Goal: Task Accomplishment & Management: Use online tool/utility

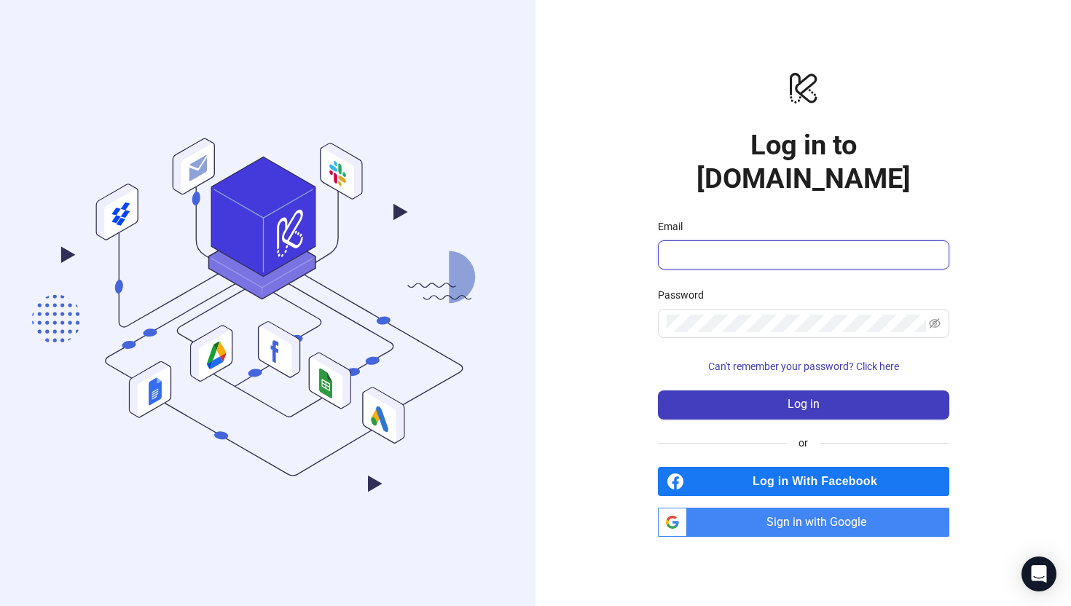
click at [750, 246] on input "Email" at bounding box center [802, 254] width 271 height 17
click at [792, 514] on span "Sign in with Google" at bounding box center [821, 522] width 257 height 29
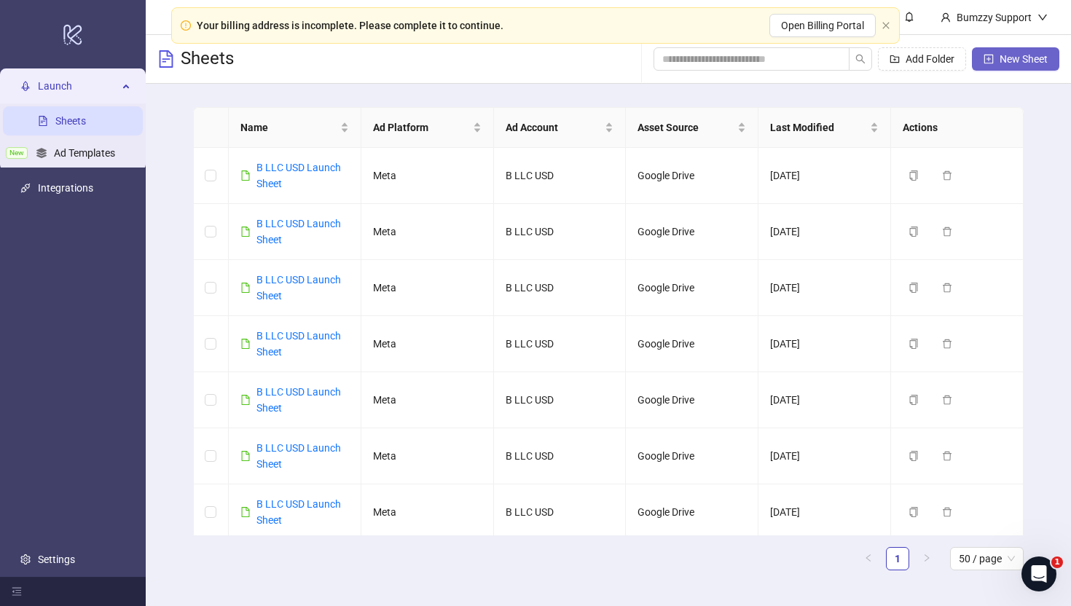
click at [997, 70] on button "New Sheet" at bounding box center [1015, 58] width 87 height 23
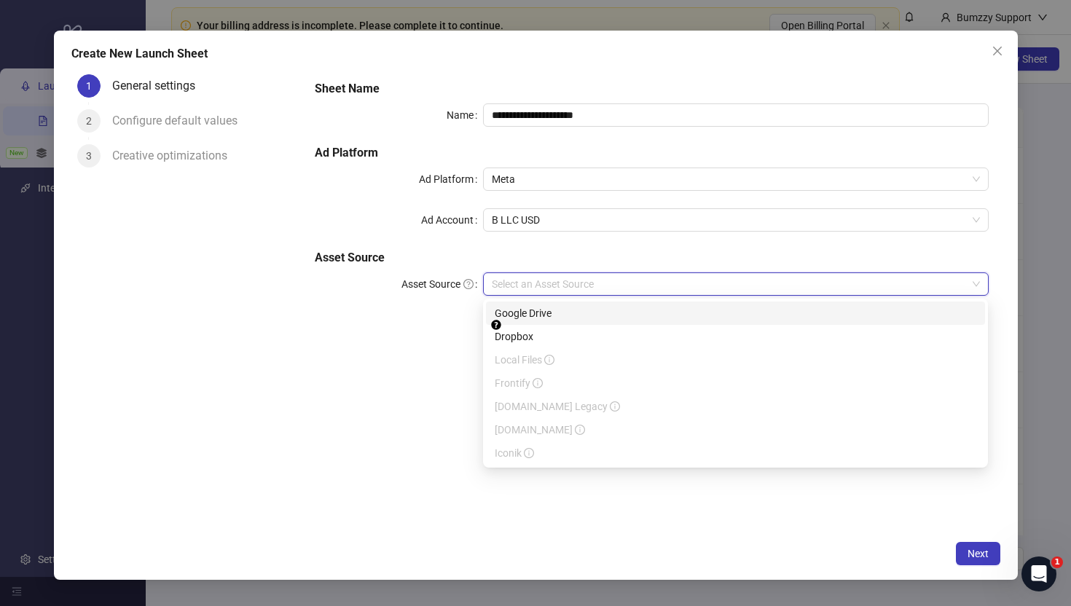
click at [533, 276] on input "Asset Source" at bounding box center [729, 284] width 474 height 22
click at [541, 313] on div "Google Drive" at bounding box center [736, 313] width 482 height 16
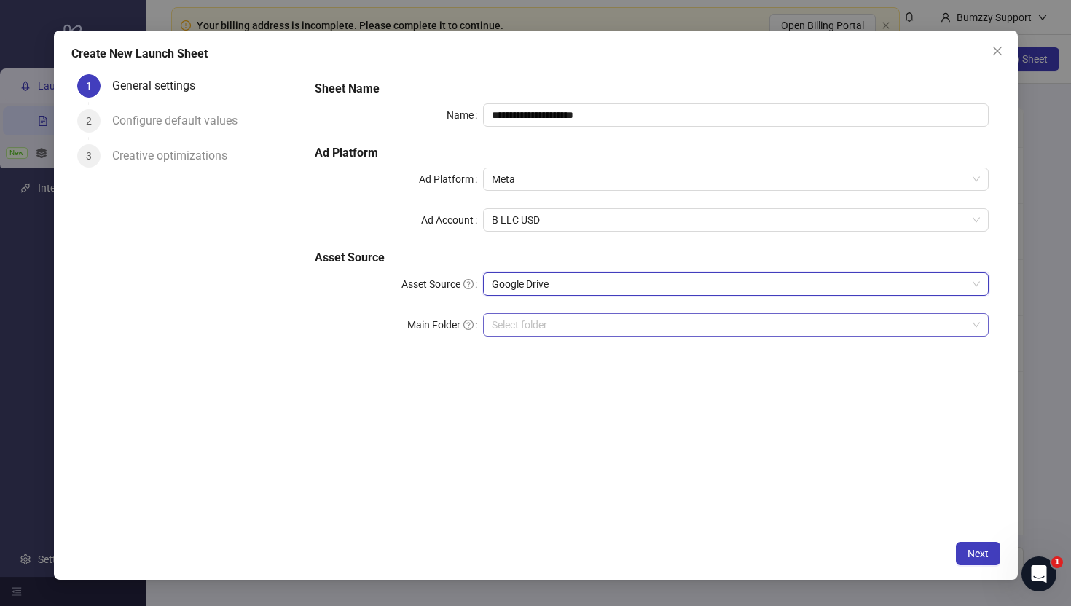
click at [685, 316] on input "Main Folder" at bounding box center [729, 325] width 474 height 22
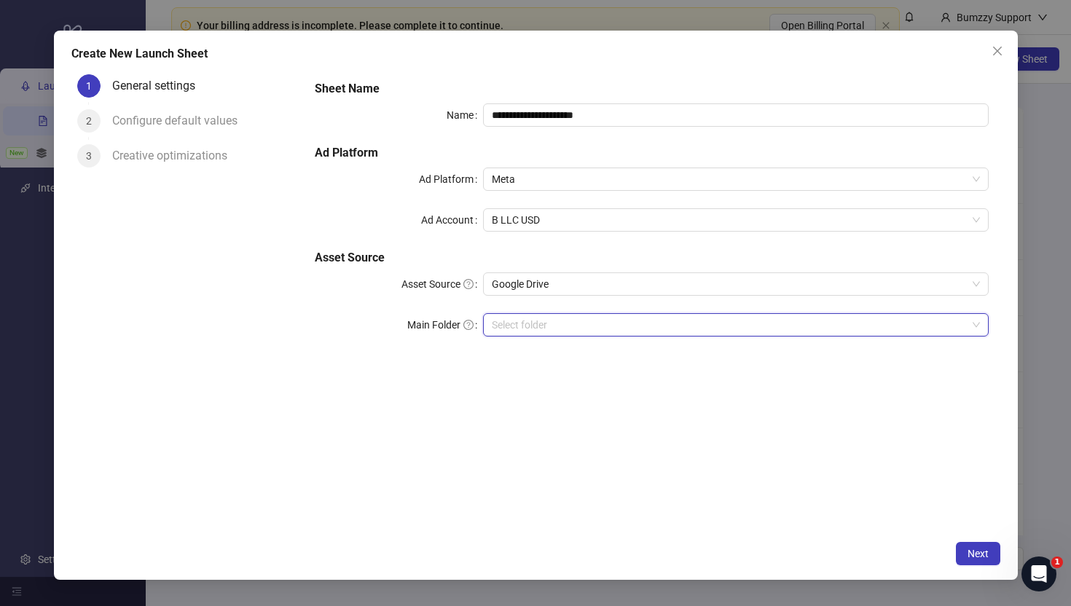
click at [671, 326] on input "Main Folder" at bounding box center [729, 325] width 474 height 22
click at [549, 319] on input "Main Folder" at bounding box center [729, 325] width 474 height 22
click at [826, 319] on input "Main Folder" at bounding box center [729, 325] width 474 height 22
click at [979, 326] on span at bounding box center [736, 325] width 488 height 22
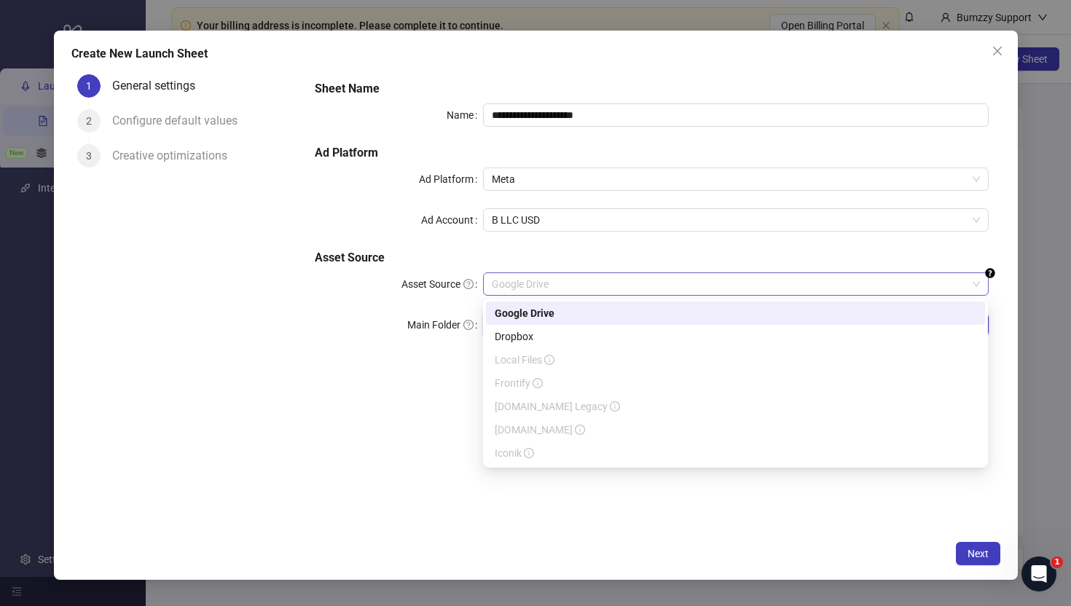
click at [666, 291] on span "Google Drive" at bounding box center [736, 284] width 488 height 22
click at [609, 316] on div "Google Drive" at bounding box center [736, 313] width 482 height 16
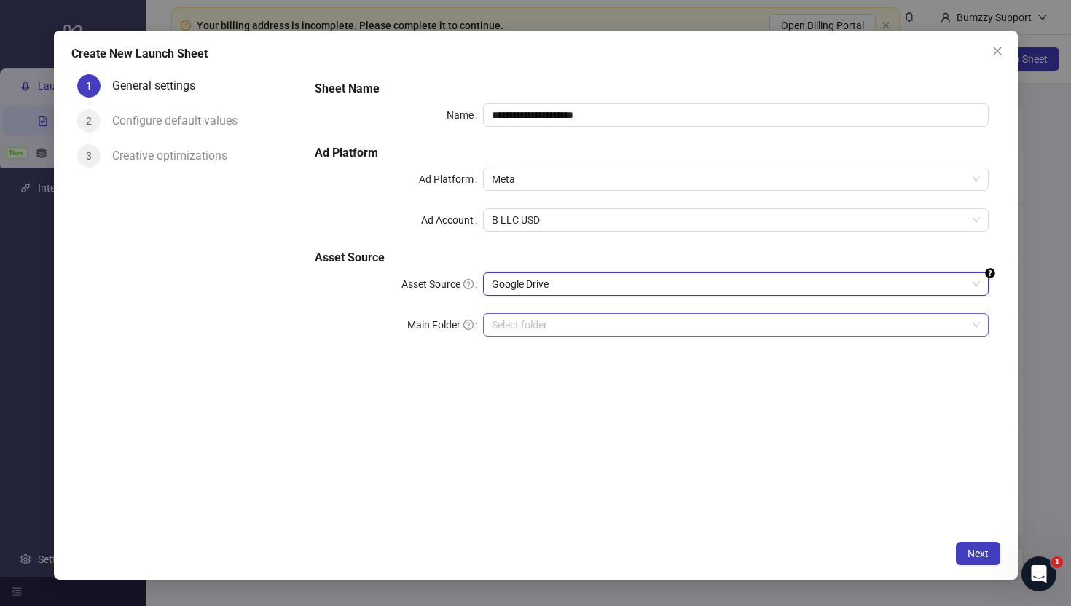
click at [565, 332] on input "Main Folder" at bounding box center [729, 325] width 474 height 22
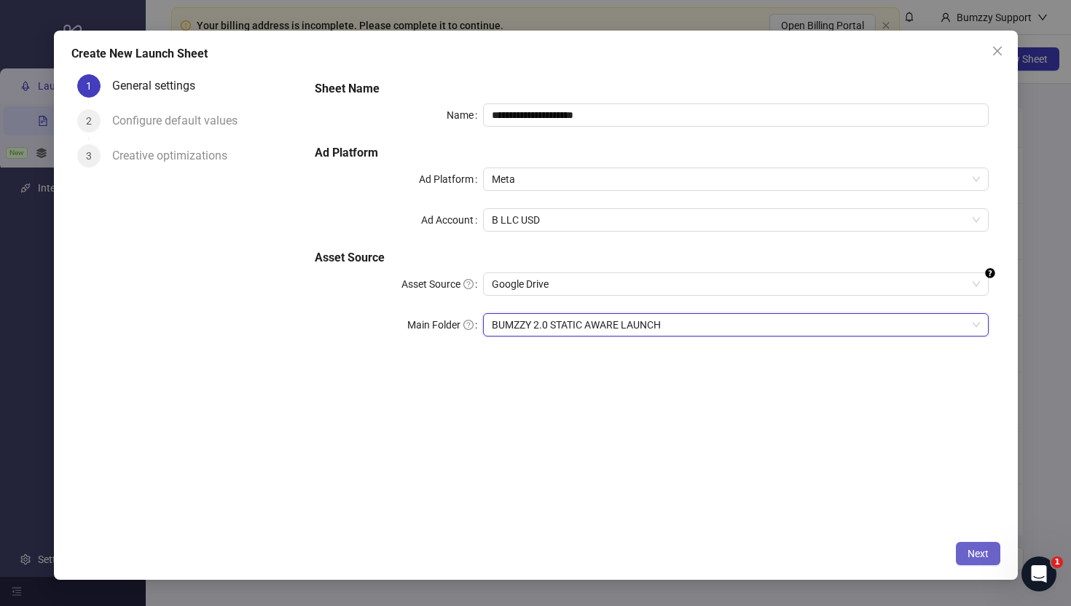
click at [982, 555] on span "Next" at bounding box center [978, 554] width 21 height 12
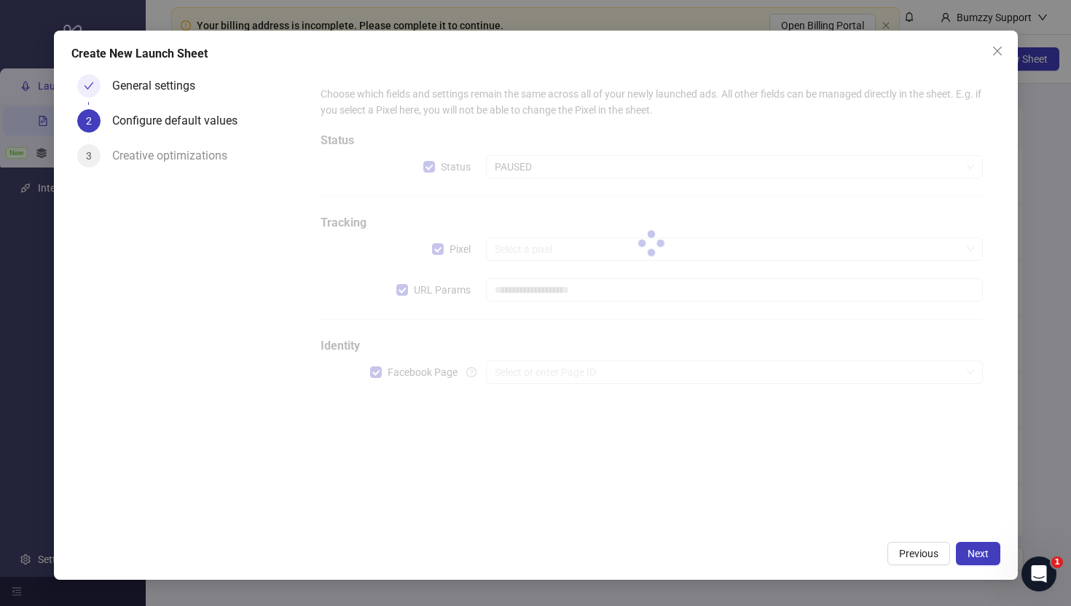
type input "**********"
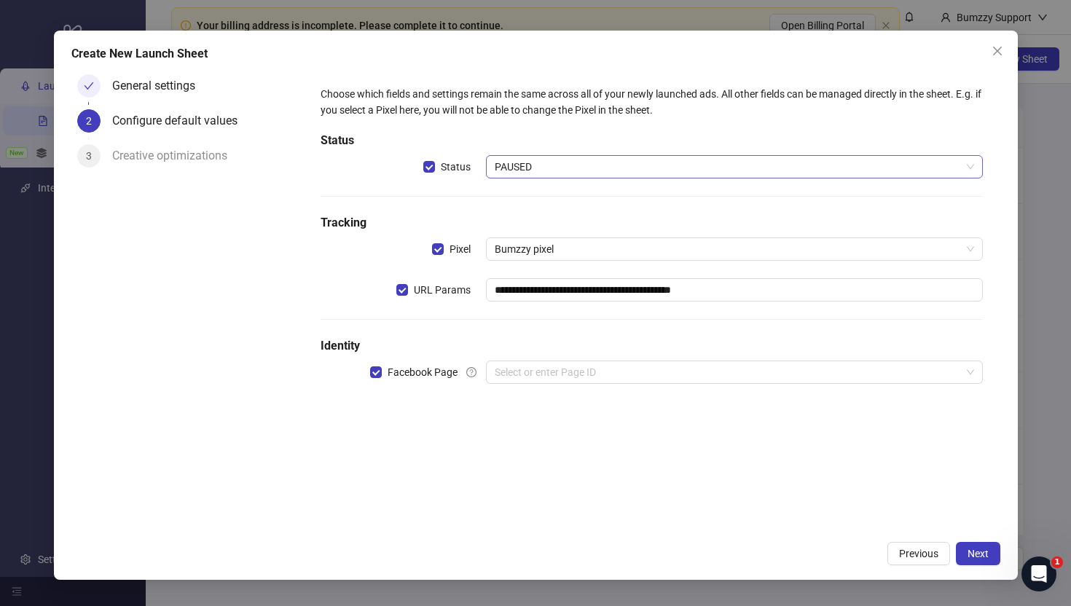
click at [614, 158] on span "PAUSED" at bounding box center [734, 167] width 479 height 22
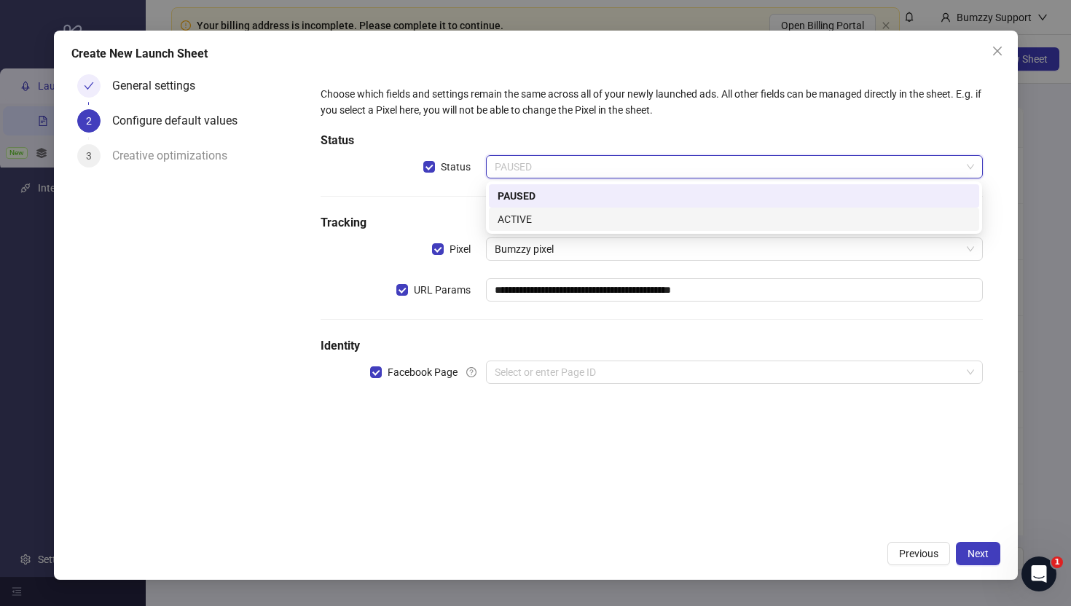
click at [591, 216] on div "ACTIVE" at bounding box center [734, 219] width 473 height 16
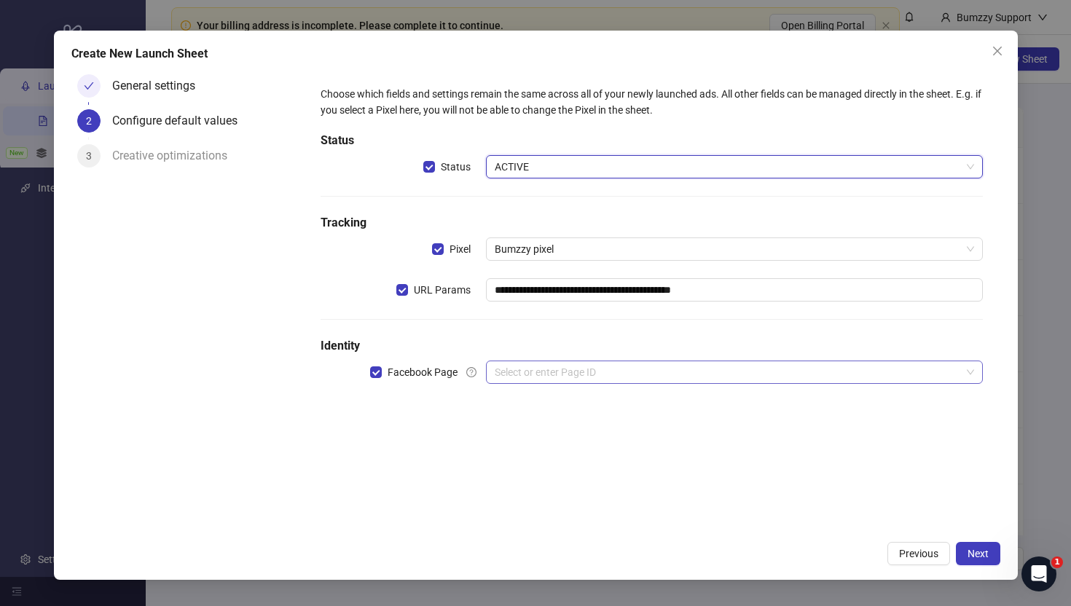
click at [586, 377] on input "search" at bounding box center [728, 372] width 466 height 22
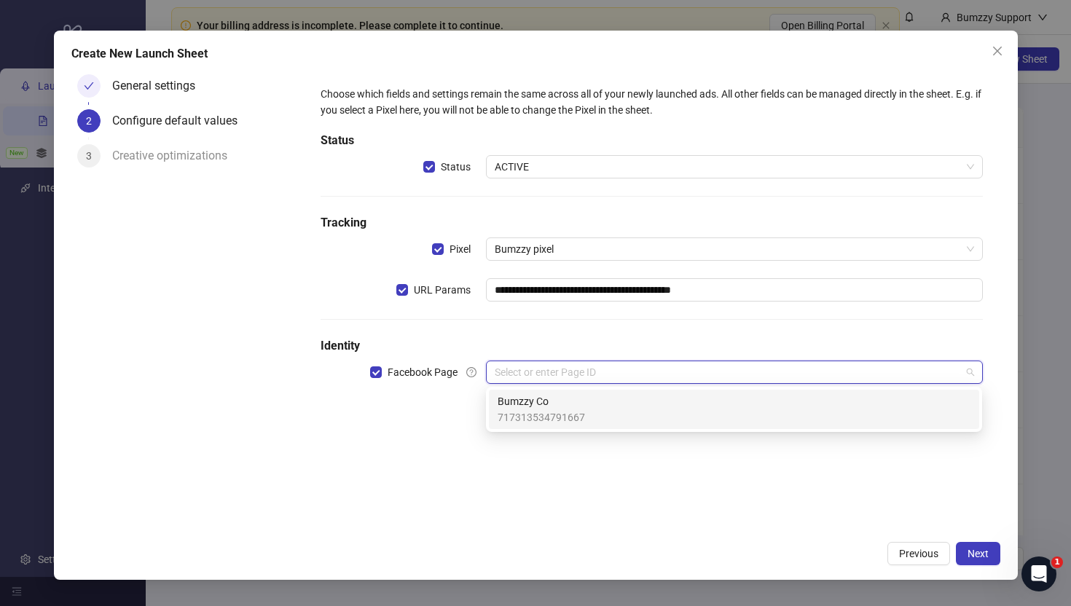
click at [581, 403] on span "Bumzzy Co" at bounding box center [541, 402] width 87 height 16
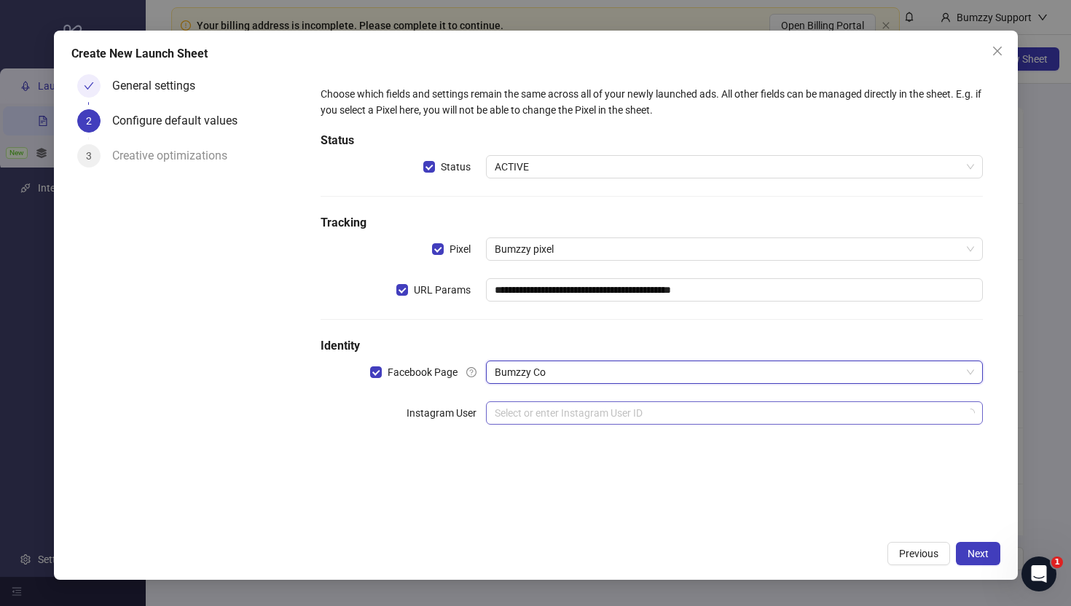
click at [576, 410] on input "search" at bounding box center [728, 413] width 466 height 22
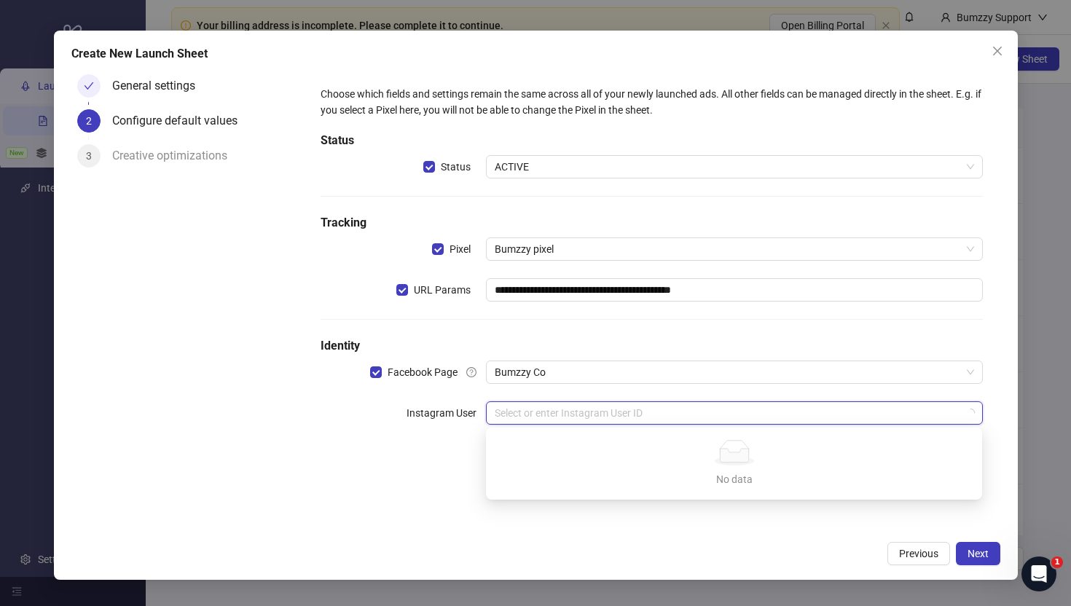
click at [435, 408] on label "Instagram User" at bounding box center [446, 413] width 79 height 23
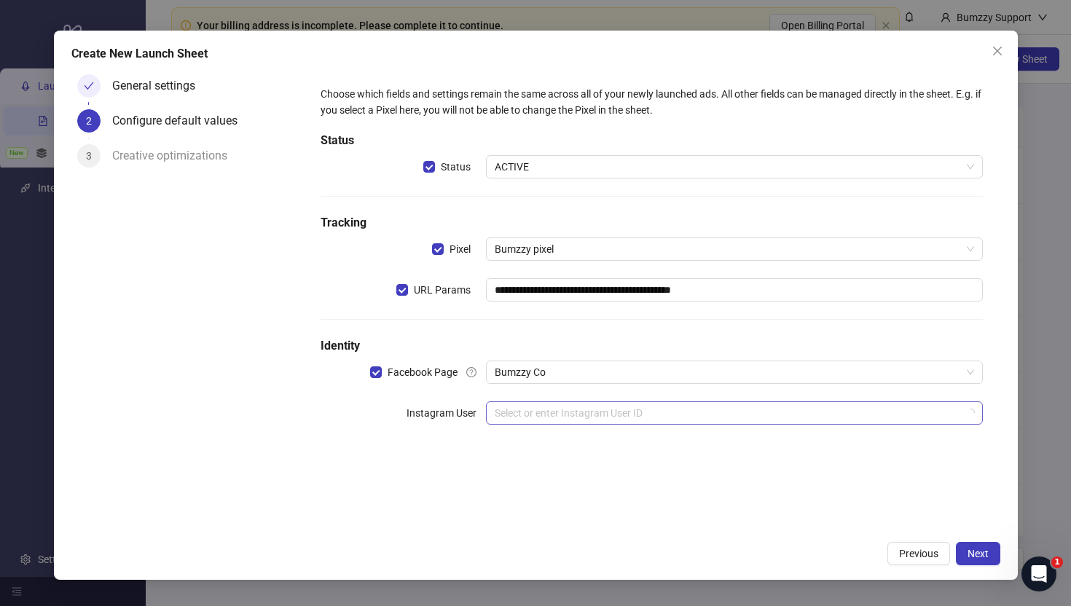
click at [579, 412] on input "search" at bounding box center [728, 413] width 466 height 22
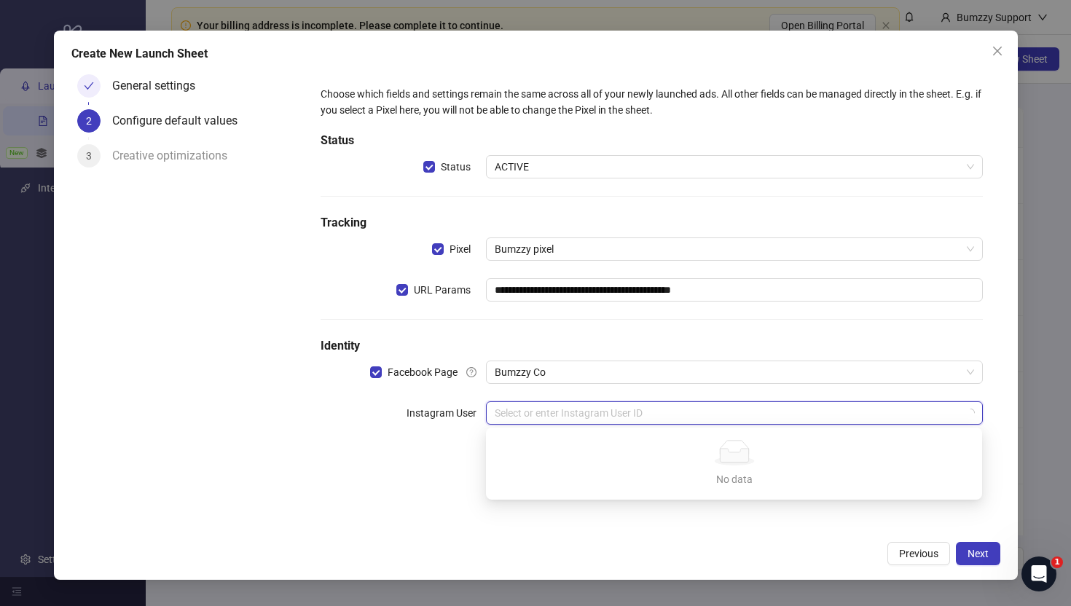
click at [437, 490] on div "**********" at bounding box center [651, 302] width 697 height 466
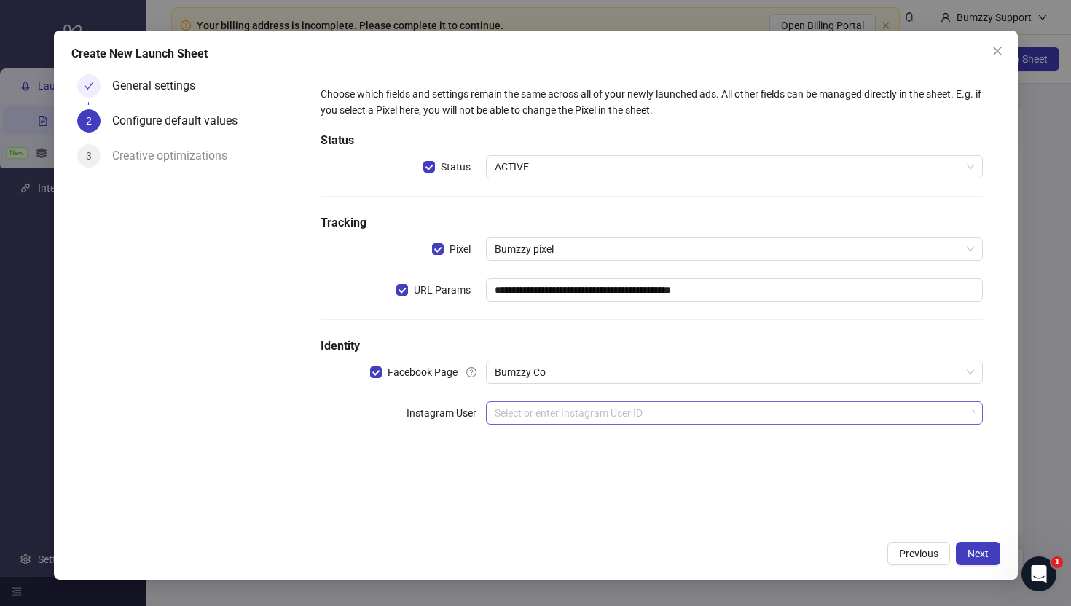
click at [756, 416] on input "search" at bounding box center [728, 413] width 466 height 22
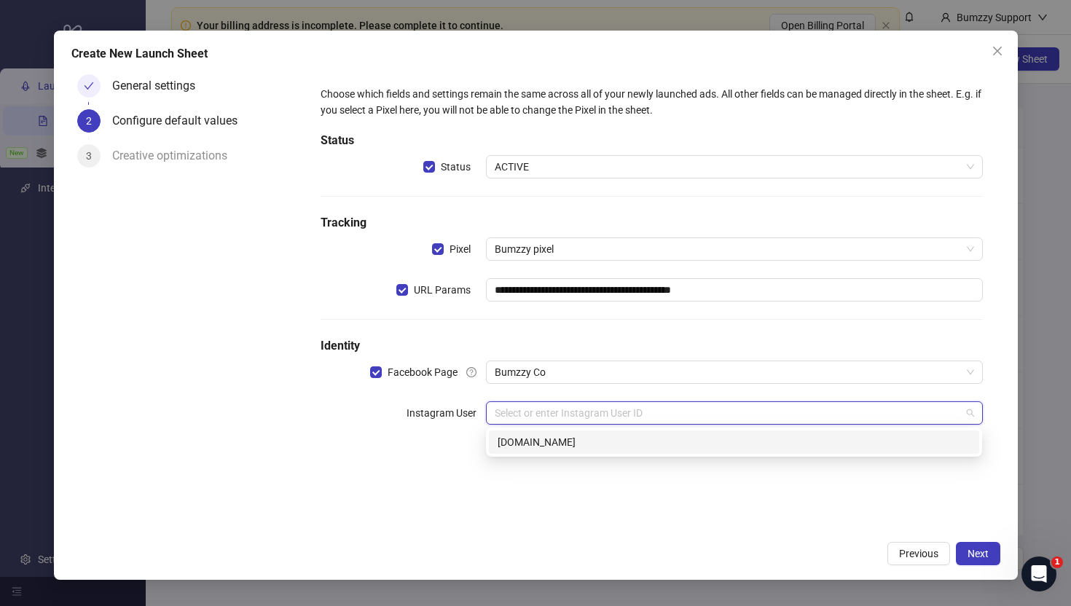
click at [541, 444] on div "bumzzy.co" at bounding box center [734, 442] width 473 height 16
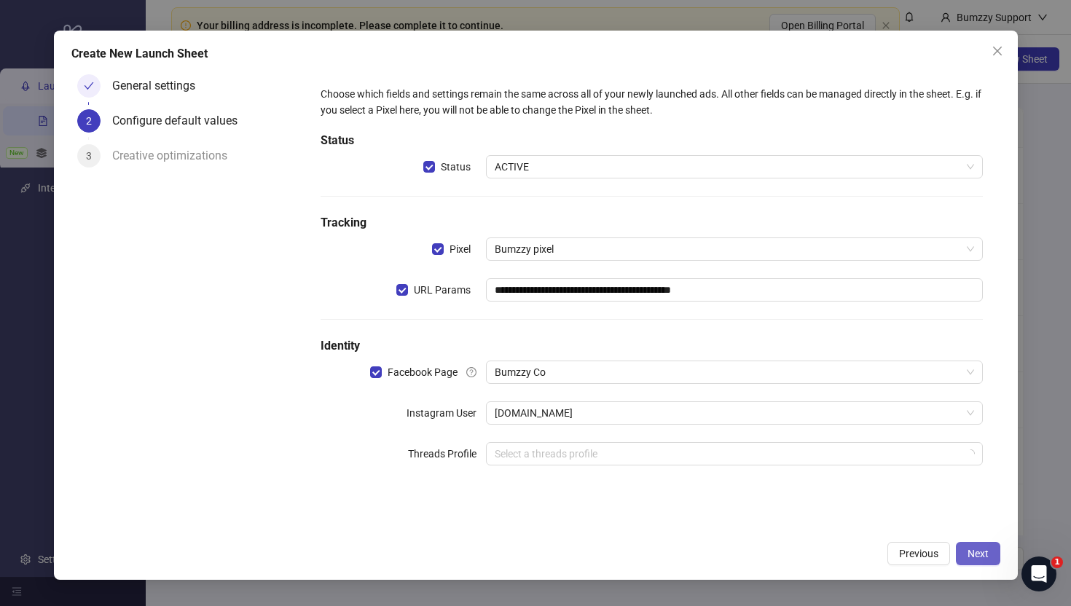
click at [975, 550] on span "Next" at bounding box center [978, 554] width 21 height 12
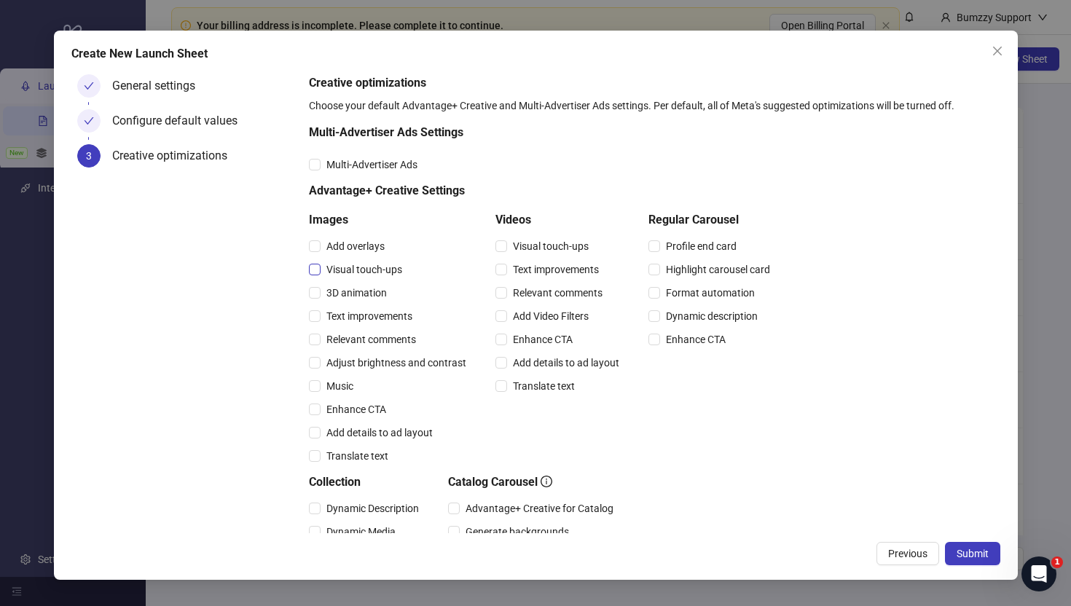
click at [359, 273] on span "Visual touch-ups" at bounding box center [364, 270] width 87 height 16
click at [979, 567] on div "Create New Launch Sheet General settings Configure default values 3 Creative op…" at bounding box center [536, 306] width 964 height 550
click at [979, 557] on span "Submit" at bounding box center [973, 554] width 32 height 12
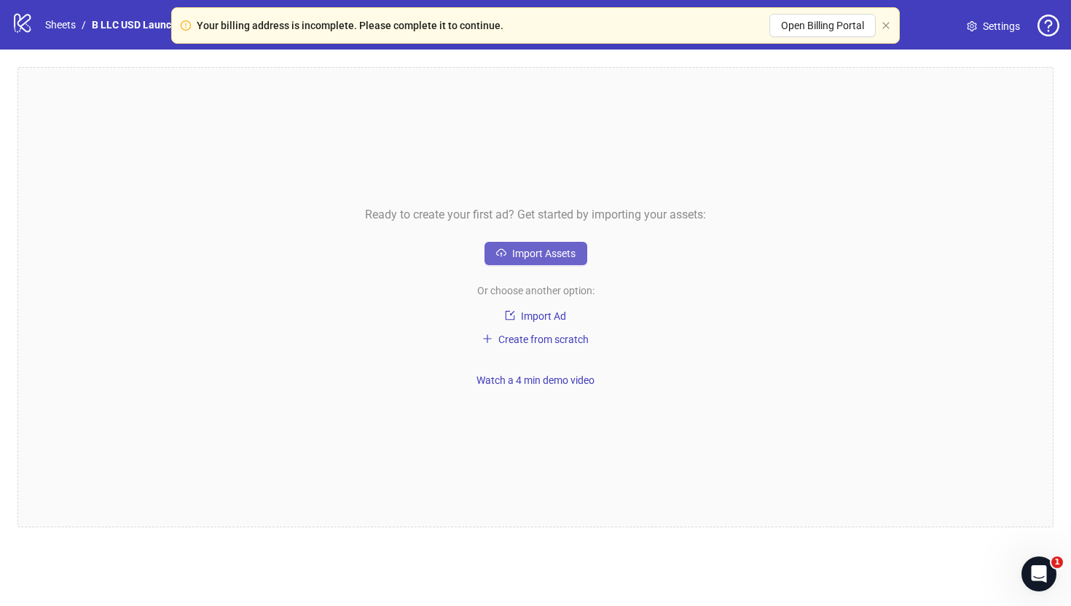
click at [576, 257] on button "Import Assets" at bounding box center [536, 253] width 103 height 23
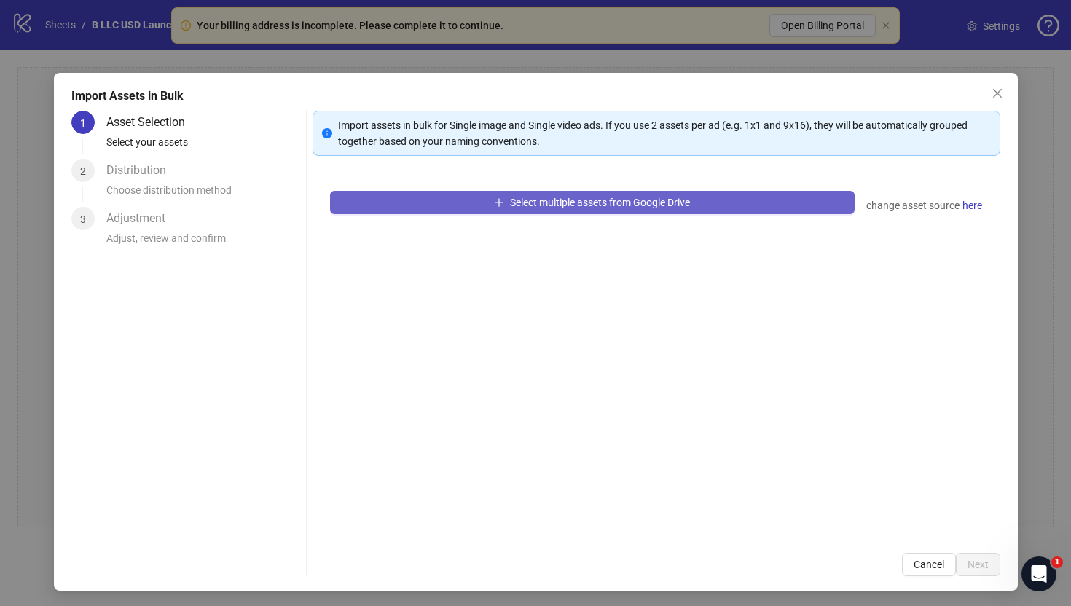
click at [419, 199] on button "Select multiple assets from Google Drive" at bounding box center [592, 202] width 525 height 23
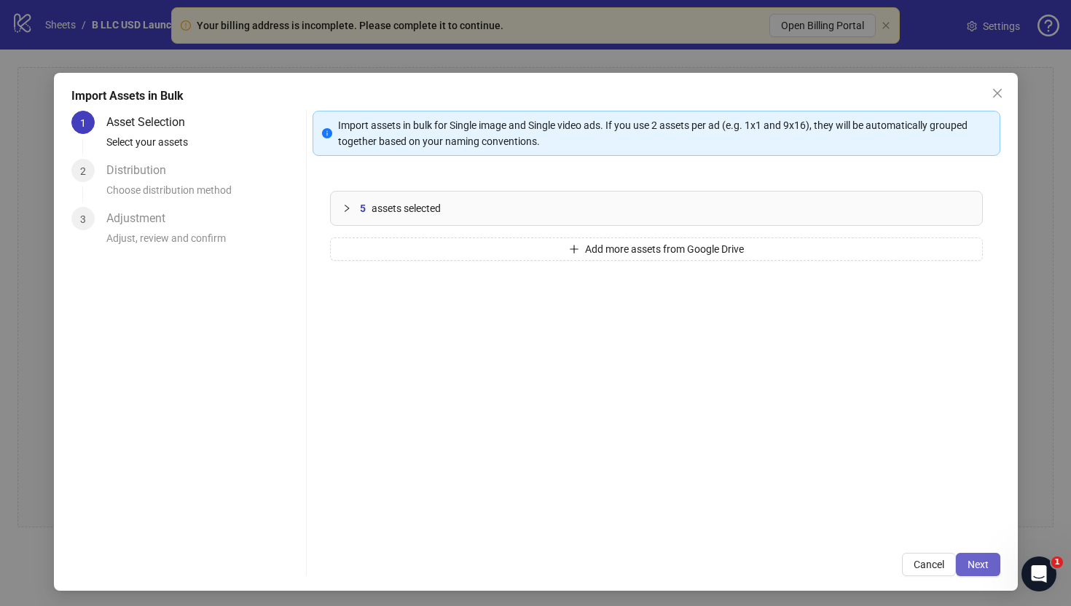
click at [971, 559] on span "Next" at bounding box center [978, 565] width 21 height 12
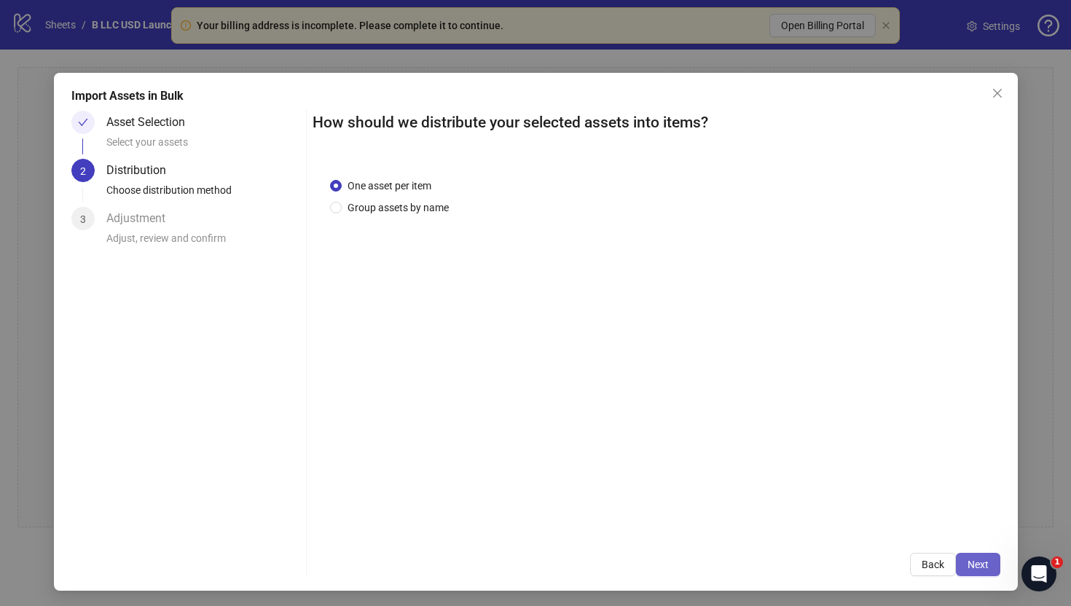
click at [974, 556] on button "Next" at bounding box center [978, 564] width 44 height 23
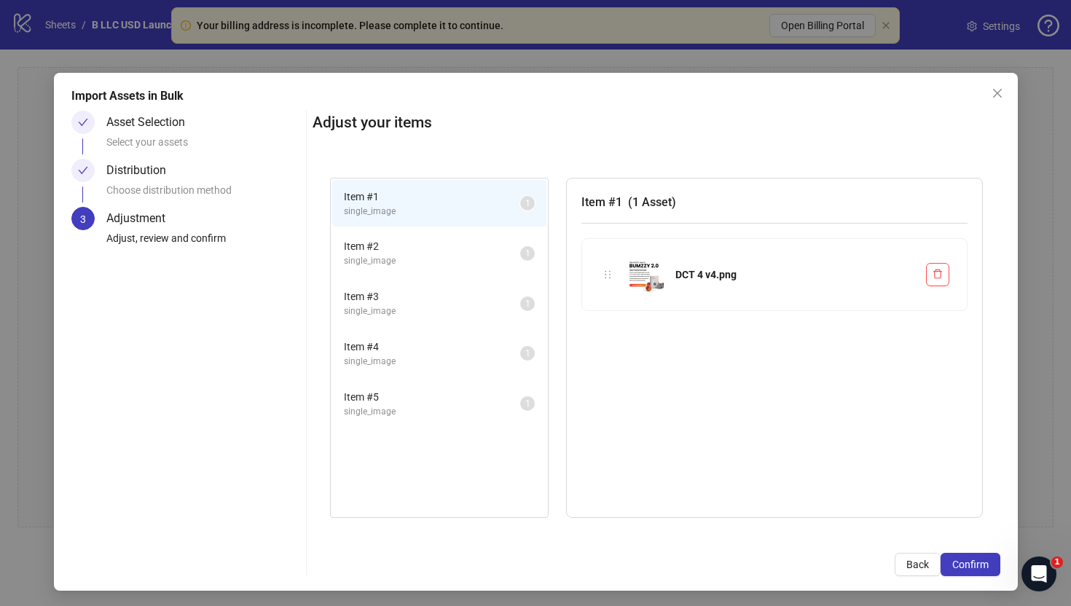
click at [398, 244] on span "Item # 2" at bounding box center [432, 246] width 176 height 16
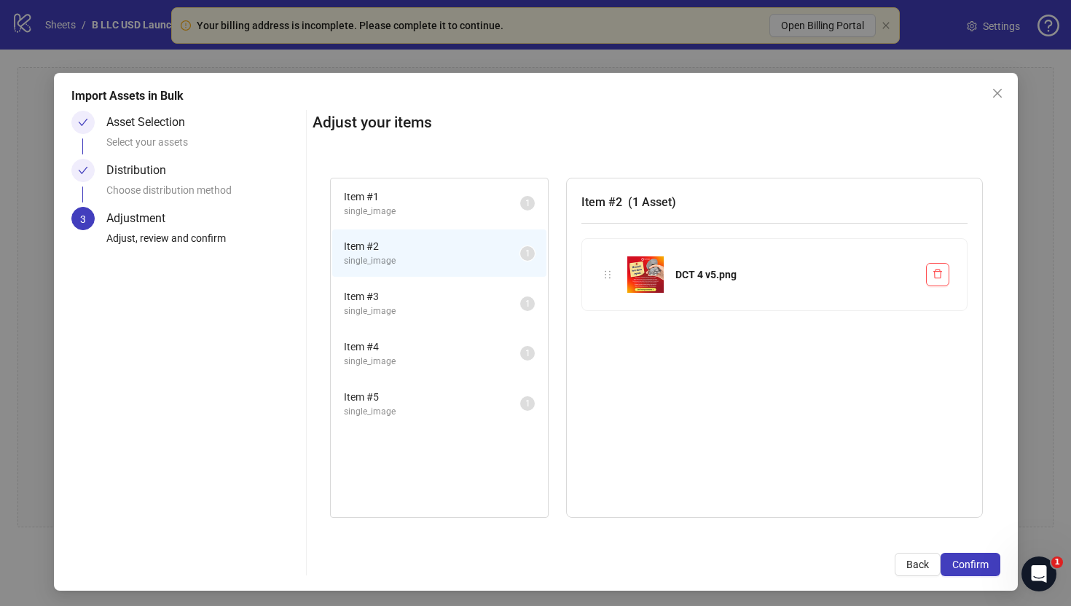
click at [383, 293] on span "Item # 3" at bounding box center [432, 297] width 176 height 16
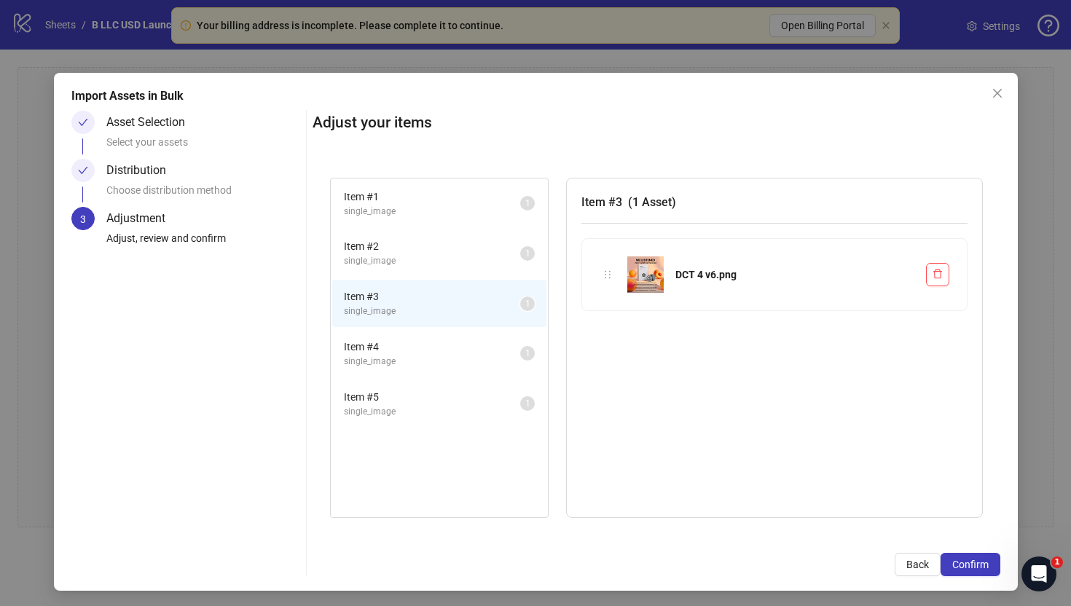
click at [378, 340] on span "Item # 4" at bounding box center [432, 347] width 176 height 16
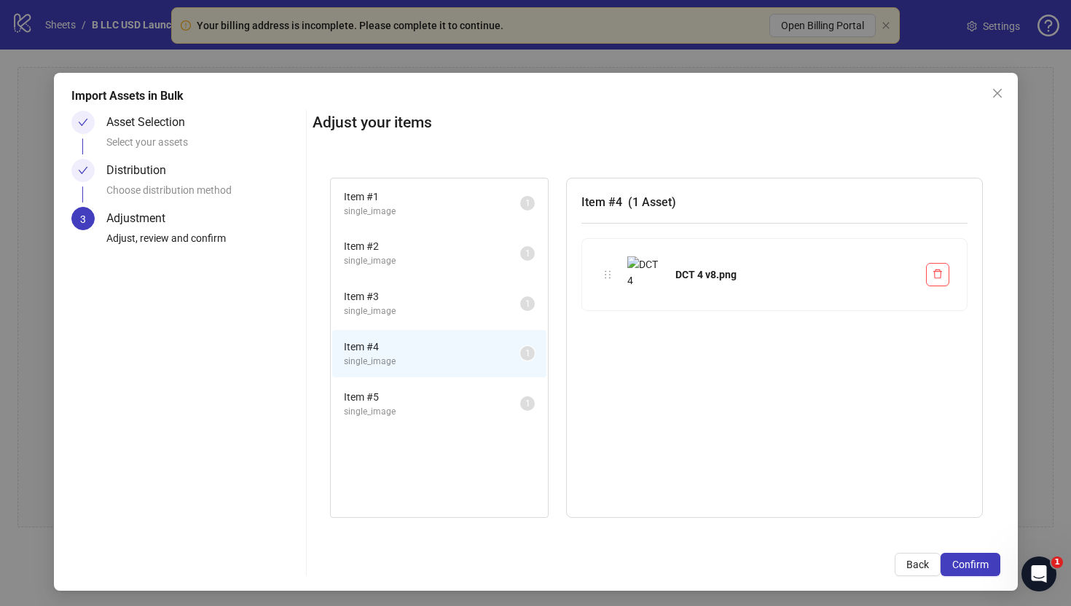
click at [379, 374] on li "Item # 4 single_image 1" at bounding box center [439, 353] width 214 height 47
click at [392, 302] on span "Item # 3" at bounding box center [432, 297] width 176 height 16
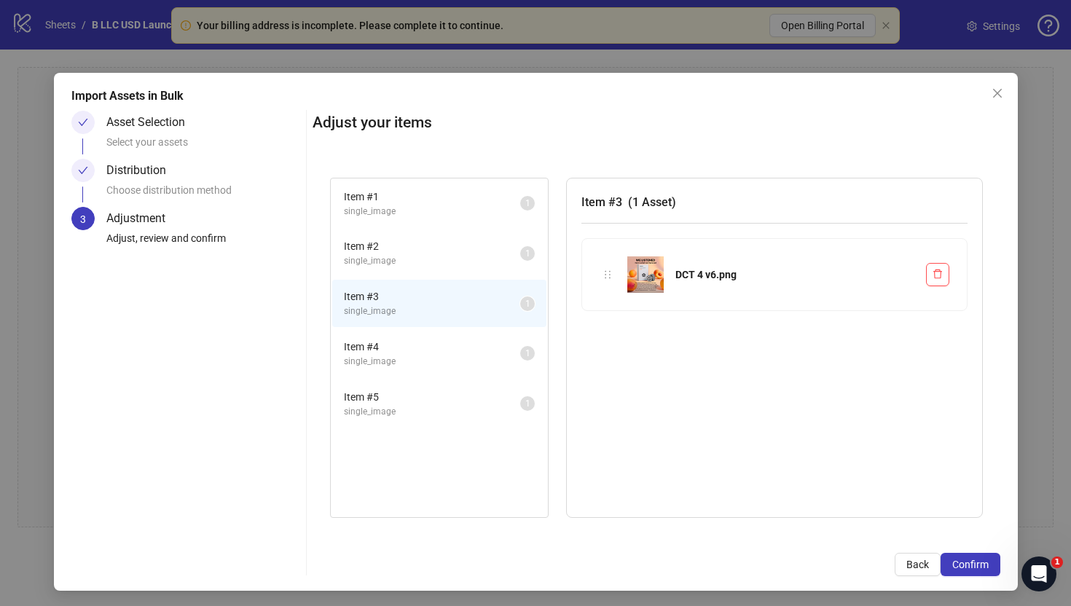
click at [392, 350] on span "Item # 4" at bounding box center [432, 347] width 176 height 16
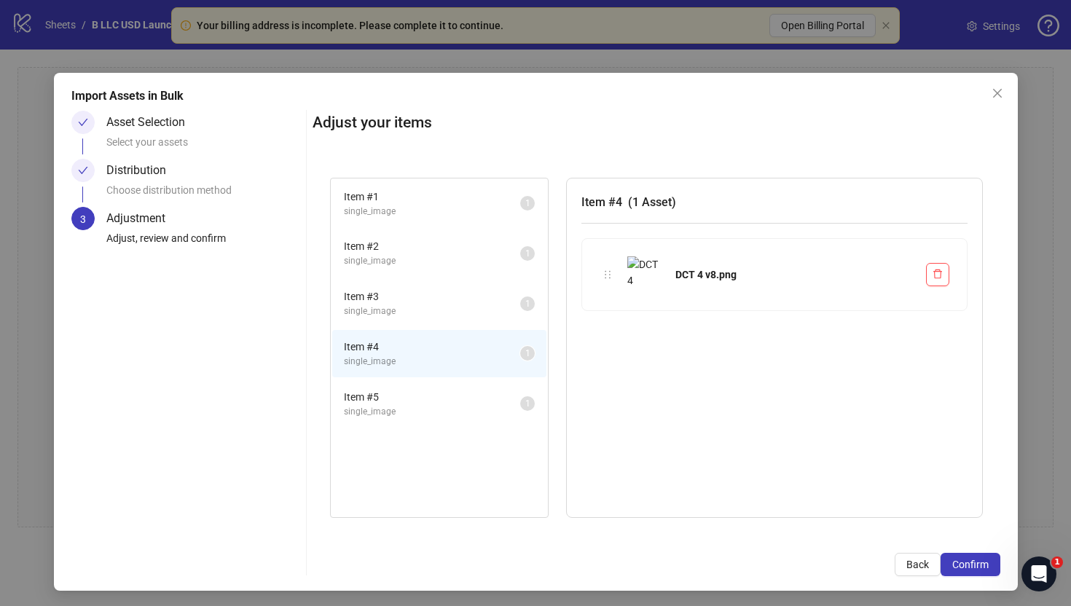
click at [392, 411] on span "single_image" at bounding box center [432, 412] width 176 height 14
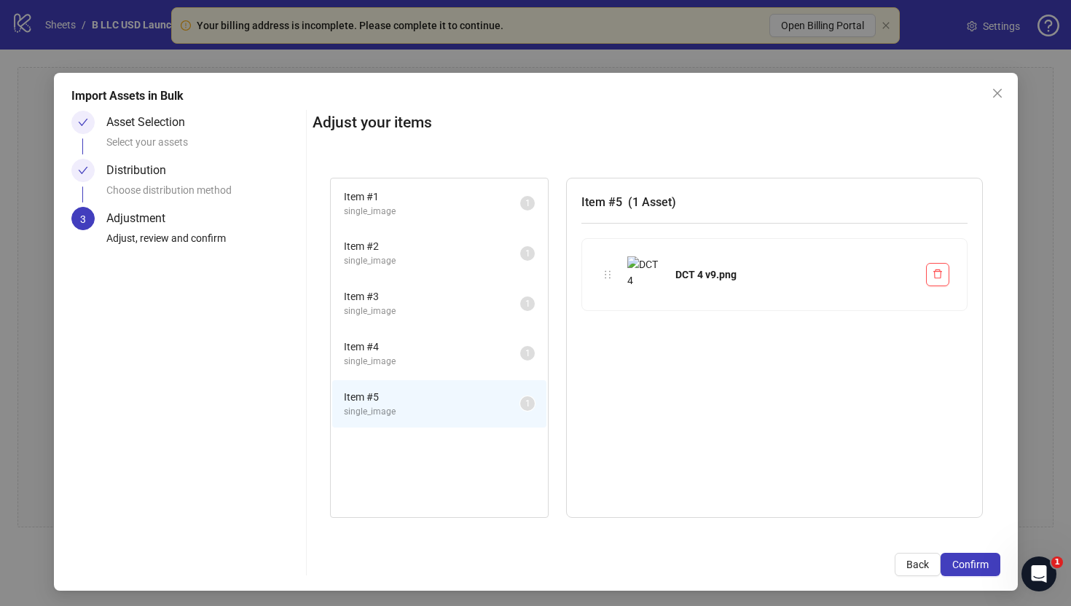
click at [389, 330] on li "Item # 4 single_image 1" at bounding box center [439, 353] width 214 height 47
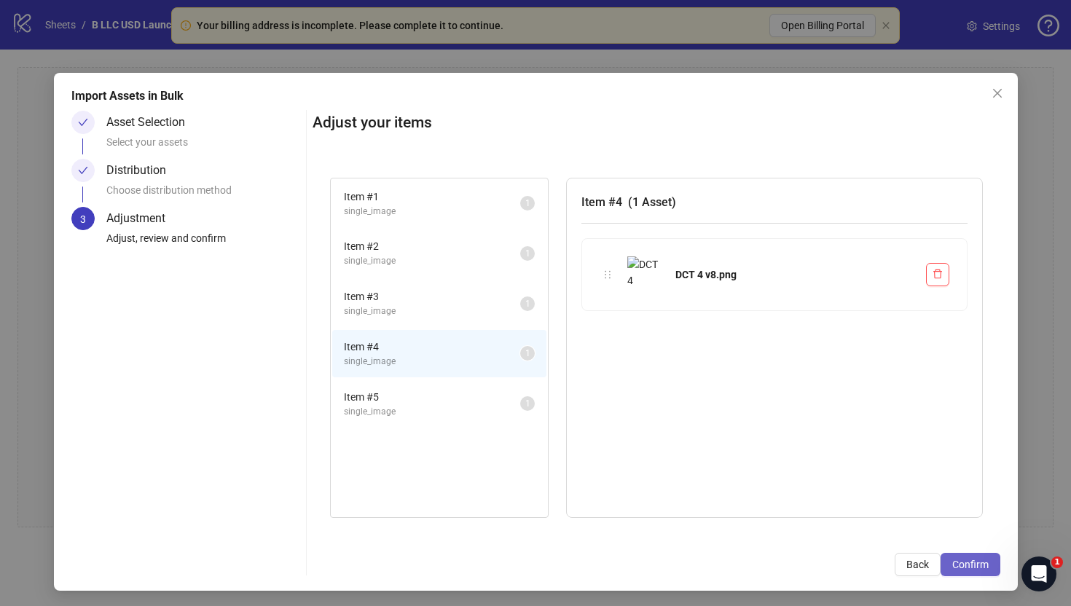
click at [982, 567] on span "Confirm" at bounding box center [971, 565] width 36 height 12
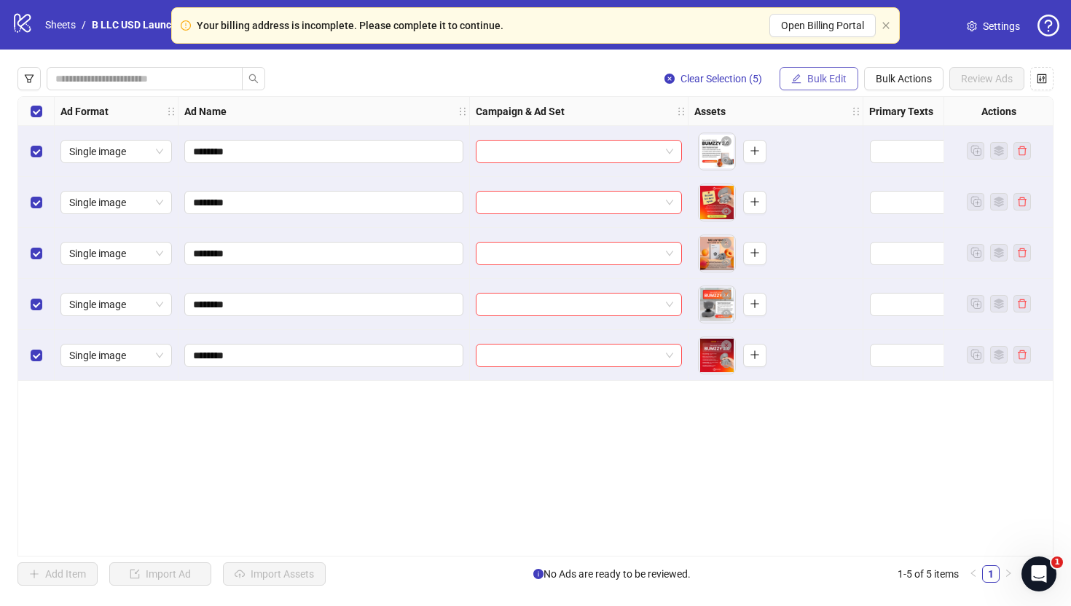
click at [820, 76] on span "Bulk Edit" at bounding box center [826, 79] width 39 height 12
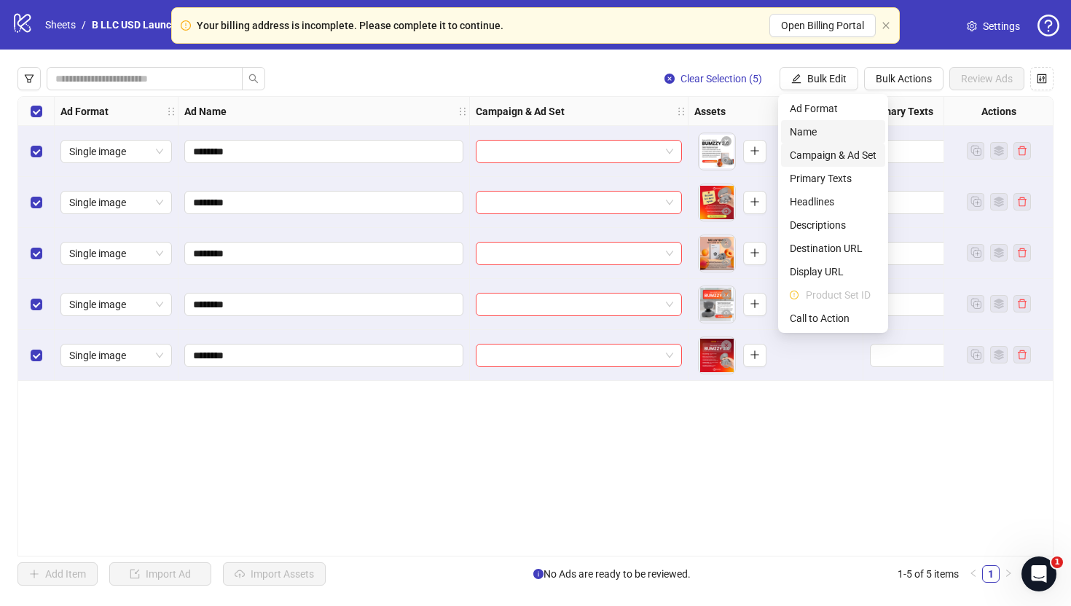
click at [817, 153] on span "Campaign & Ad Set" at bounding box center [833, 155] width 87 height 16
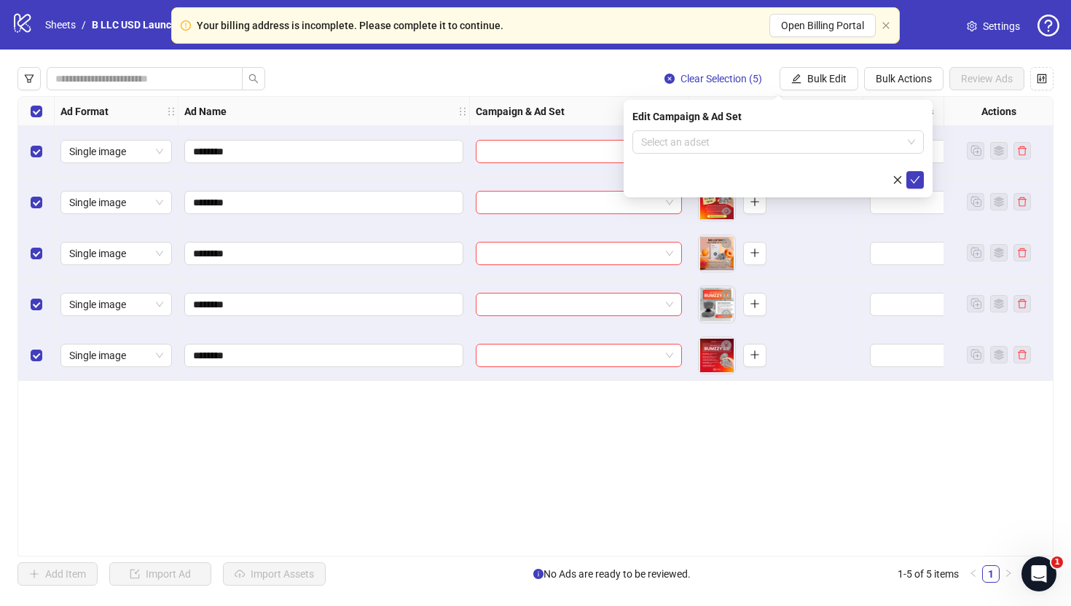
click at [668, 154] on form "Select an adset" at bounding box center [779, 159] width 292 height 58
click at [668, 144] on input "search" at bounding box center [771, 142] width 261 height 22
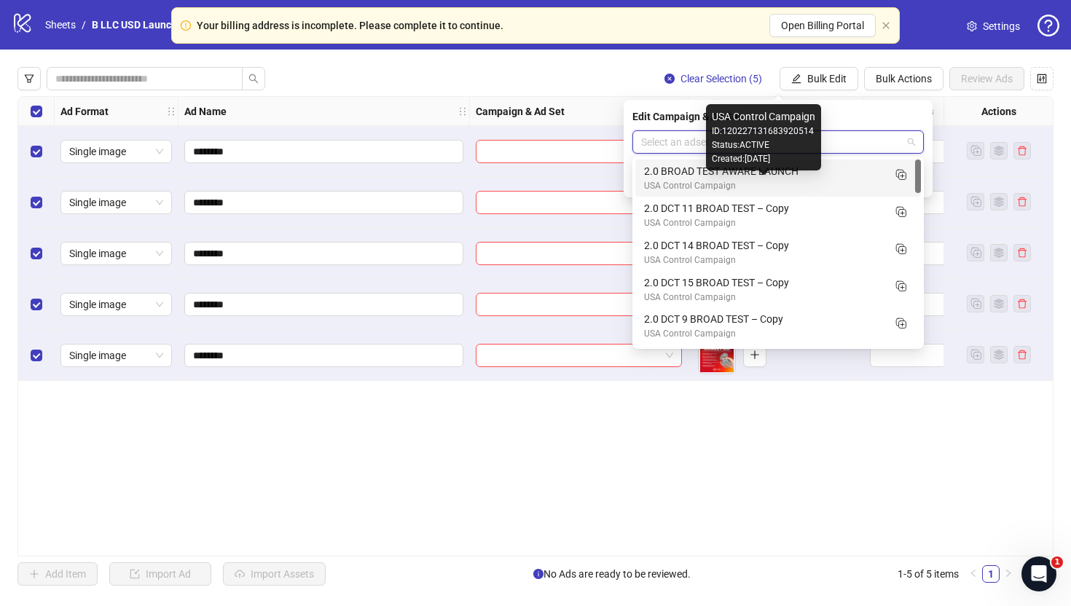
click at [711, 186] on div "USA Control Campaign" at bounding box center [763, 186] width 239 height 14
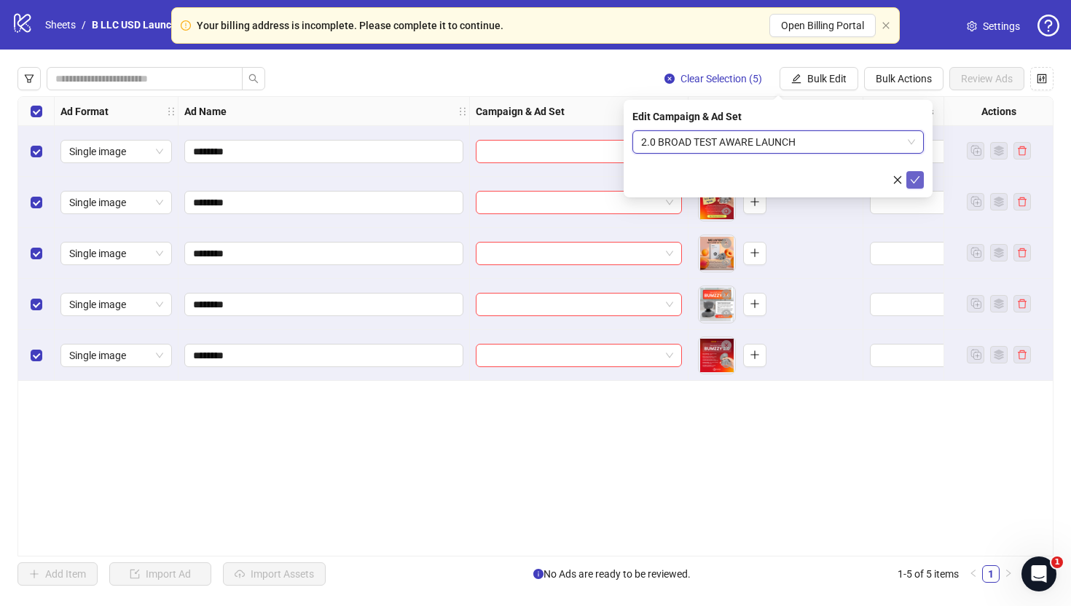
click at [922, 182] on button "submit" at bounding box center [915, 179] width 17 height 17
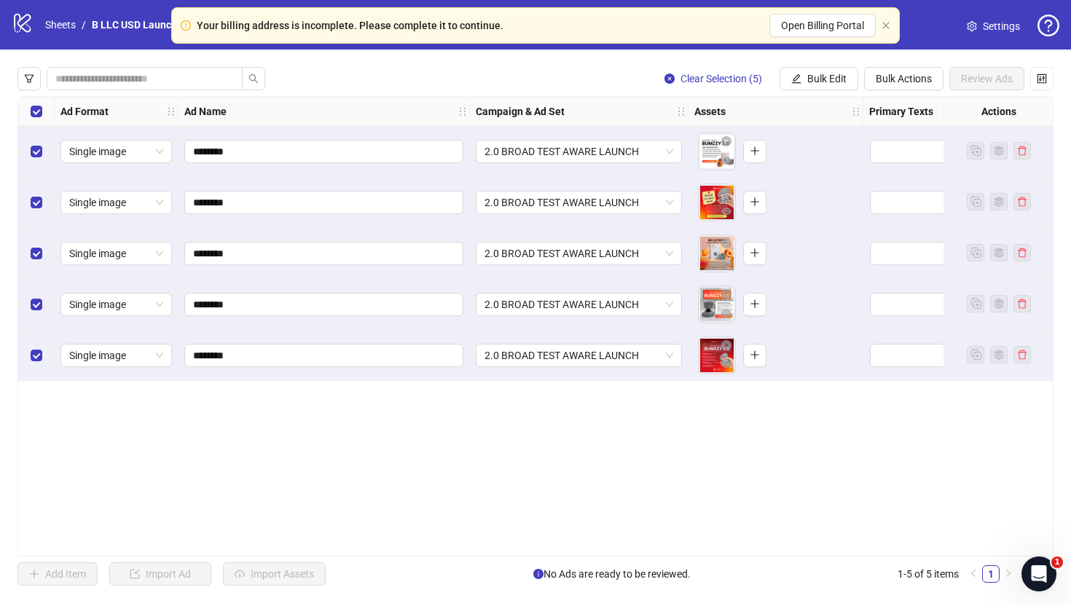
click at [794, 60] on div "Clear Selection (5) Bulk Edit Bulk Actions Review Ads Ad Format Ad Name Campaig…" at bounding box center [535, 327] width 1071 height 554
click at [842, 71] on button "Bulk Edit" at bounding box center [819, 78] width 79 height 23
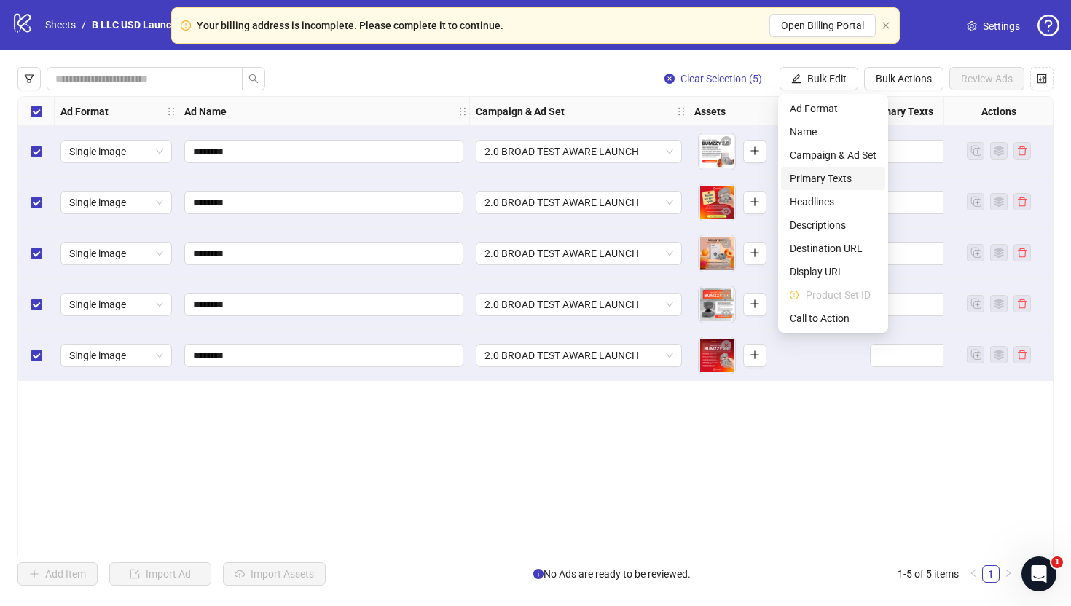
click at [828, 171] on span "Primary Texts" at bounding box center [833, 179] width 87 height 16
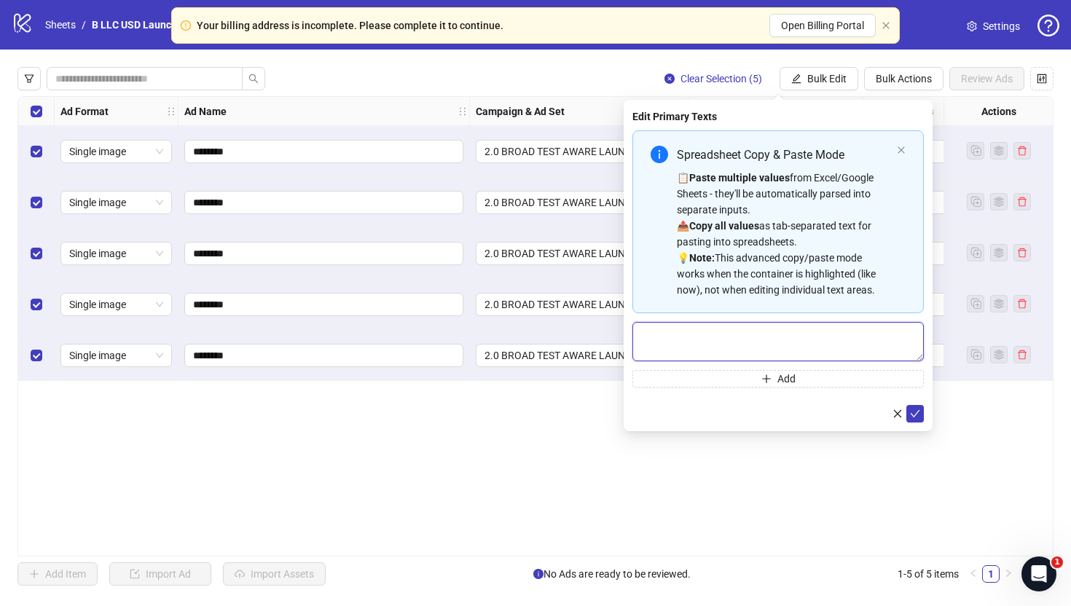
click at [727, 323] on textarea "Multi-text input container - paste or copy values" at bounding box center [779, 341] width 292 height 39
paste textarea "**********"
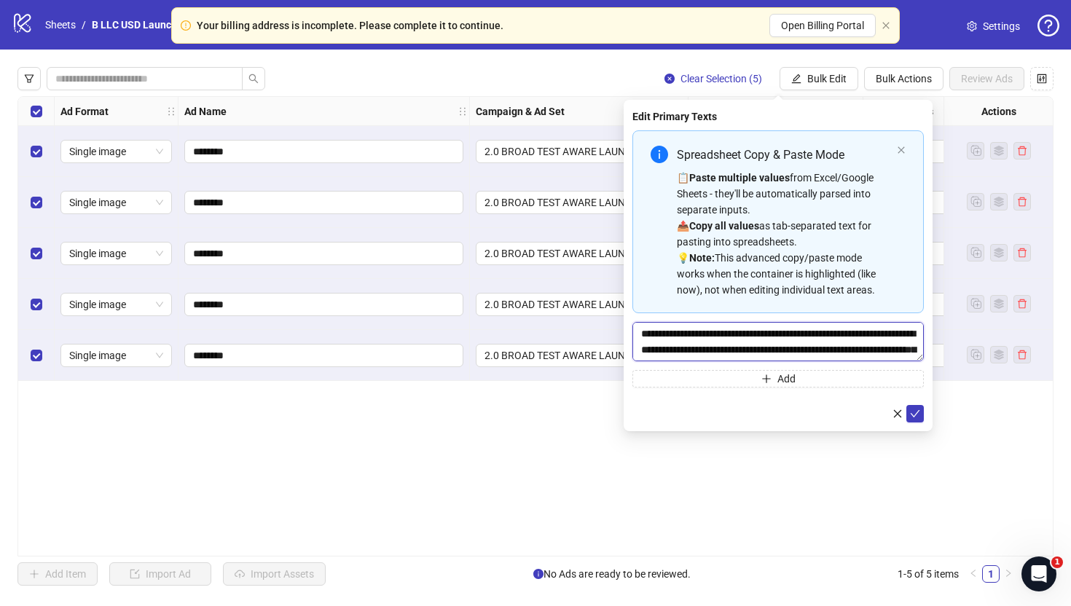
scroll to position [75, 0]
type textarea "**********"
click at [720, 375] on button "Add" at bounding box center [779, 378] width 292 height 17
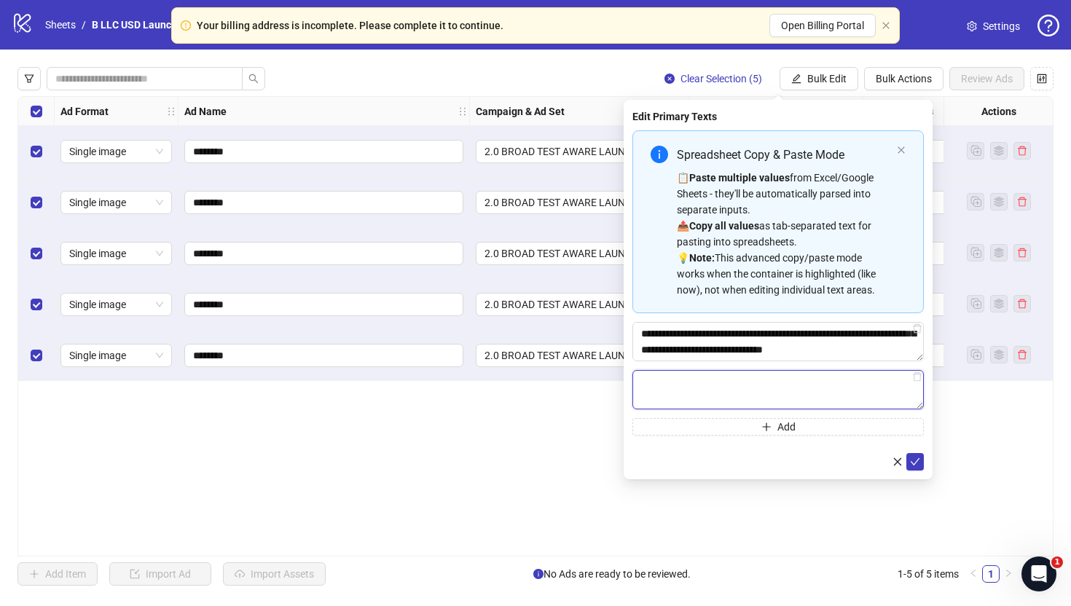
paste textarea "**********"
type textarea "**********"
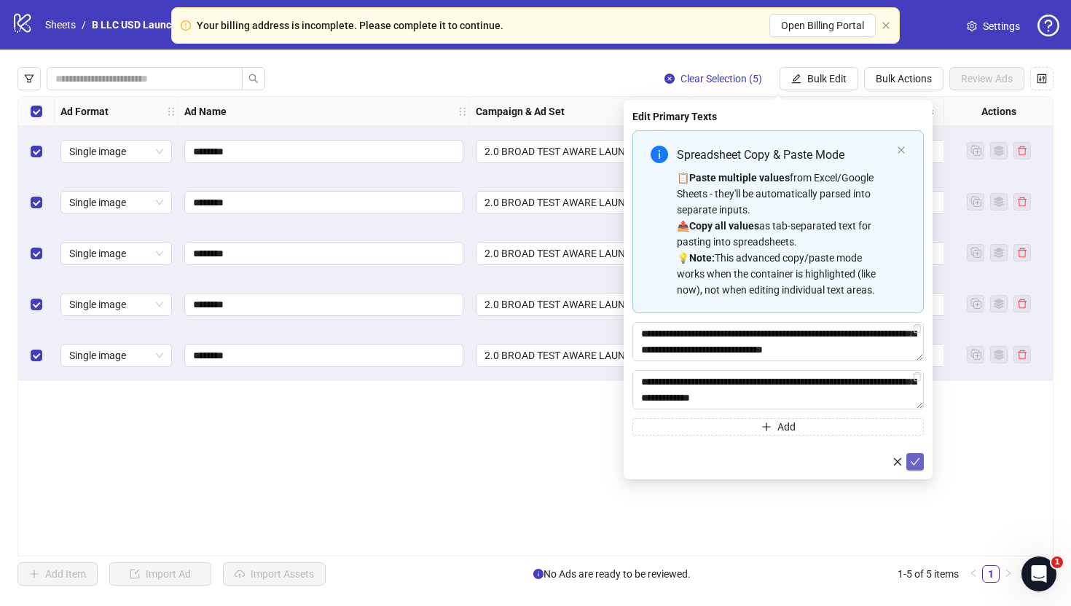
click at [918, 458] on icon "check" at bounding box center [915, 461] width 9 height 7
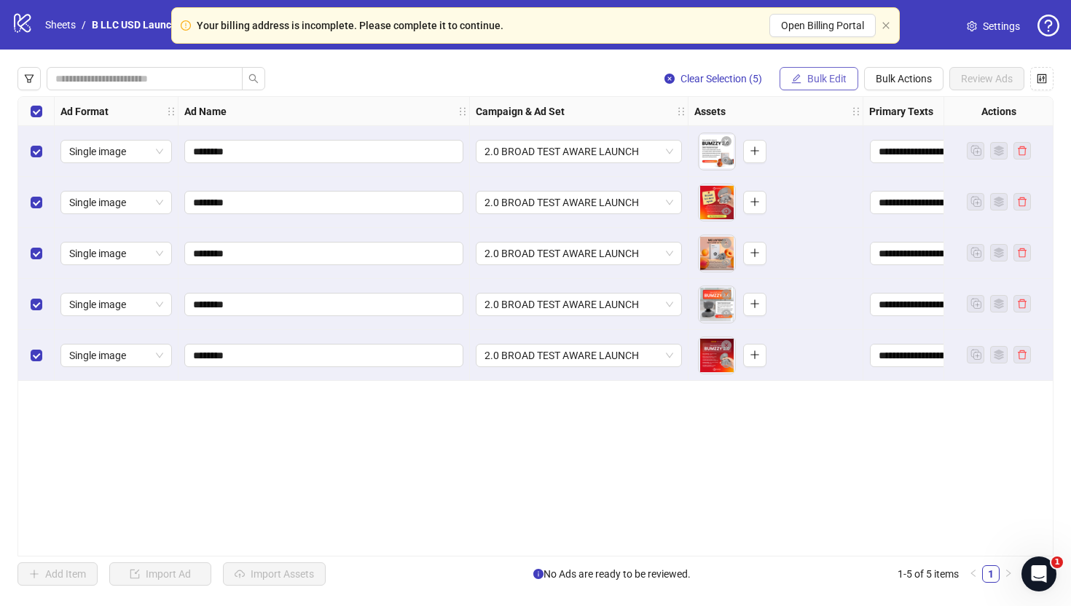
click at [852, 76] on button "Bulk Edit" at bounding box center [819, 78] width 79 height 23
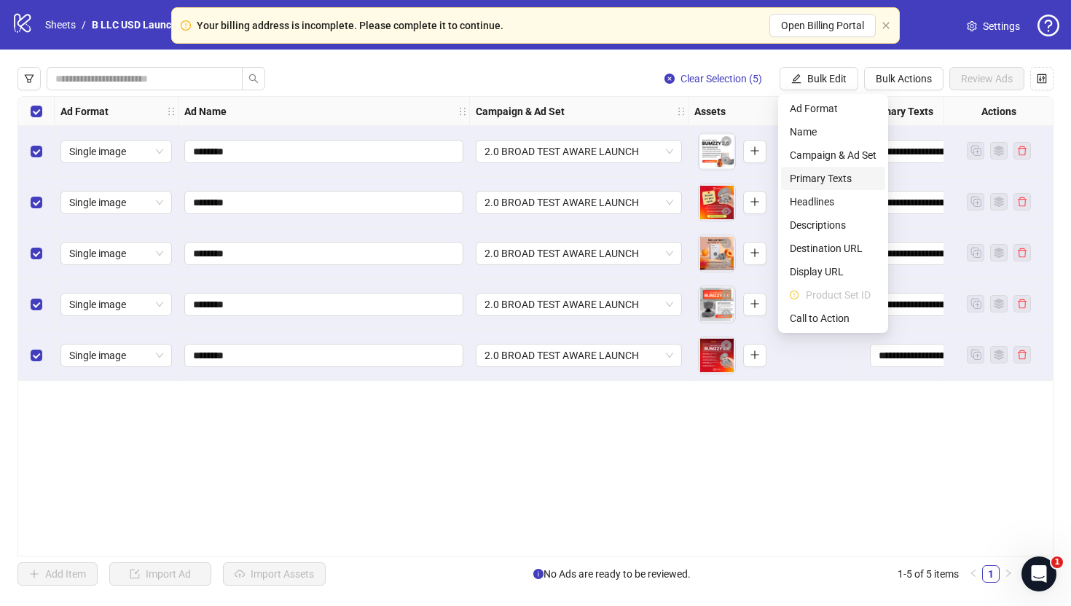
click at [835, 171] on span "Primary Texts" at bounding box center [833, 179] width 87 height 16
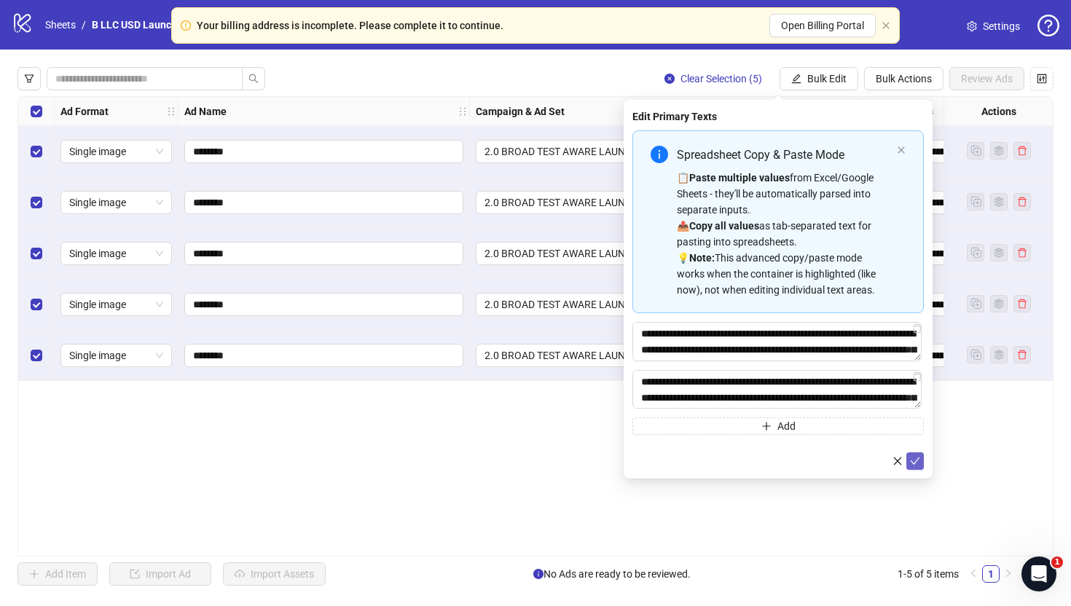
click at [915, 461] on icon "check" at bounding box center [915, 461] width 10 height 10
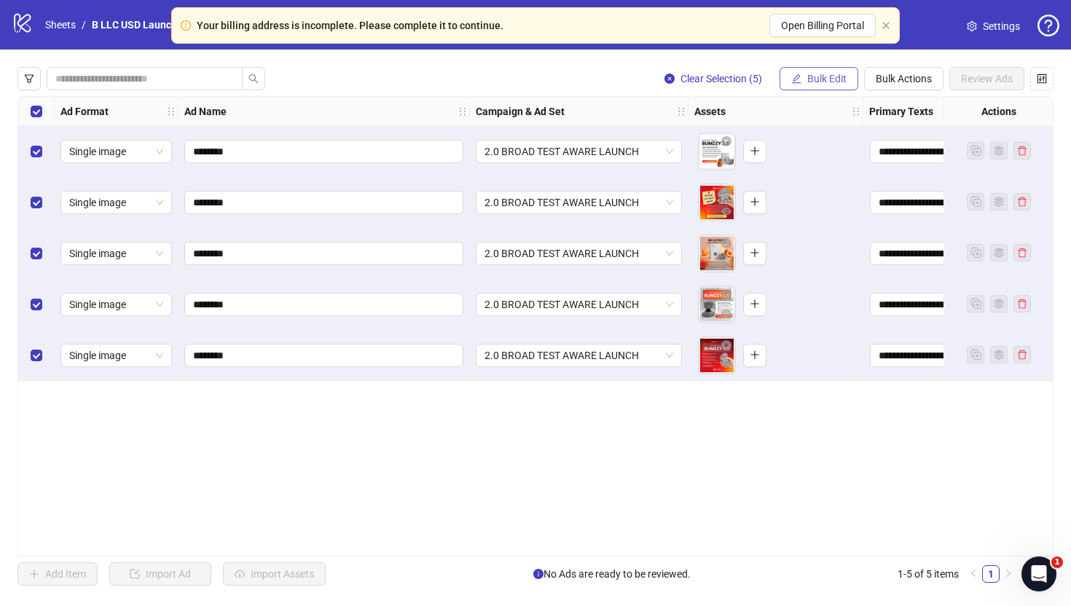
click at [832, 81] on span "Bulk Edit" at bounding box center [826, 79] width 39 height 12
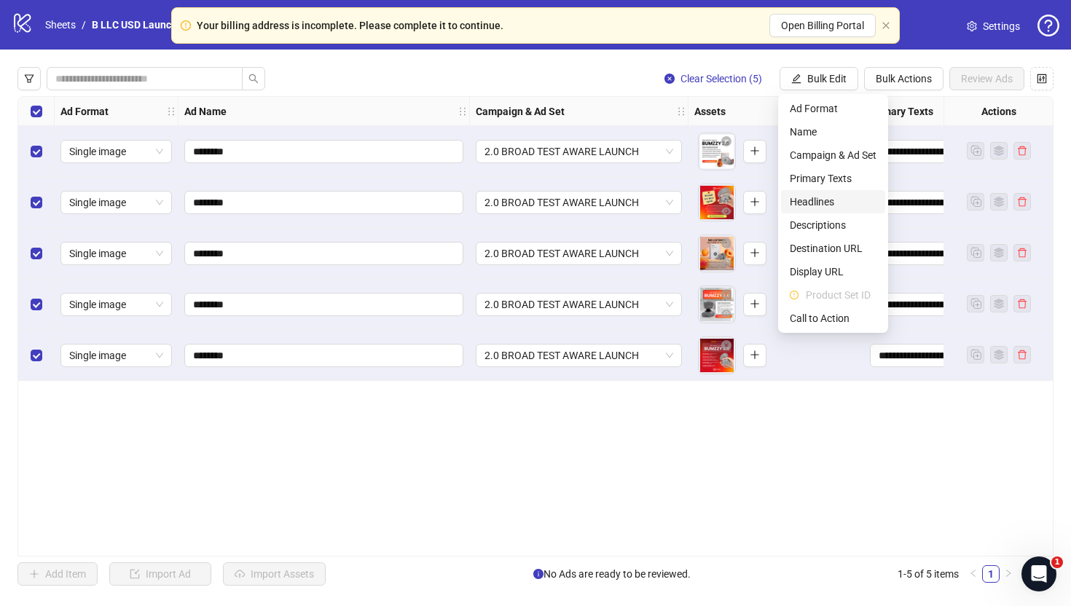
click at [815, 198] on span "Headlines" at bounding box center [833, 202] width 87 height 16
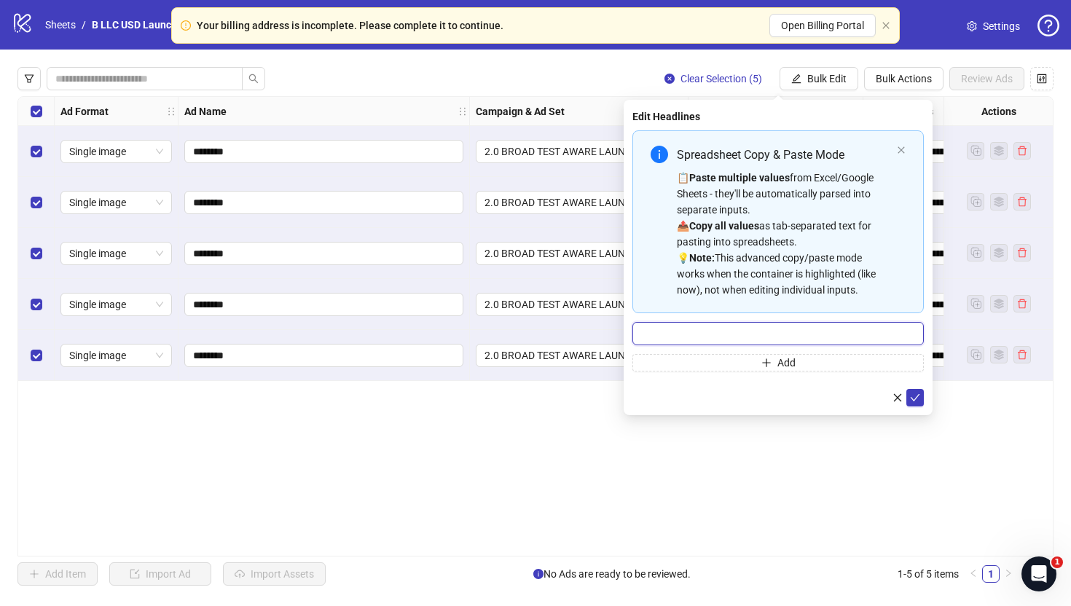
click at [721, 343] on input "Multi-input container - paste or copy values" at bounding box center [779, 333] width 292 height 23
paste input "**********"
type input "**********"
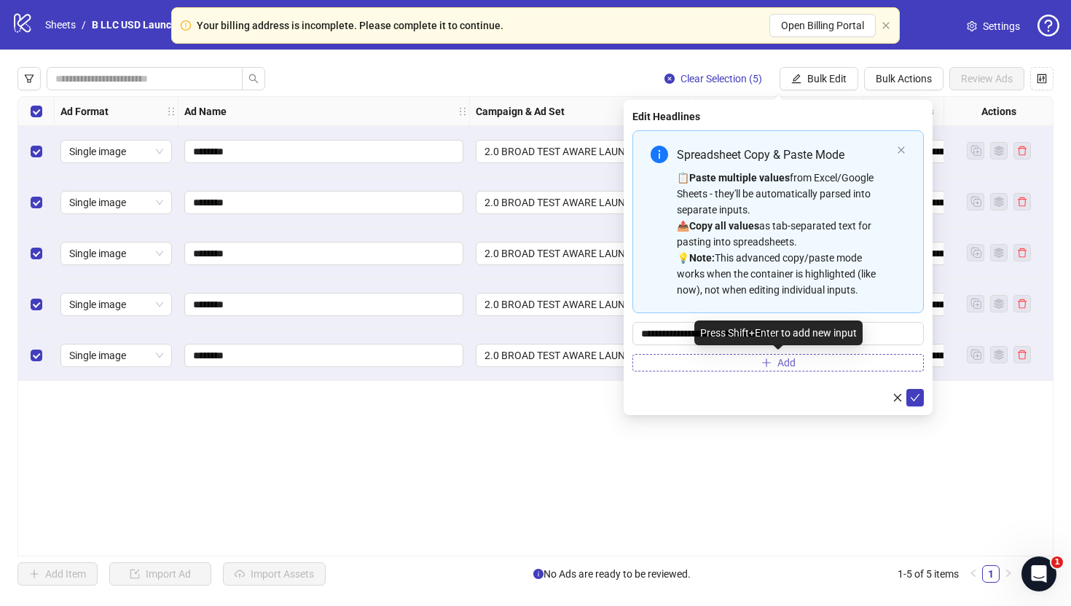
click at [752, 361] on button "Add" at bounding box center [779, 362] width 292 height 17
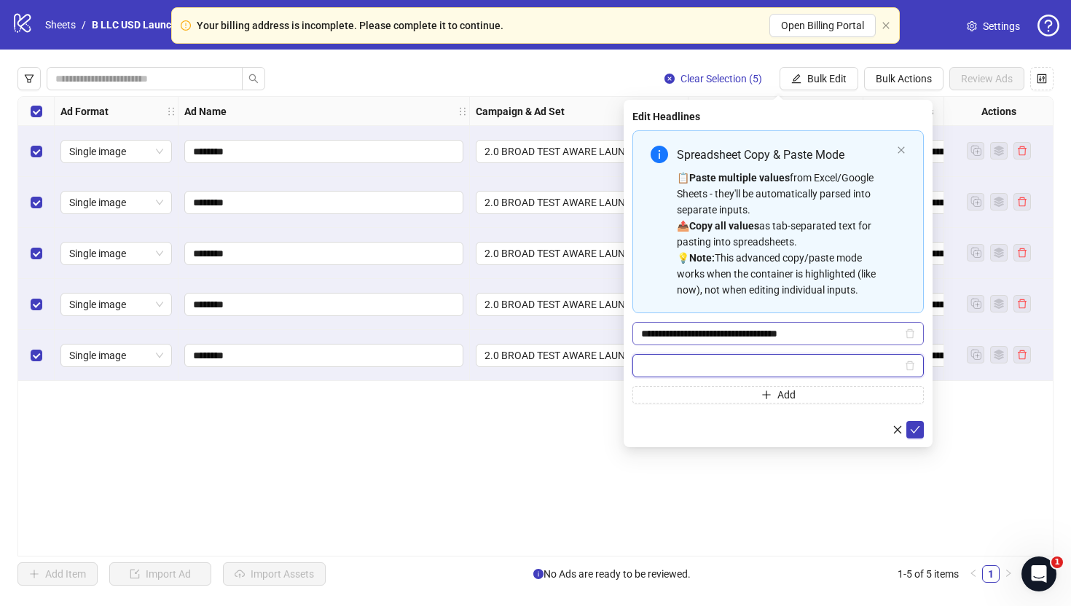
paste input "**********"
type input "**********"
click at [909, 435] on button "submit" at bounding box center [915, 429] width 17 height 17
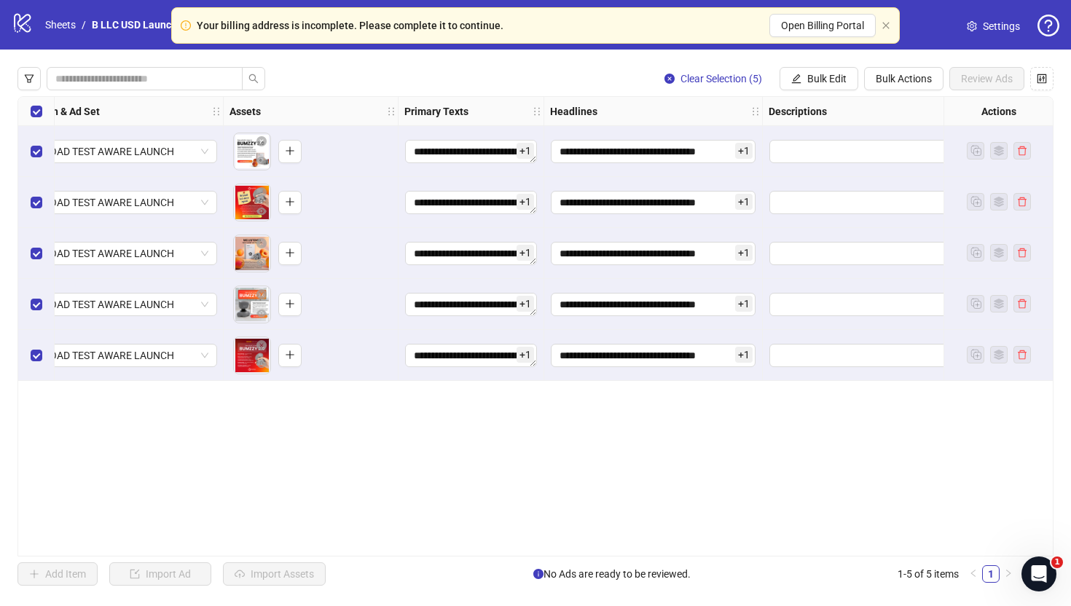
scroll to position [0, 577]
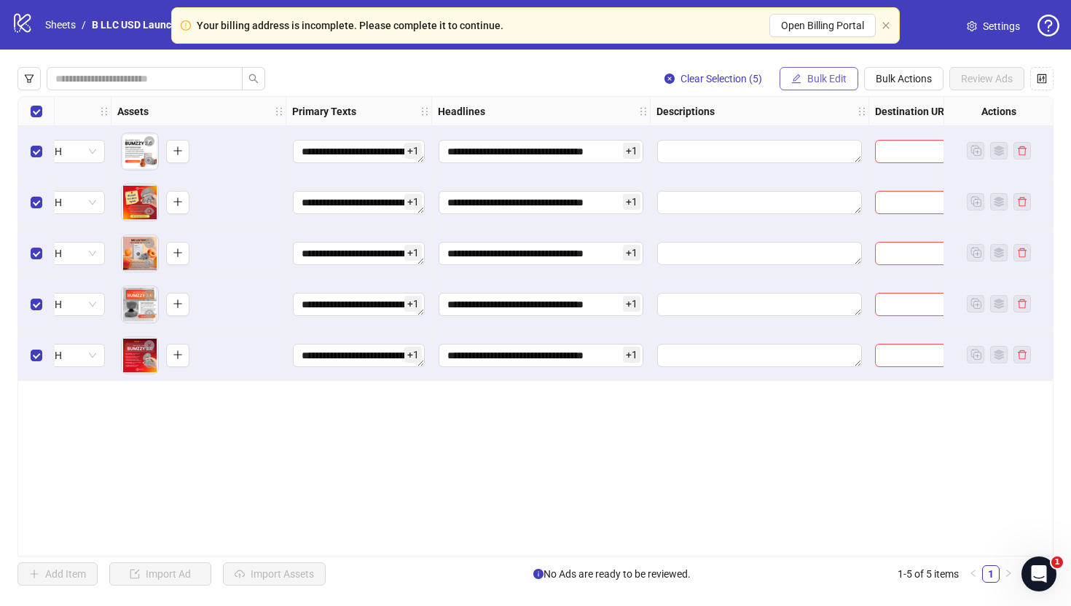
click at [834, 72] on button "Bulk Edit" at bounding box center [819, 78] width 79 height 23
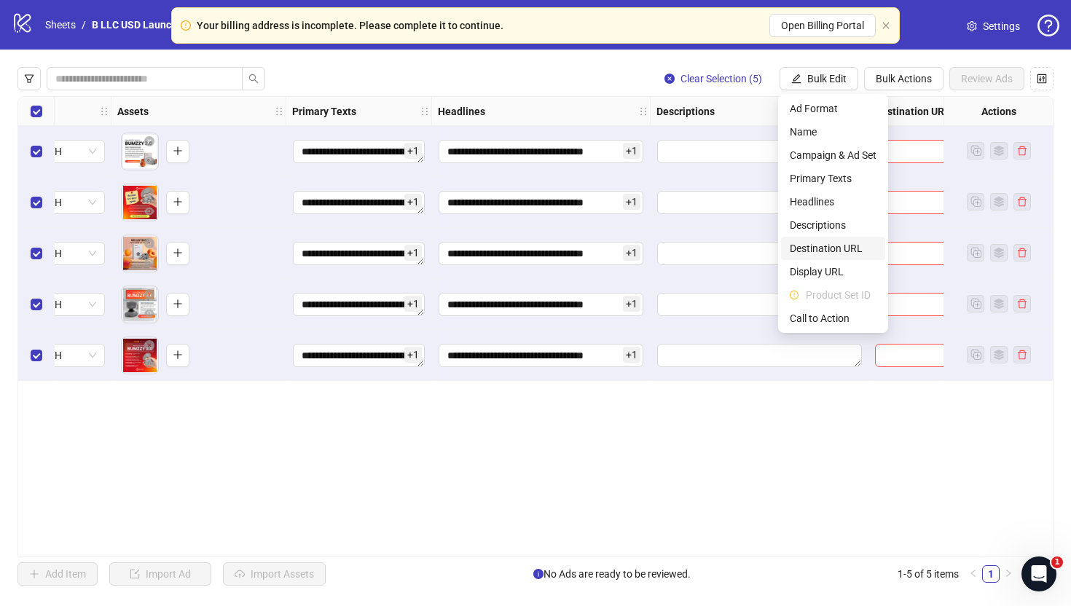
click at [831, 256] on span "Destination URL" at bounding box center [833, 248] width 87 height 16
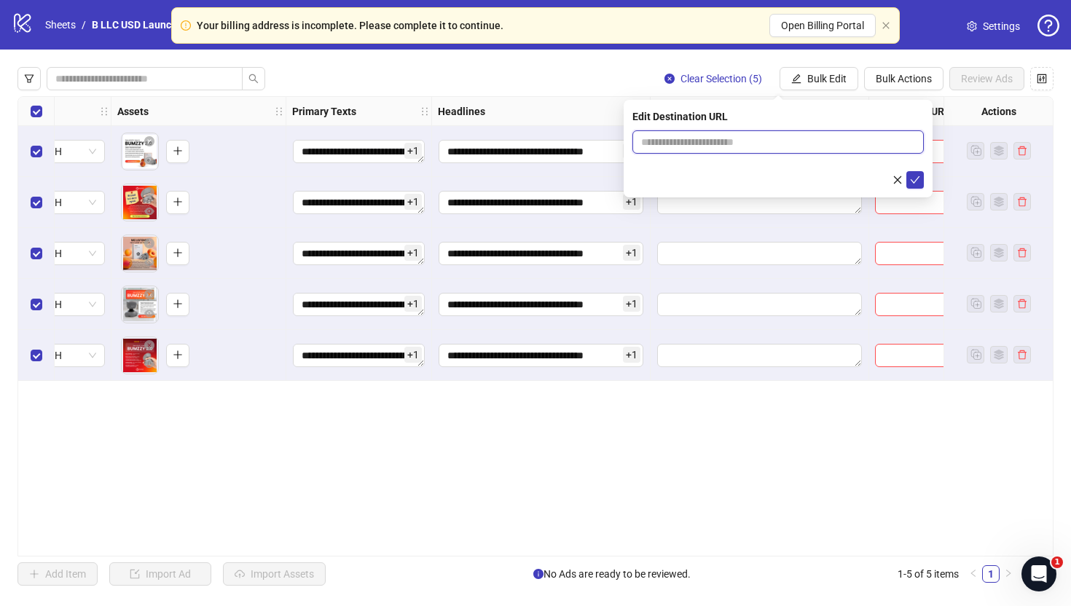
click at [767, 142] on input "text" at bounding box center [772, 142] width 262 height 16
paste input "**********"
type input "**********"
click at [912, 181] on icon "check" at bounding box center [915, 180] width 10 height 10
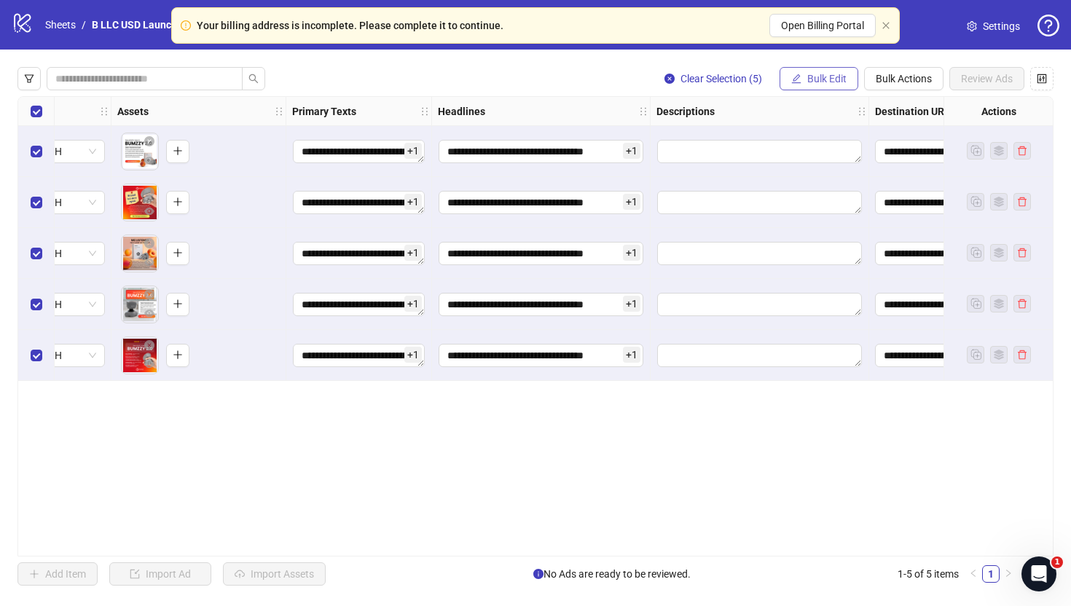
click at [813, 67] on button "Bulk Edit" at bounding box center [819, 78] width 79 height 23
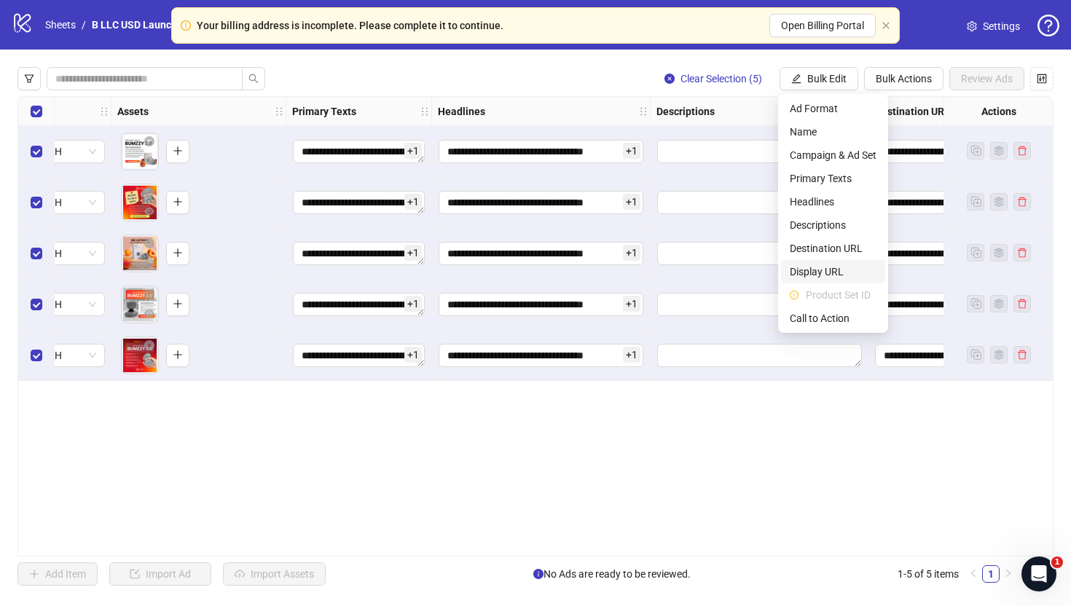
click at [815, 263] on li "Display URL" at bounding box center [833, 271] width 104 height 23
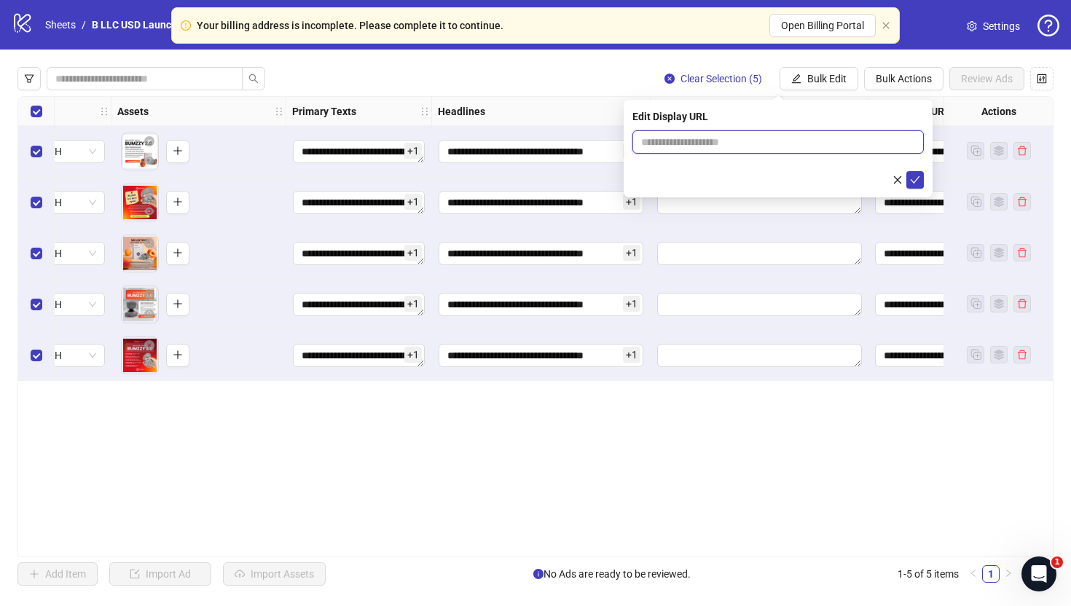
click at [807, 134] on input "text" at bounding box center [779, 141] width 292 height 23
paste input "**********"
type input "**********"
click at [908, 181] on button "submit" at bounding box center [915, 179] width 17 height 17
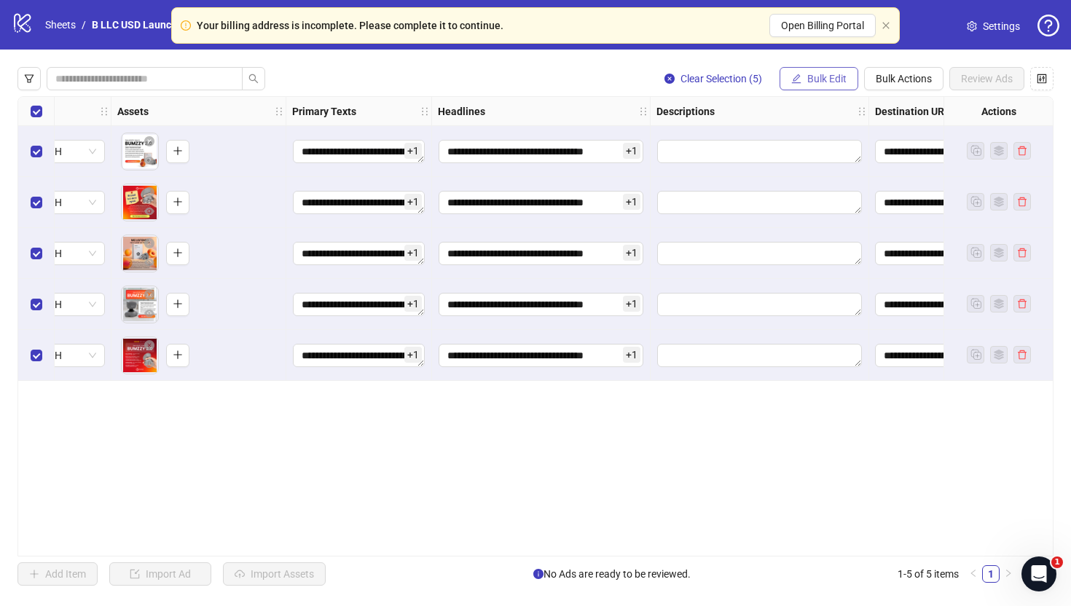
click at [797, 74] on icon "edit" at bounding box center [796, 79] width 10 height 10
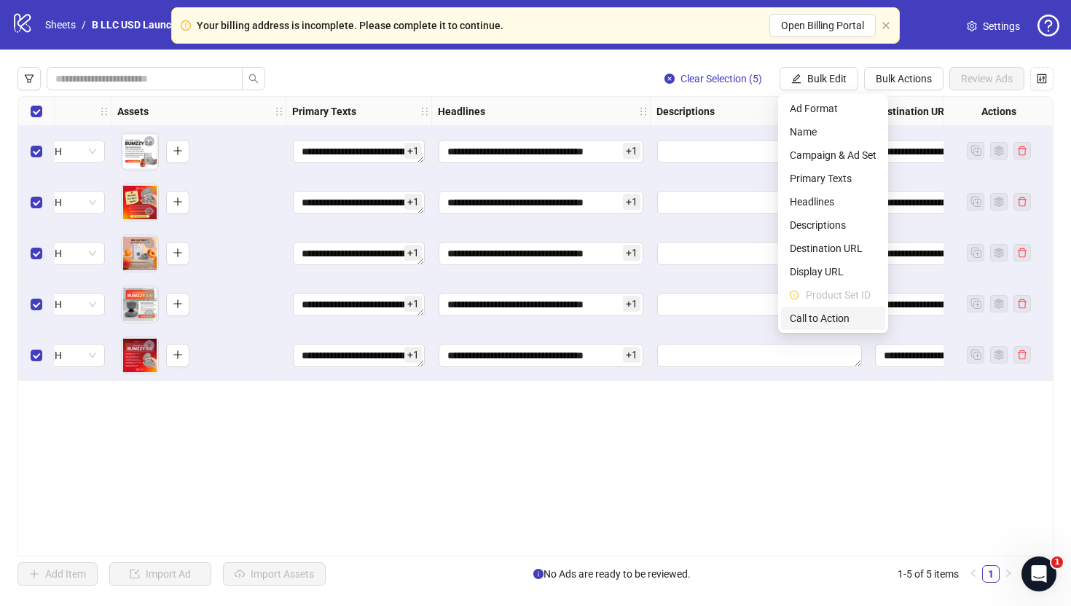
click at [829, 312] on span "Call to Action" at bounding box center [833, 318] width 87 height 16
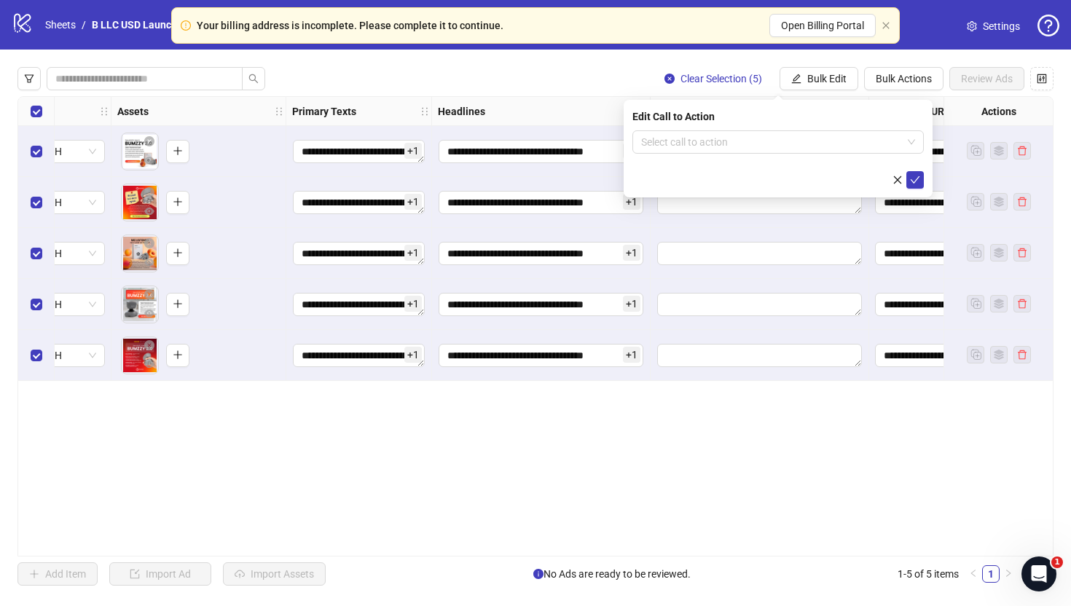
click at [739, 130] on div "Edit Call to Action Select call to action" at bounding box center [778, 149] width 309 height 98
click at [739, 141] on input "search" at bounding box center [771, 142] width 261 height 22
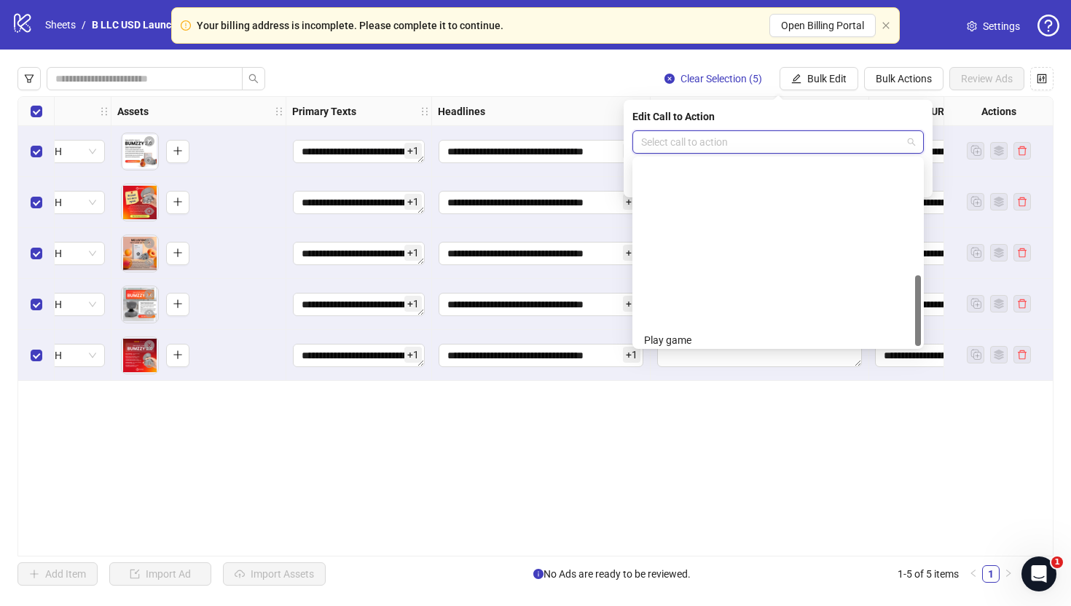
scroll to position [303, 0]
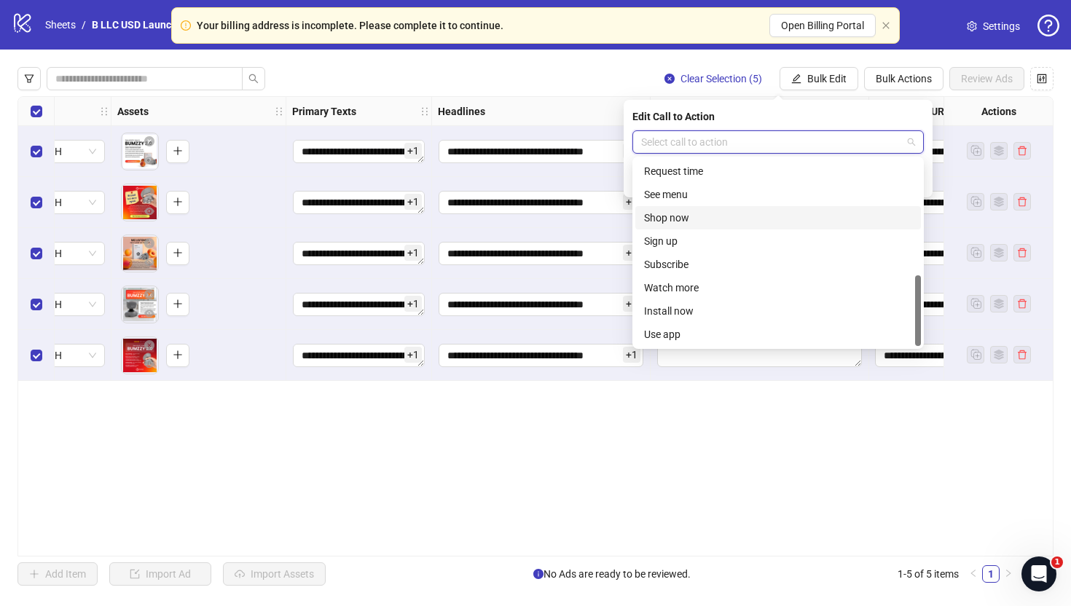
click at [715, 216] on div "Shop now" at bounding box center [778, 218] width 268 height 16
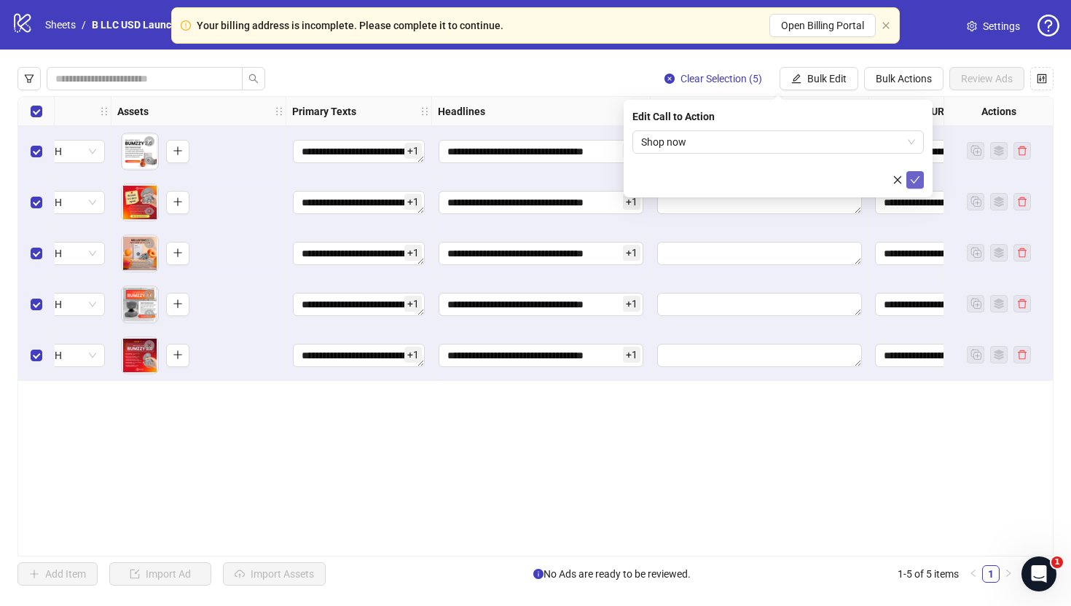
click at [909, 178] on button "submit" at bounding box center [915, 179] width 17 height 17
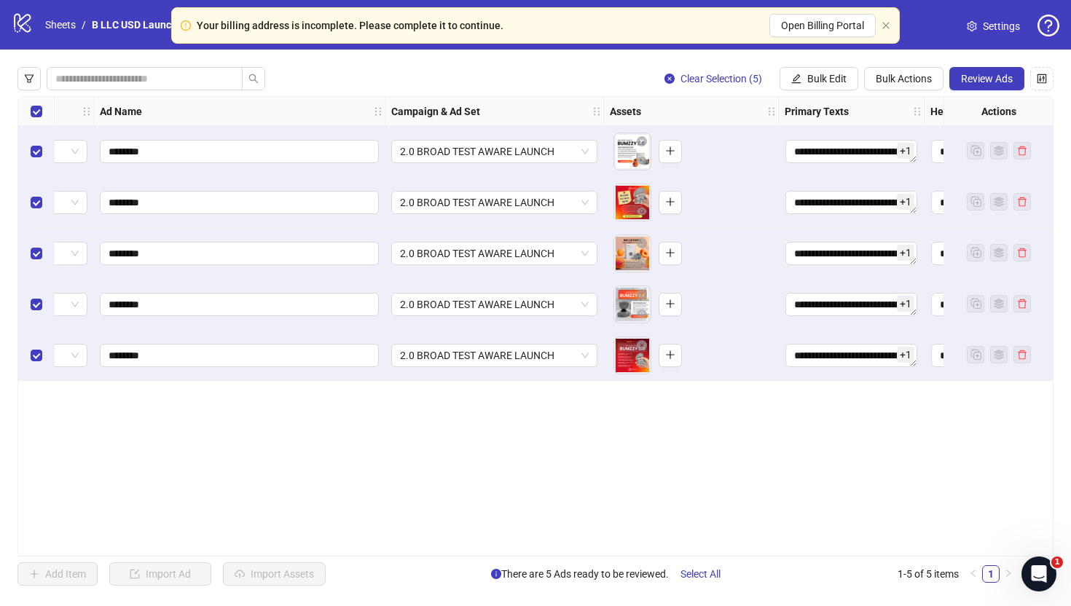
scroll to position [0, 0]
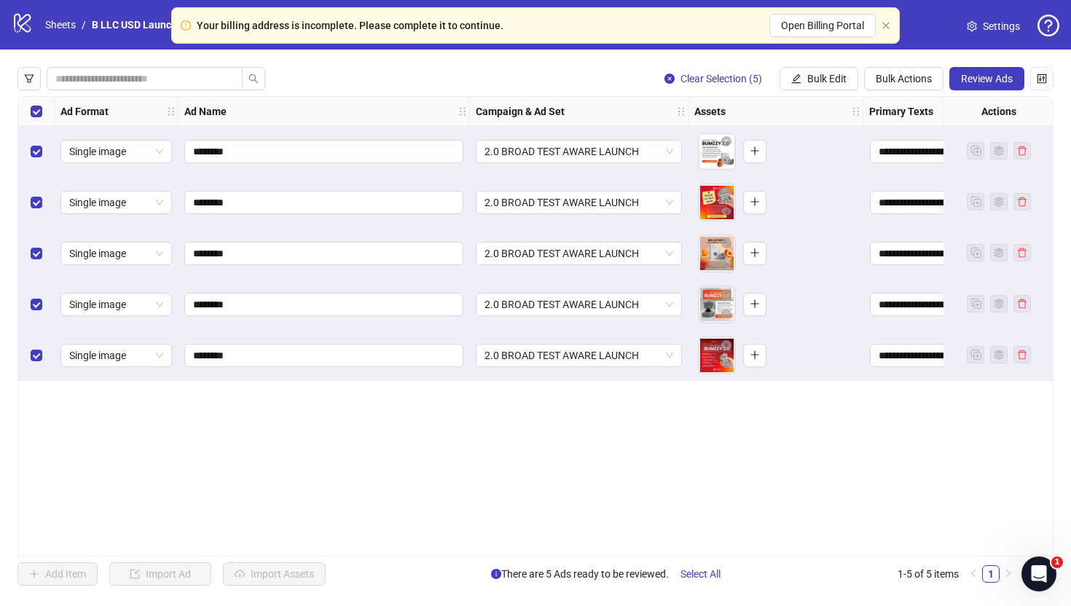
click at [990, 91] on div "**********" at bounding box center [535, 327] width 1071 height 554
click at [992, 80] on span "Review Ads" at bounding box center [987, 79] width 52 height 12
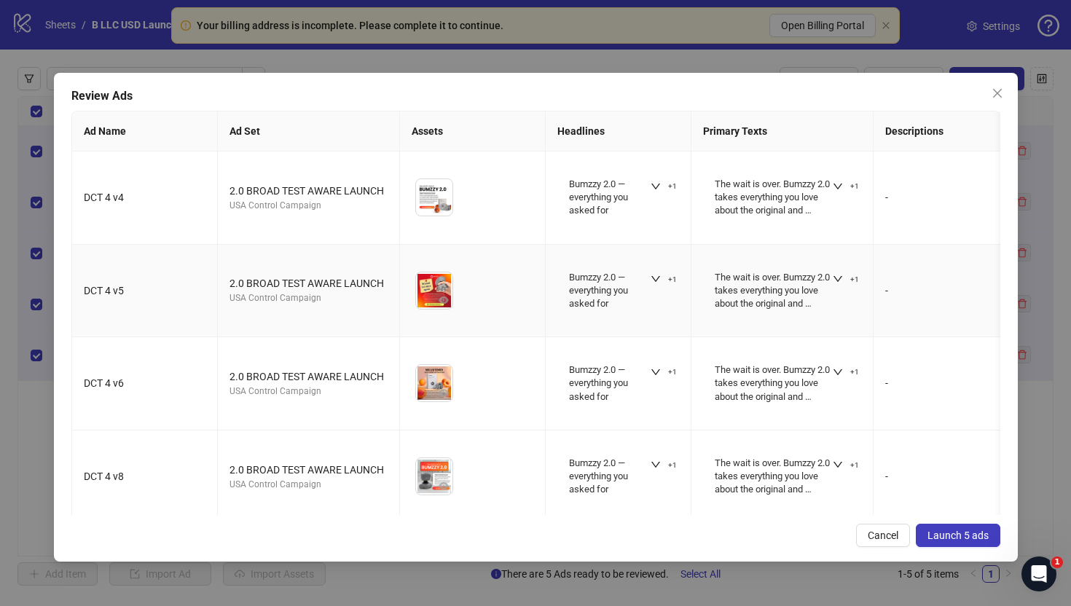
scroll to position [101, 0]
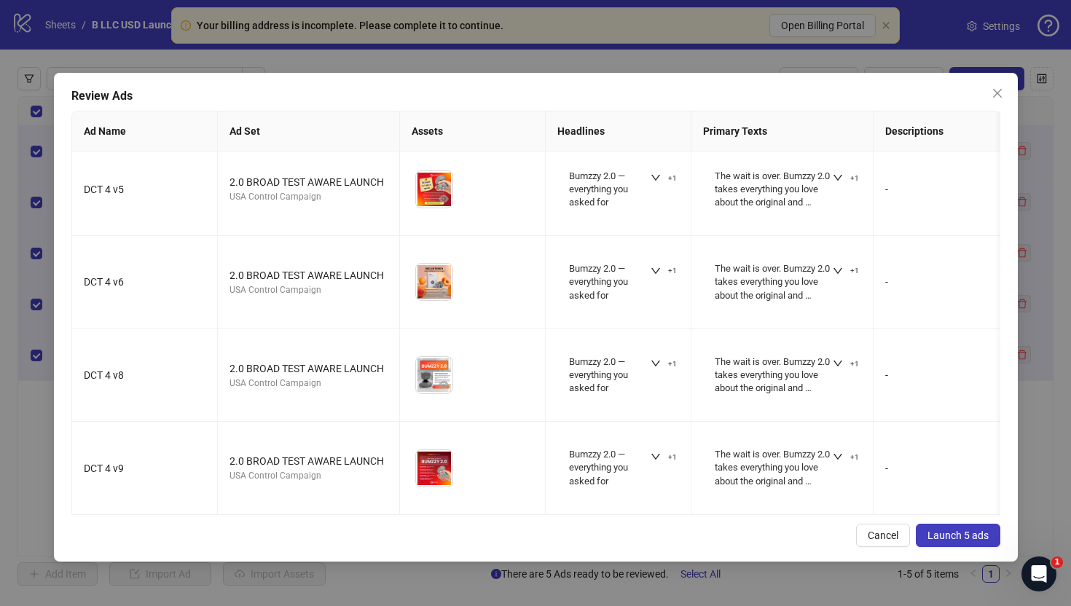
click at [961, 525] on button "Launch 5 ads" at bounding box center [958, 535] width 85 height 23
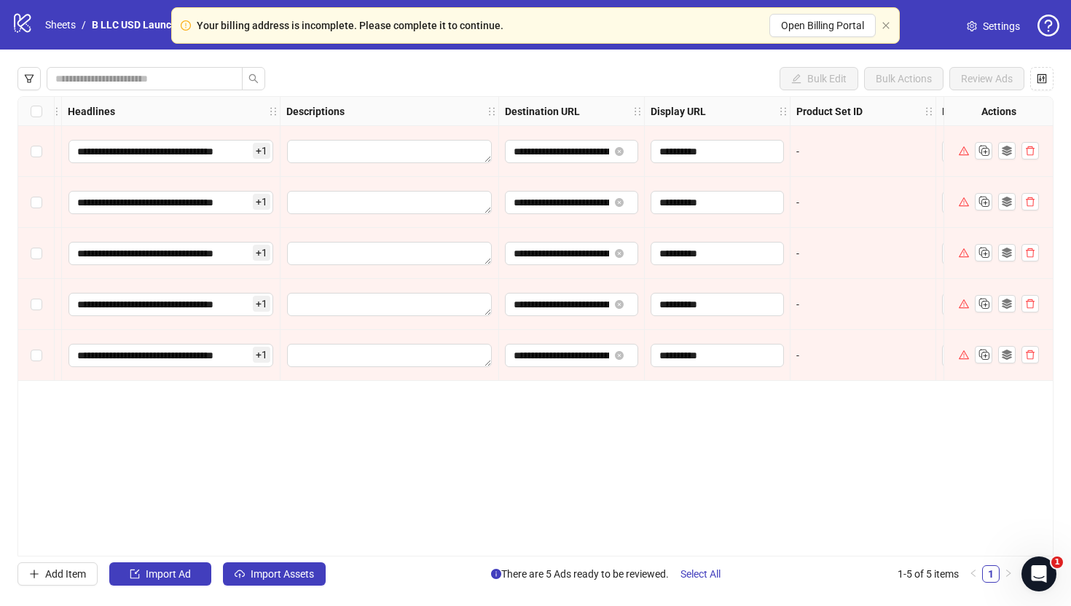
scroll to position [0, 1202]
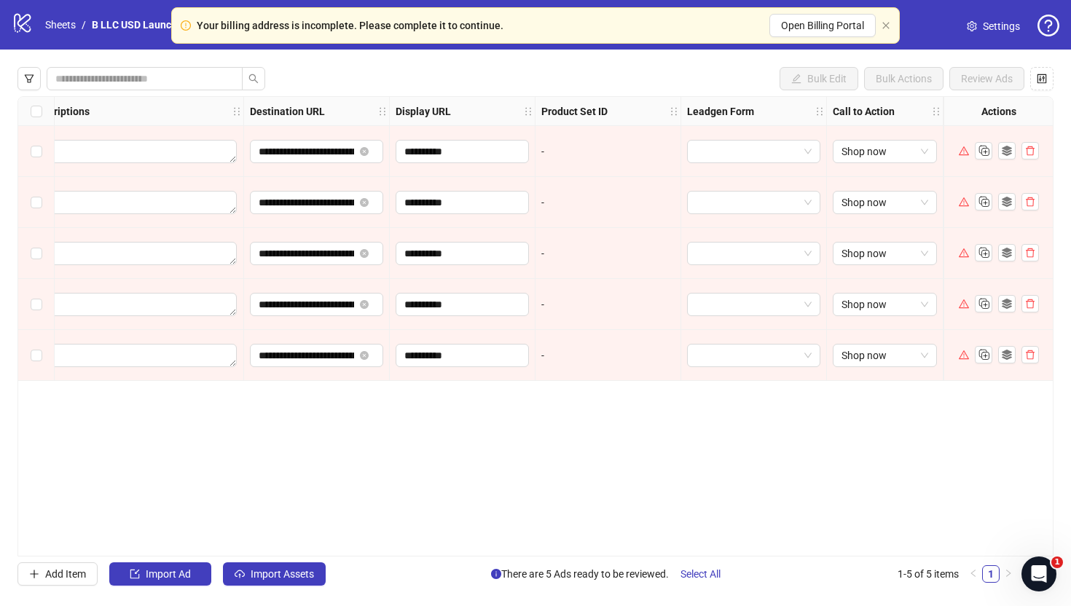
click at [965, 152] on icon "warning" at bounding box center [964, 151] width 10 height 10
click at [888, 26] on icon "close" at bounding box center [886, 25] width 9 height 9
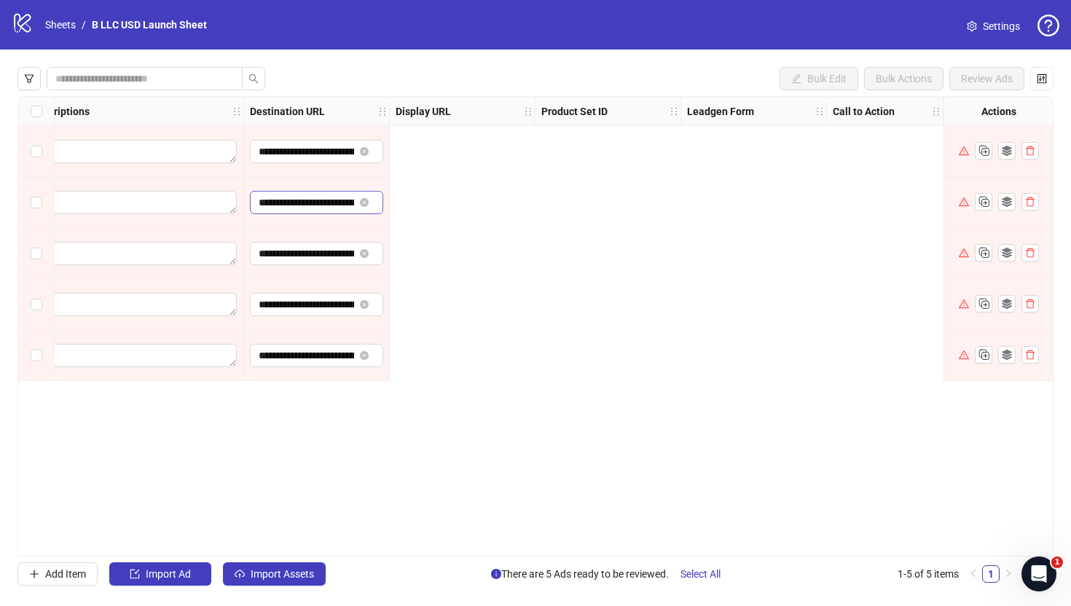
scroll to position [0, 0]
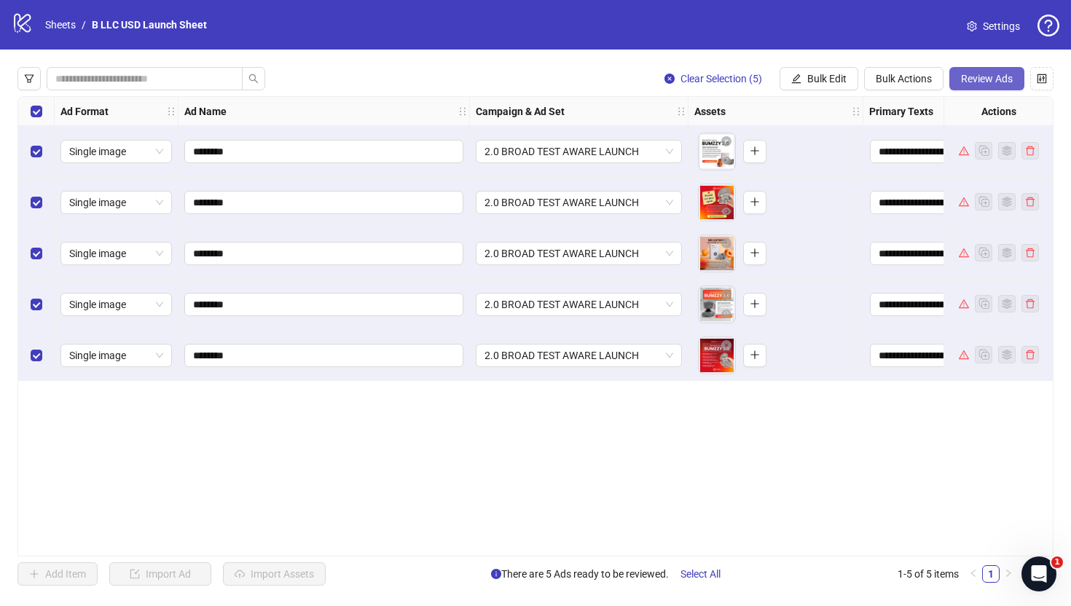
click at [999, 77] on span "Review Ads" at bounding box center [987, 79] width 52 height 12
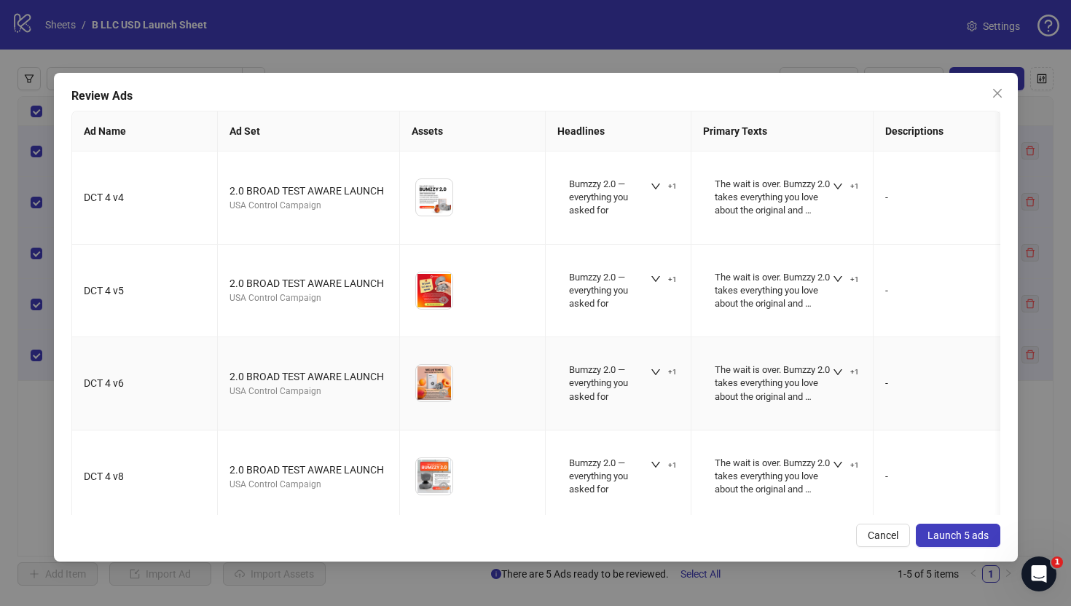
scroll to position [101, 0]
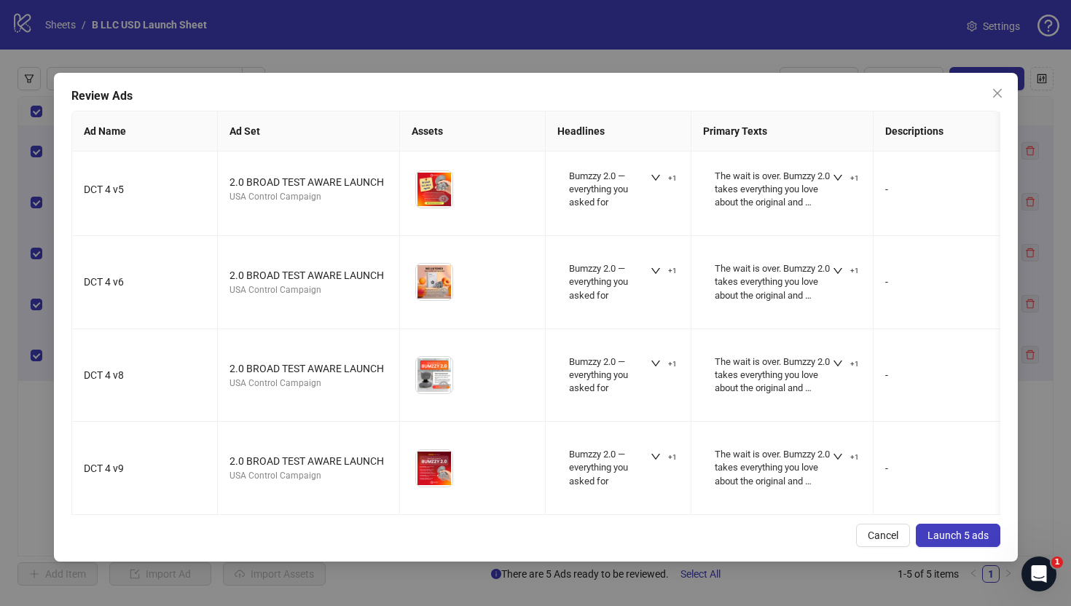
click at [949, 533] on span "Launch 5 ads" at bounding box center [958, 536] width 61 height 12
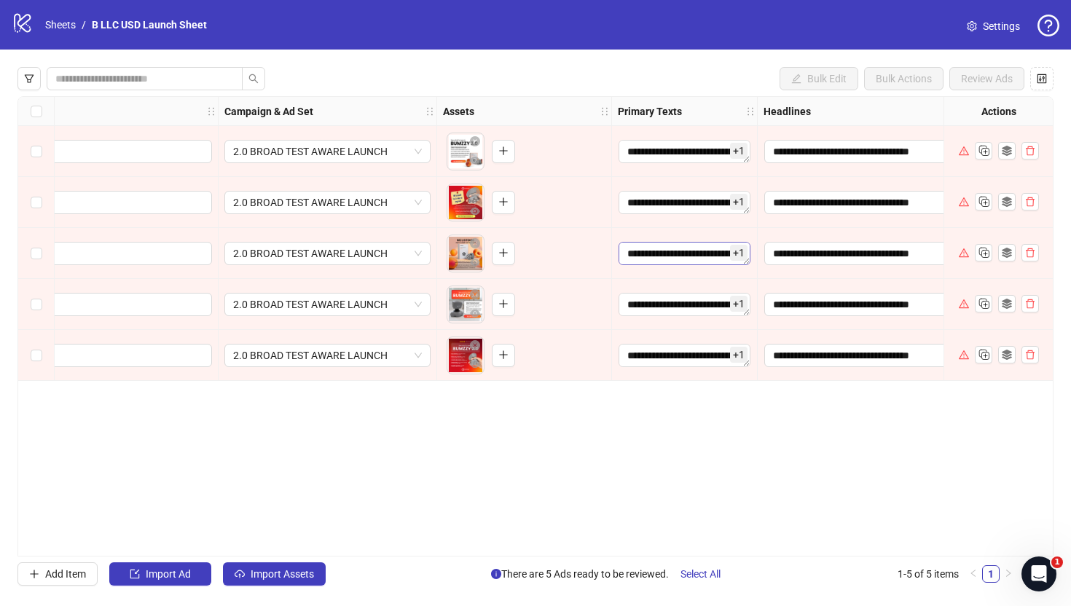
scroll to position [0, 0]
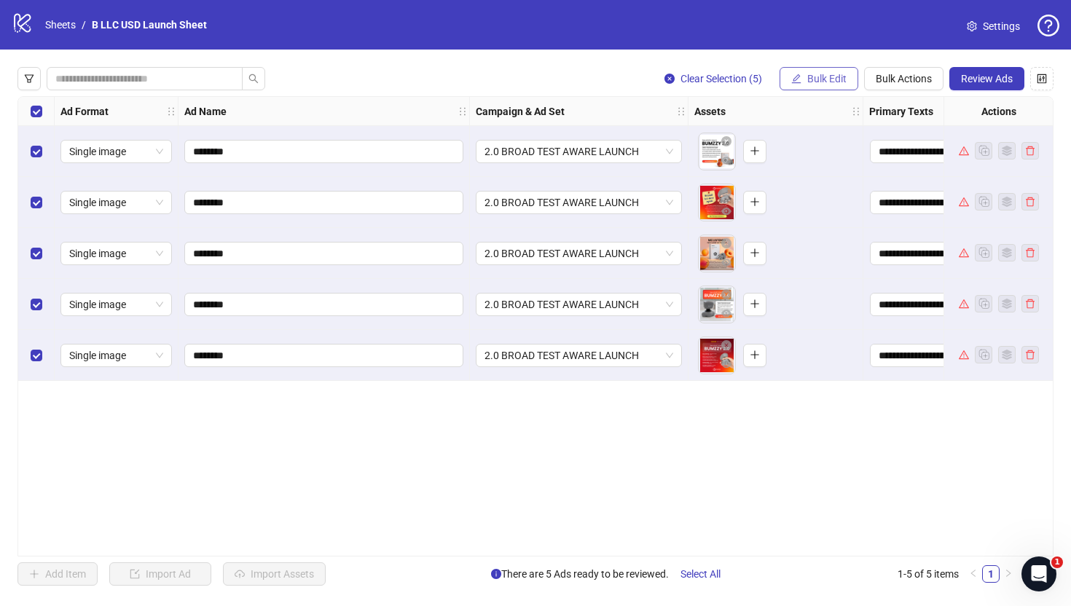
click at [832, 77] on span "Bulk Edit" at bounding box center [826, 79] width 39 height 12
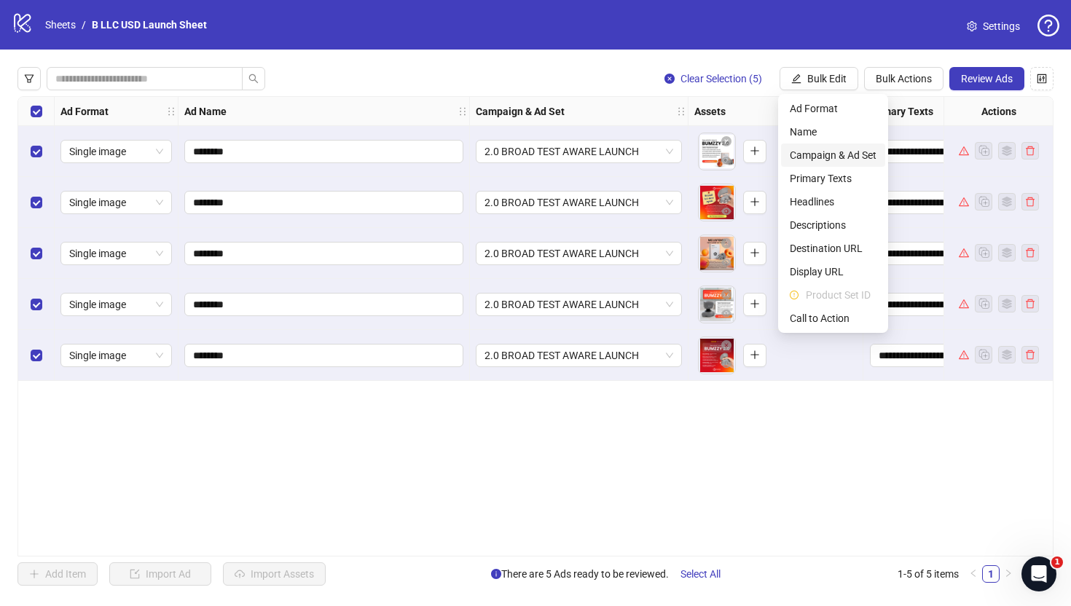
click at [842, 156] on span "Campaign & Ad Set" at bounding box center [833, 155] width 87 height 16
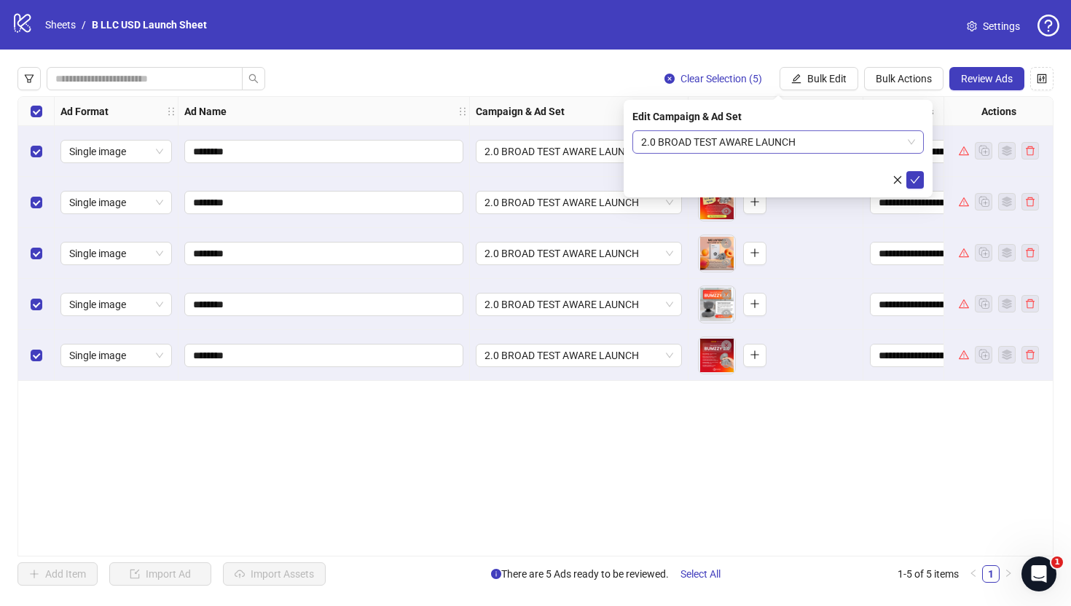
click at [711, 144] on span "2.0 BROAD TEST AWARE LAUNCH" at bounding box center [778, 142] width 274 height 22
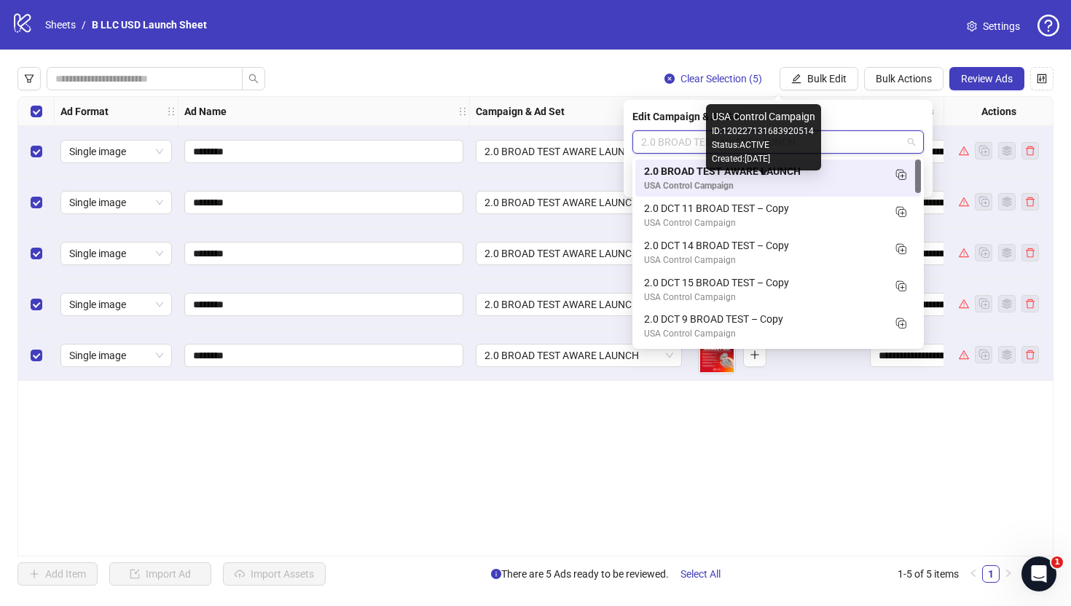
click at [810, 176] on div "2.0 BROAD TEST AWARE LAUNCH" at bounding box center [763, 171] width 239 height 16
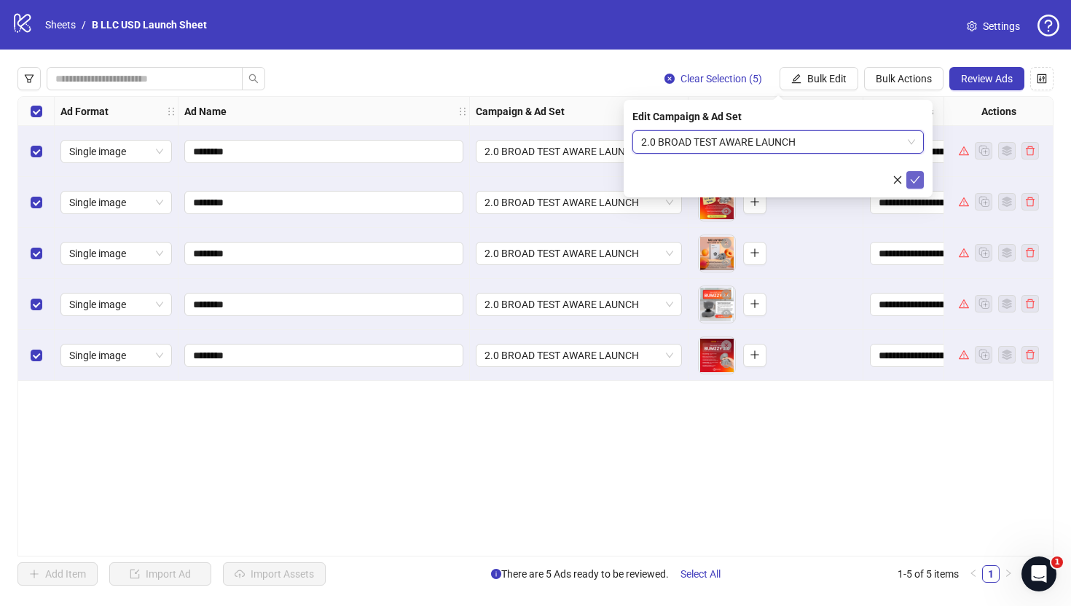
click at [923, 181] on button "submit" at bounding box center [915, 179] width 17 height 17
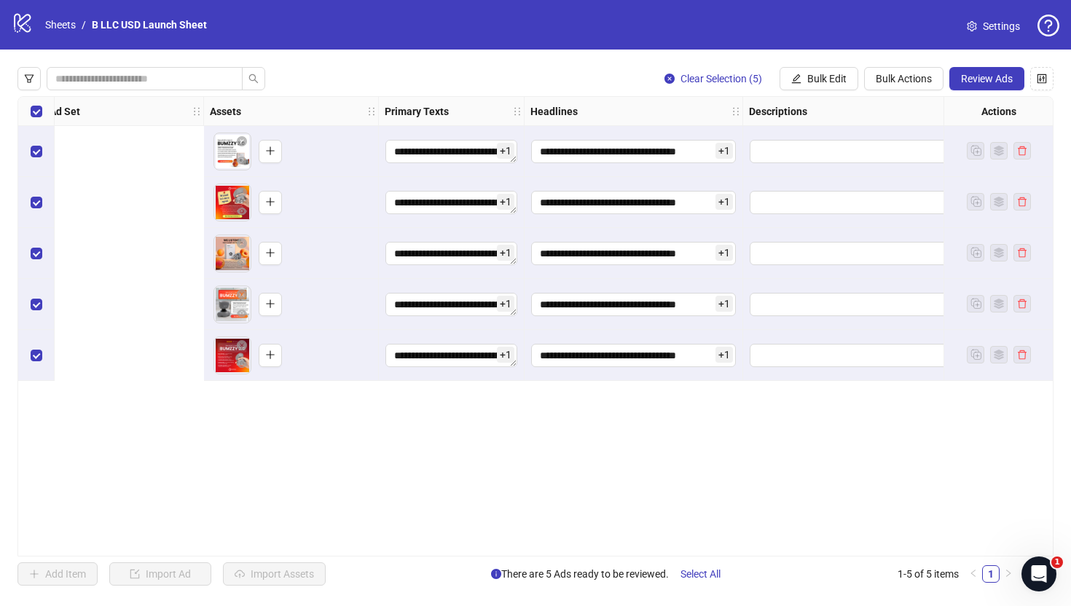
scroll to position [0, 1202]
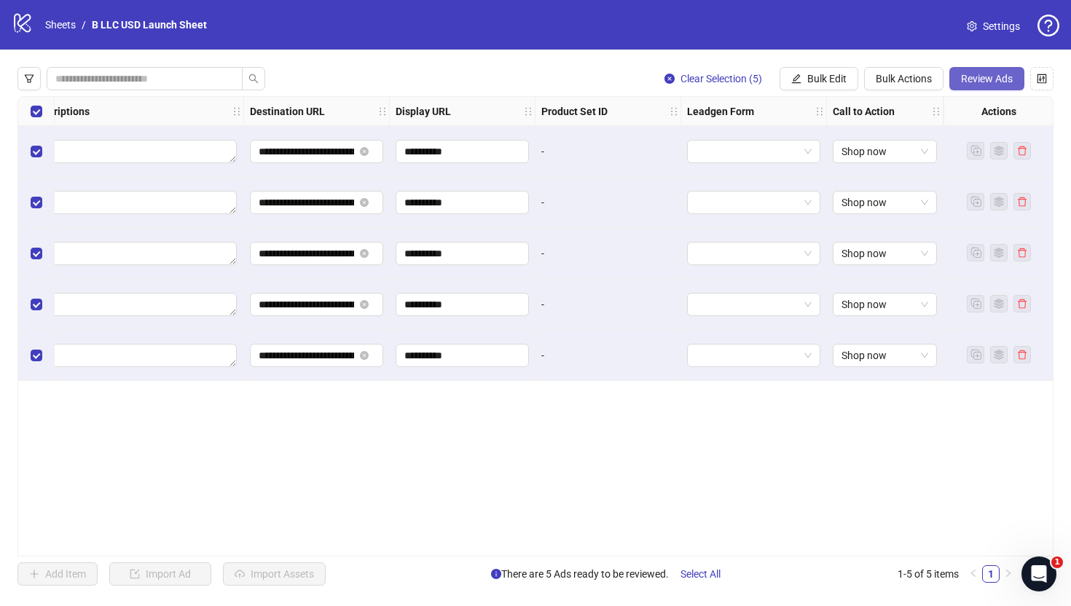
click at [1001, 70] on button "Review Ads" at bounding box center [987, 78] width 75 height 23
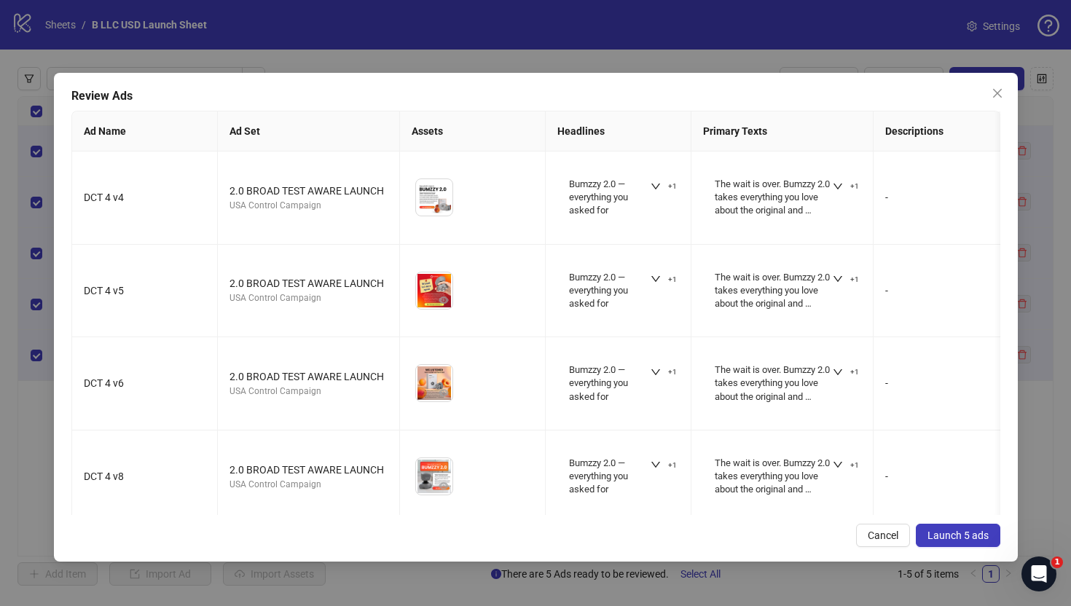
click at [949, 530] on span "Launch 5 ads" at bounding box center [958, 536] width 61 height 12
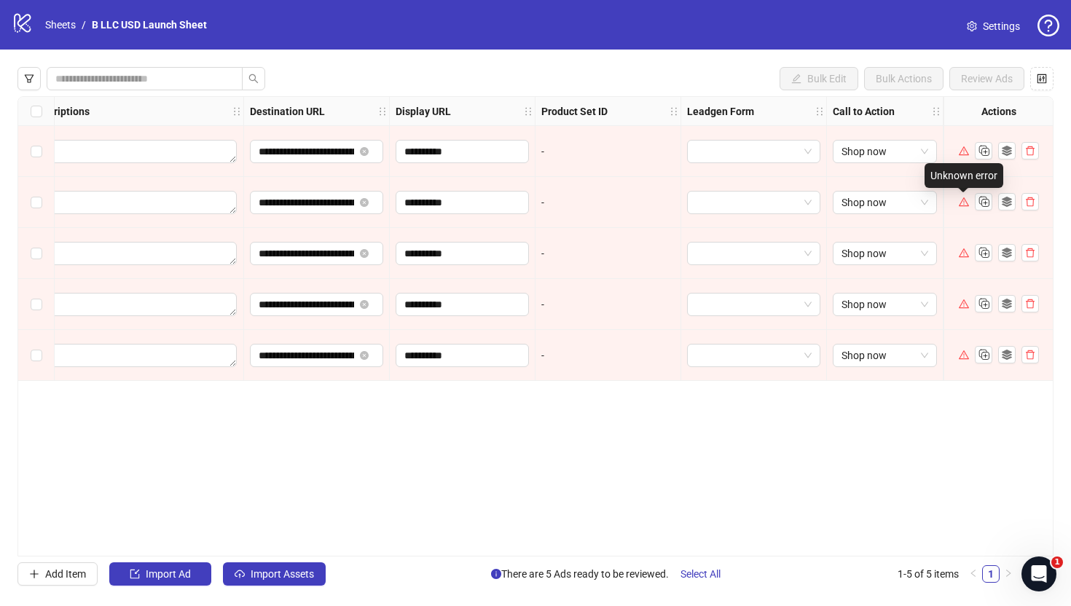
click at [966, 200] on icon "warning" at bounding box center [964, 202] width 10 height 10
click at [958, 206] on div at bounding box center [998, 202] width 109 height 51
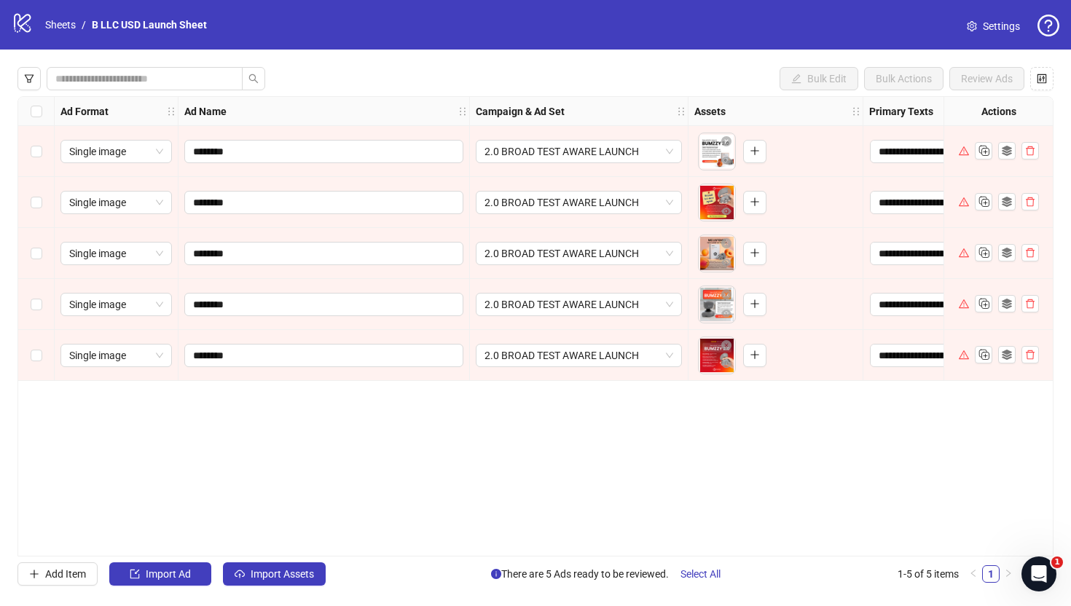
click at [1071, 563] on div "**********" at bounding box center [535, 327] width 1071 height 554
click at [1057, 563] on span "1" at bounding box center [1059, 561] width 13 height 13
click at [1032, 563] on icon "Open Intercom Messenger" at bounding box center [1037, 572] width 24 height 24
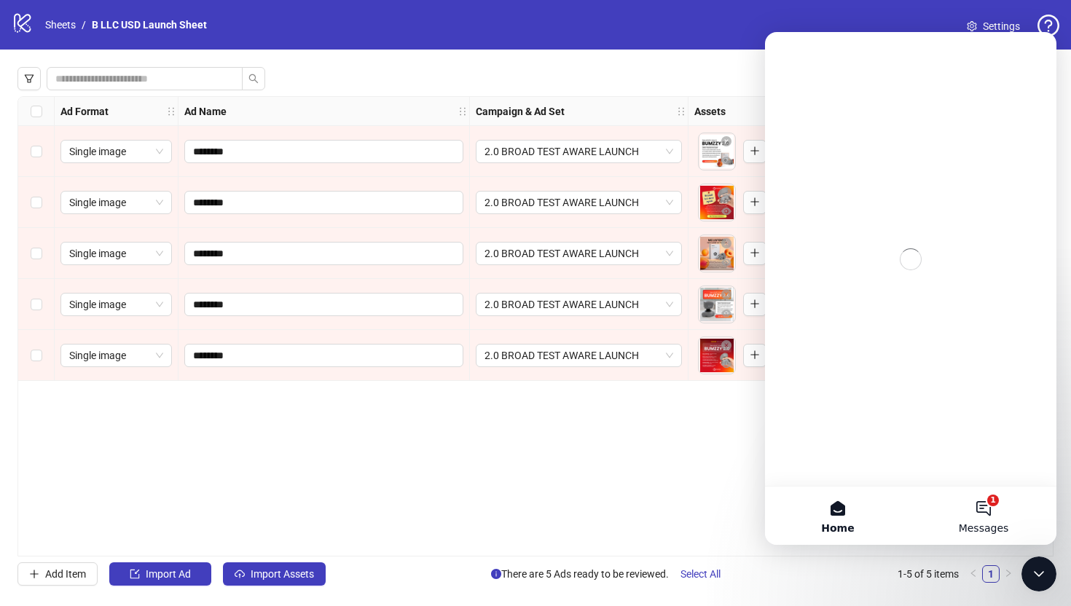
click at [987, 501] on button "1 Messages" at bounding box center [984, 516] width 146 height 58
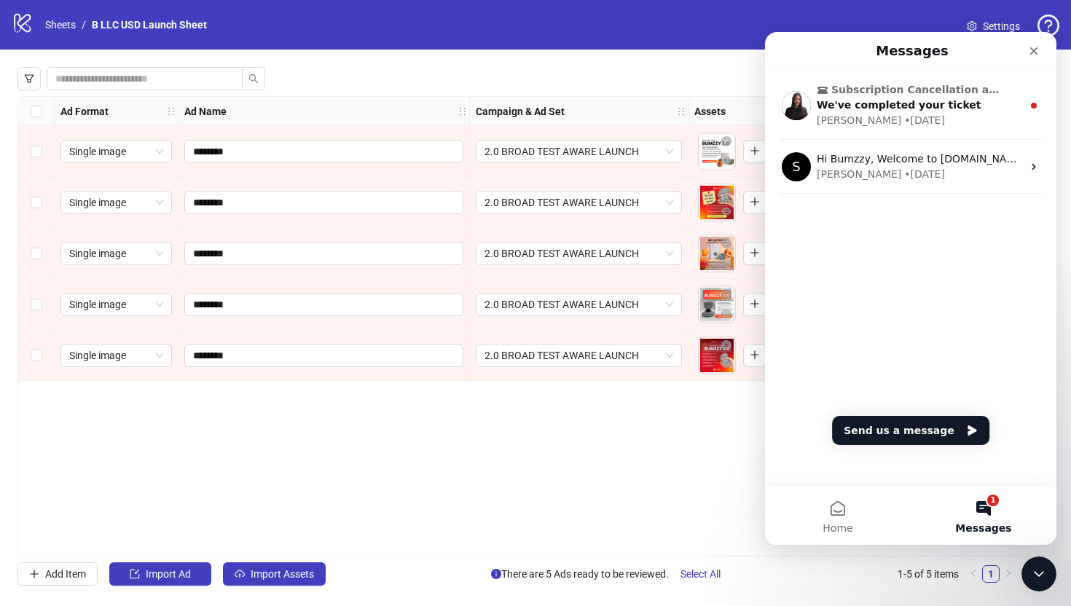
click at [698, 427] on div "**********" at bounding box center [535, 326] width 1036 height 461
click at [1044, 52] on div "Close" at bounding box center [1034, 51] width 26 height 26
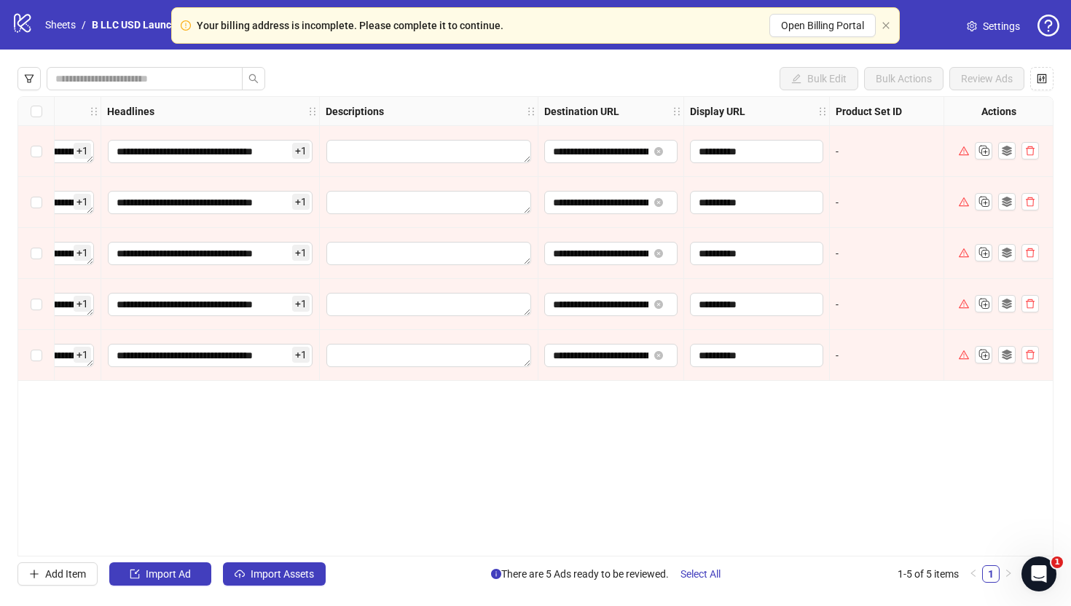
scroll to position [0, 1202]
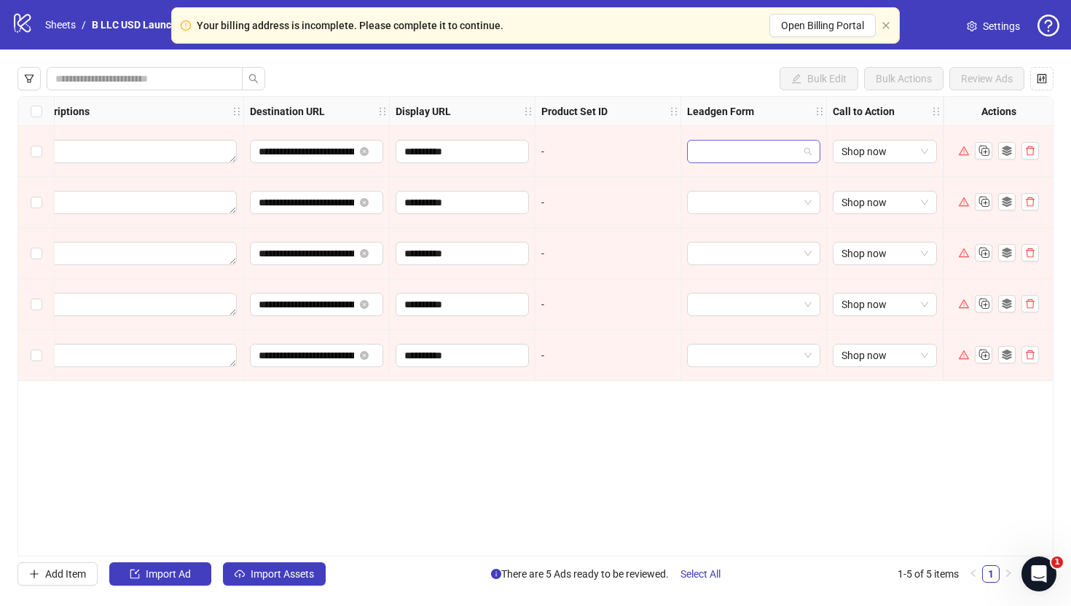
click at [778, 146] on input "search" at bounding box center [747, 152] width 103 height 22
click at [851, 436] on div "**********" at bounding box center [535, 326] width 1036 height 461
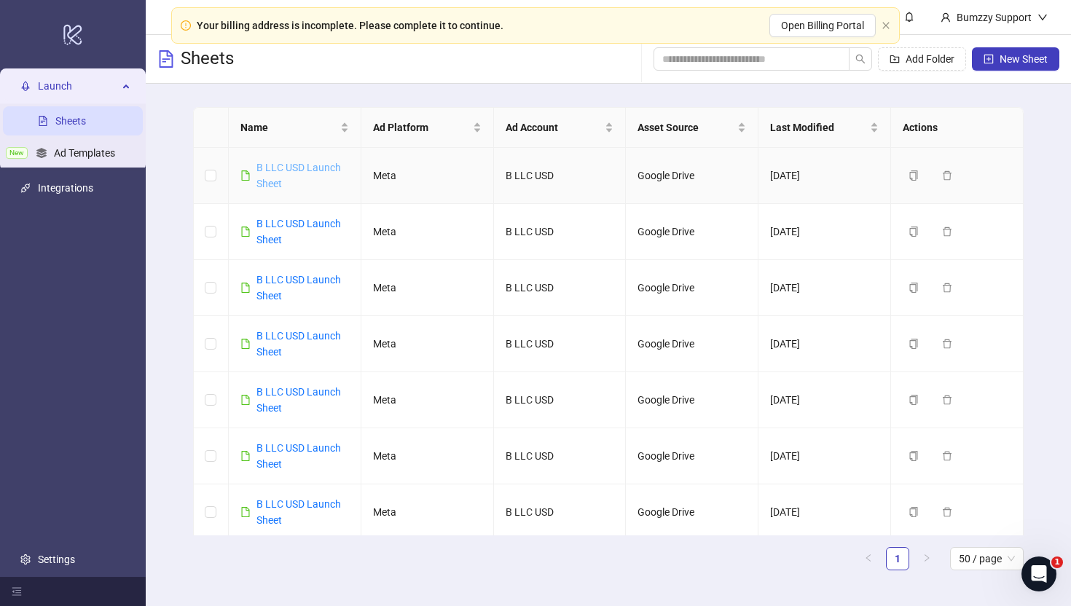
click at [276, 162] on link "B LLC USD Launch Sheet" at bounding box center [299, 176] width 85 height 28
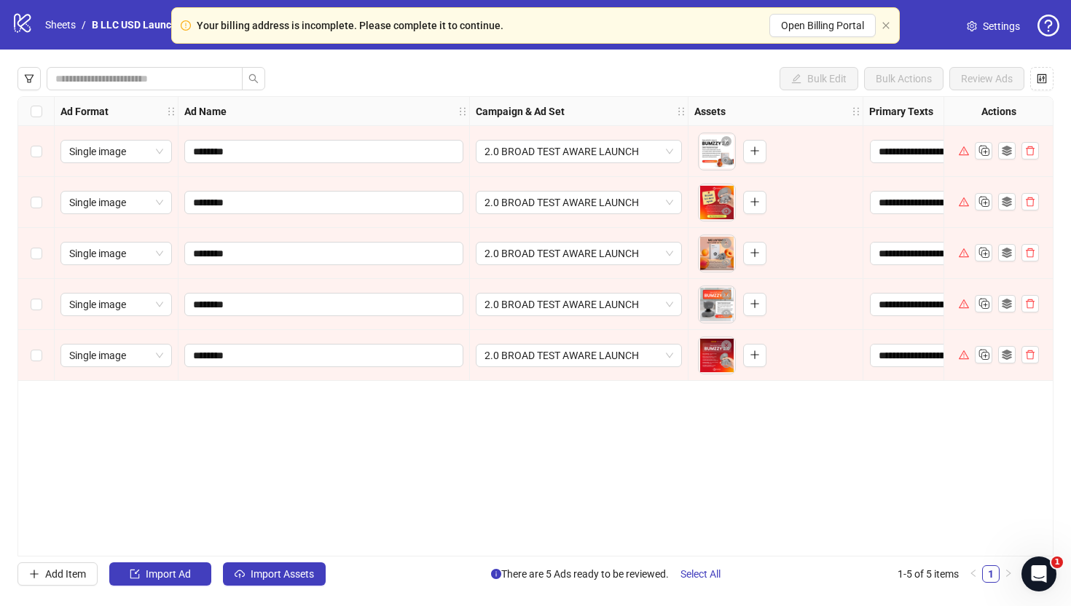
click at [26, 109] on div "Select all rows" at bounding box center [36, 111] width 36 height 29
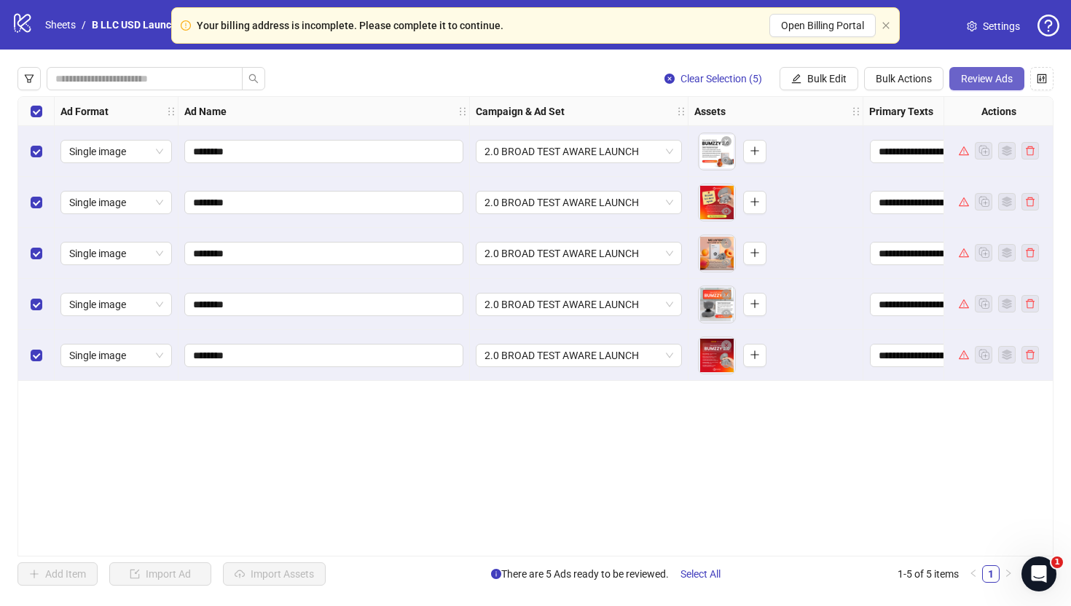
click at [1006, 76] on span "Review Ads" at bounding box center [987, 79] width 52 height 12
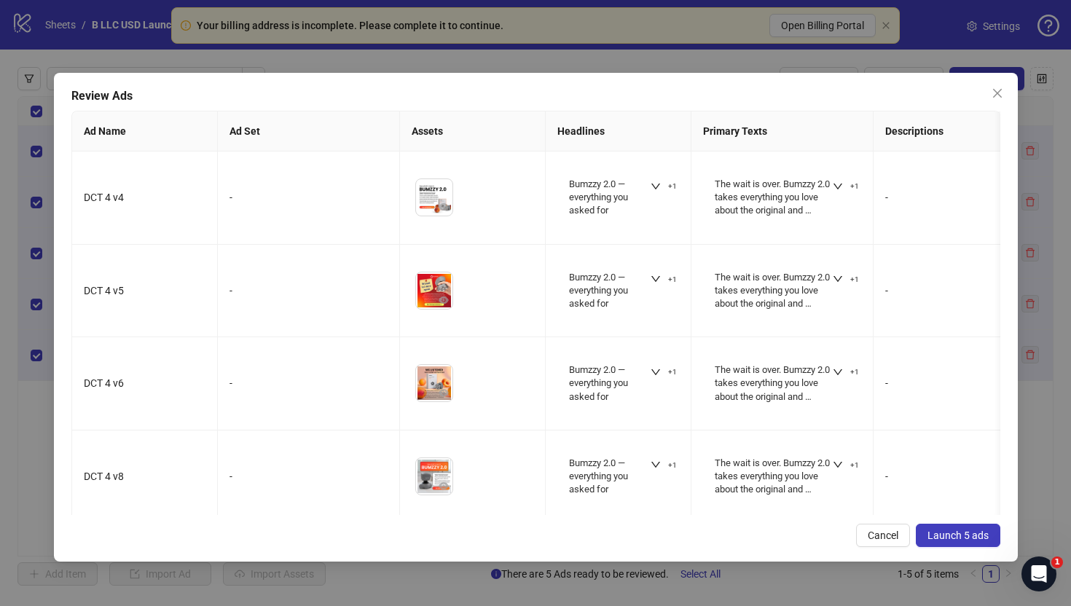
click at [969, 533] on span "Launch 5 ads" at bounding box center [958, 536] width 61 height 12
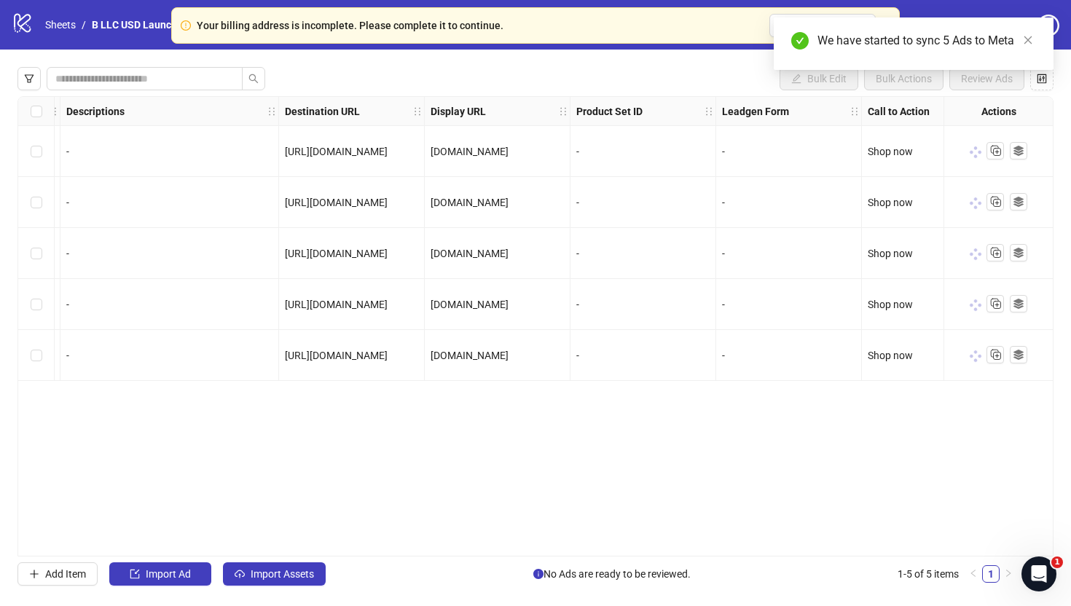
scroll to position [0, 1170]
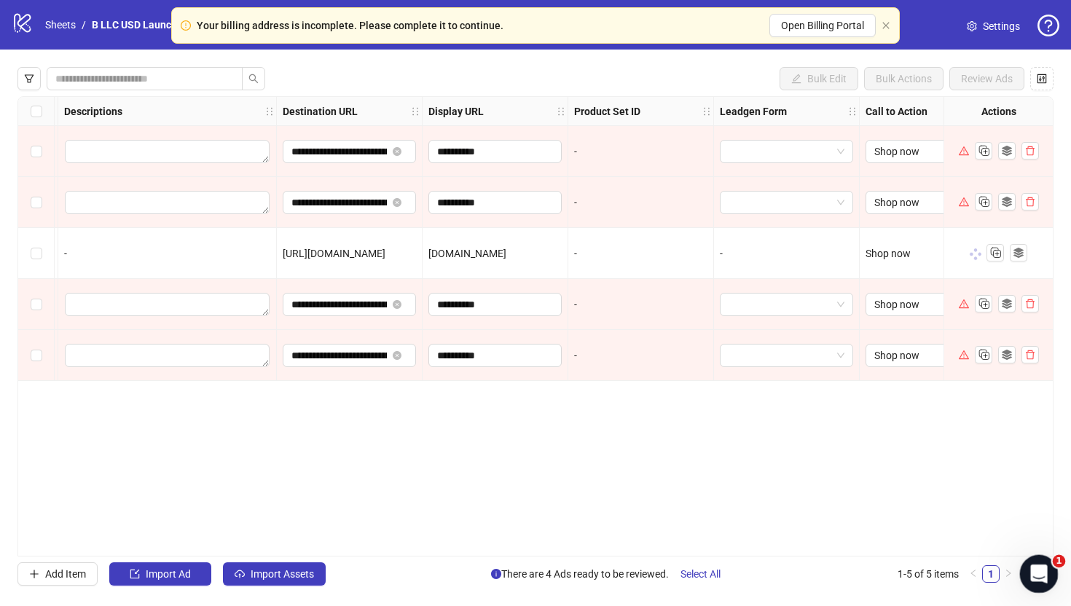
click at [1041, 574] on icon "Open Intercom Messenger" at bounding box center [1037, 572] width 24 height 24
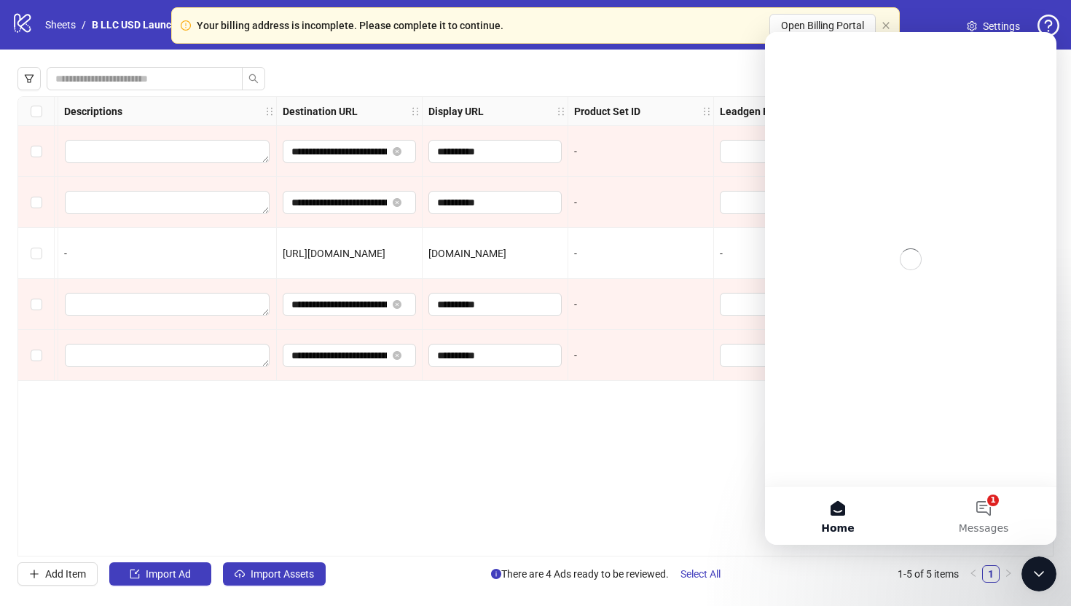
scroll to position [0, 0]
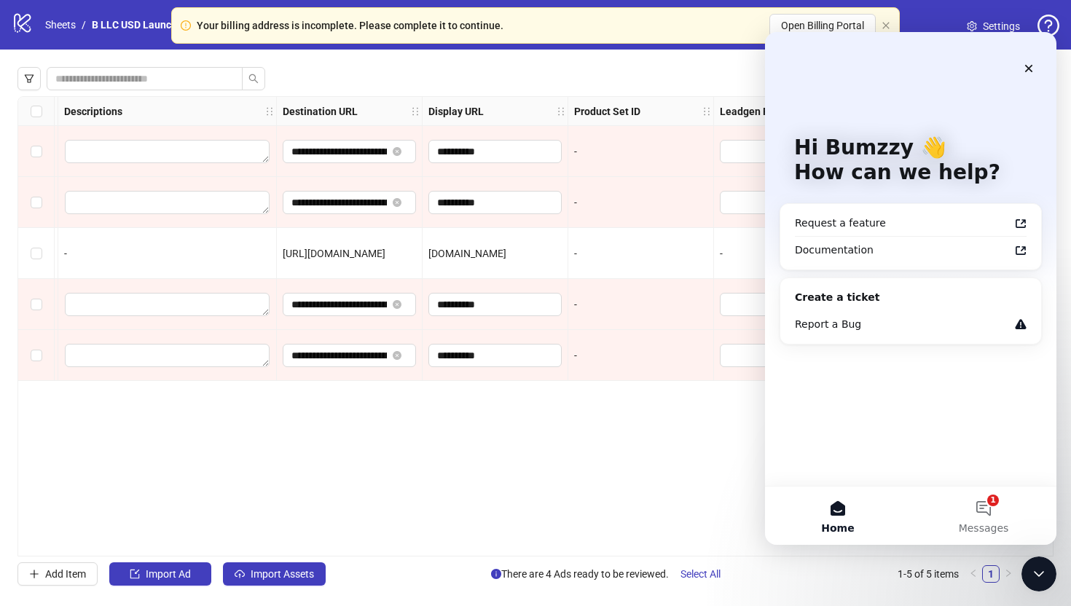
click at [539, 448] on div "**********" at bounding box center [535, 326] width 1036 height 461
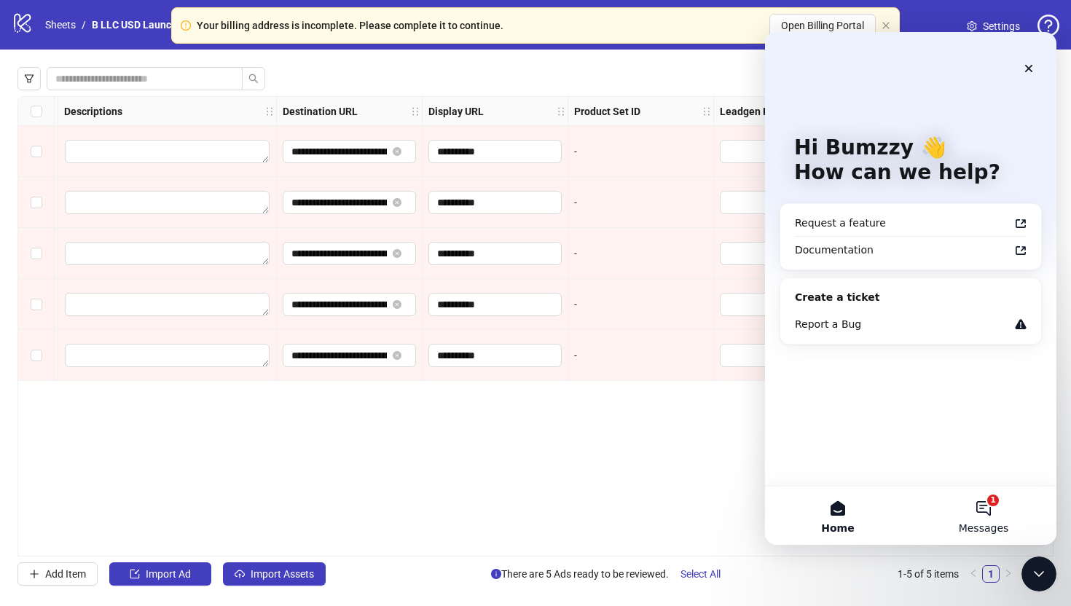
click at [979, 506] on button "1 Messages" at bounding box center [984, 516] width 146 height 58
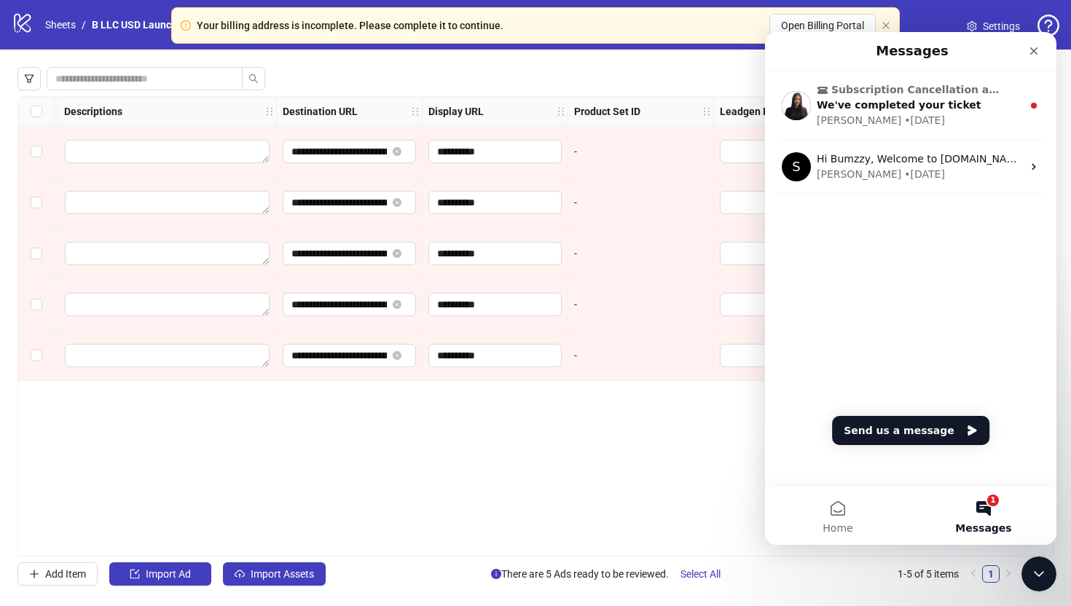
click at [939, 448] on div "Subscription Cancellation and Refund Request We've completed your ticket Laura …" at bounding box center [911, 278] width 292 height 415
click at [939, 418] on button "Send us a message" at bounding box center [910, 430] width 157 height 29
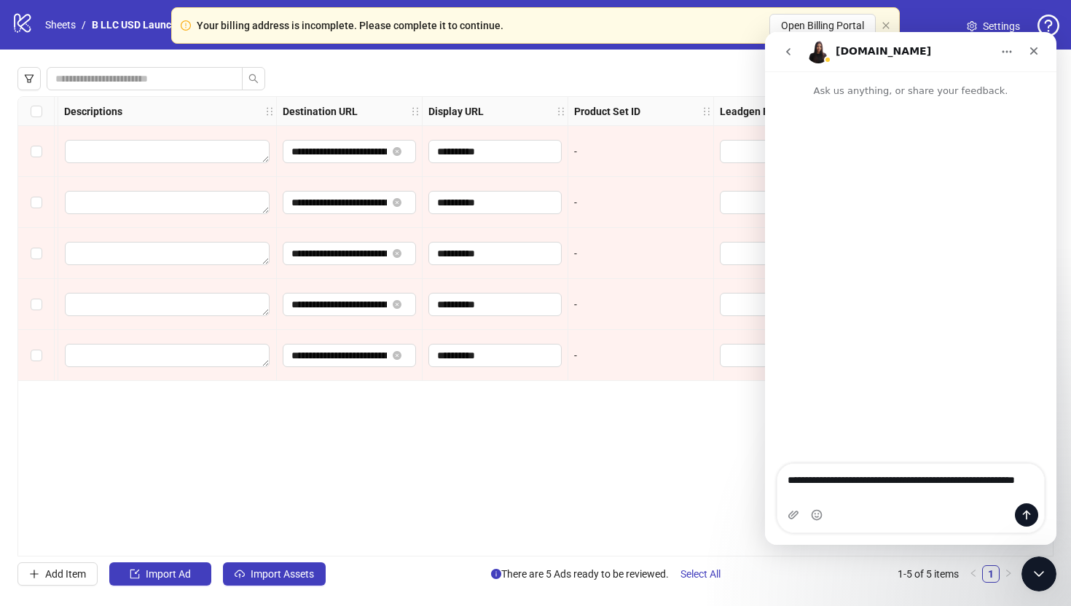
type textarea "**********"
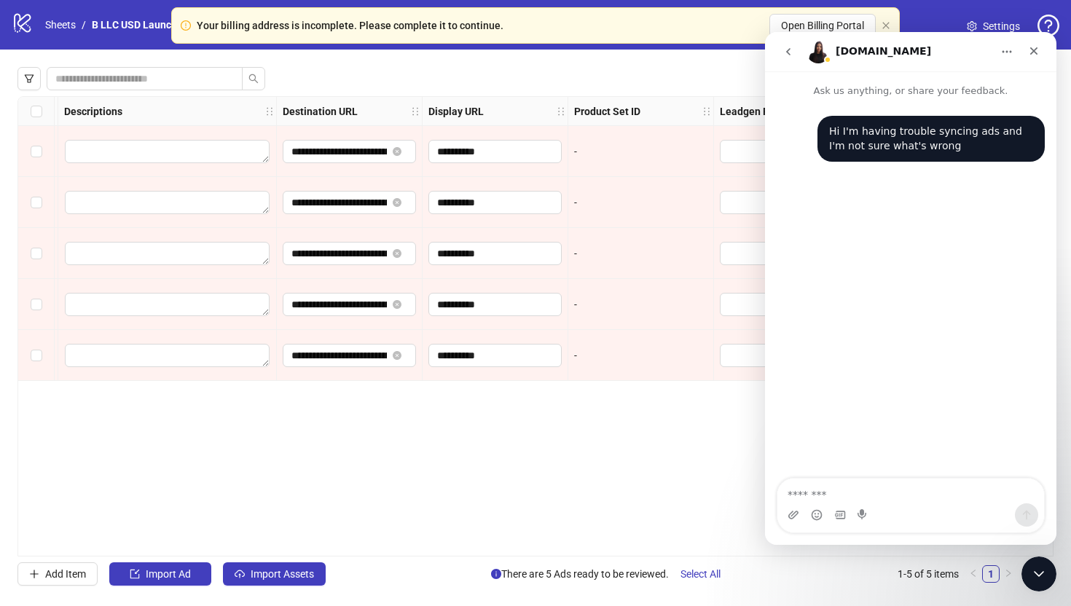
click at [786, 59] on button "go back" at bounding box center [789, 52] width 28 height 28
click at [788, 50] on icon "go back" at bounding box center [789, 52] width 12 height 12
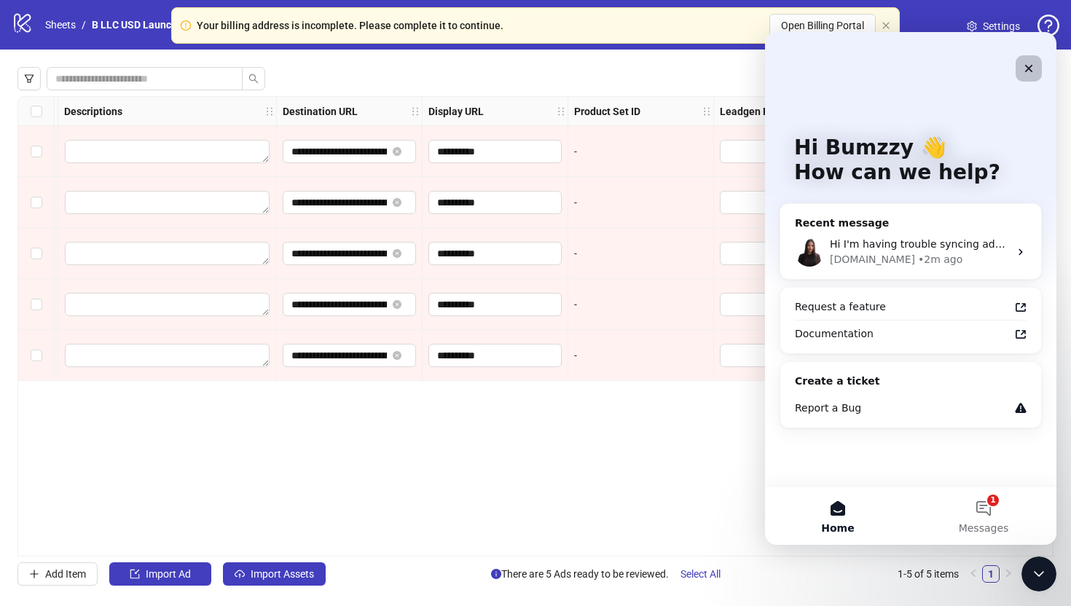
click at [1028, 62] on div "Close" at bounding box center [1029, 68] width 26 height 26
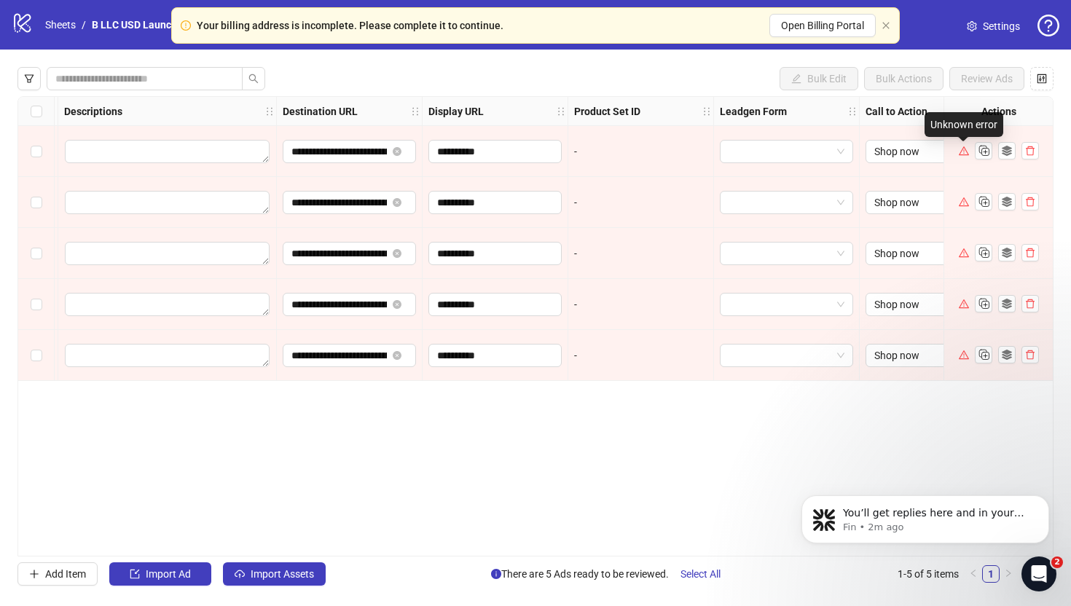
click at [961, 148] on icon "warning" at bounding box center [964, 151] width 10 height 10
click at [1024, 571] on div "Open Intercom Messenger" at bounding box center [1037, 572] width 48 height 48
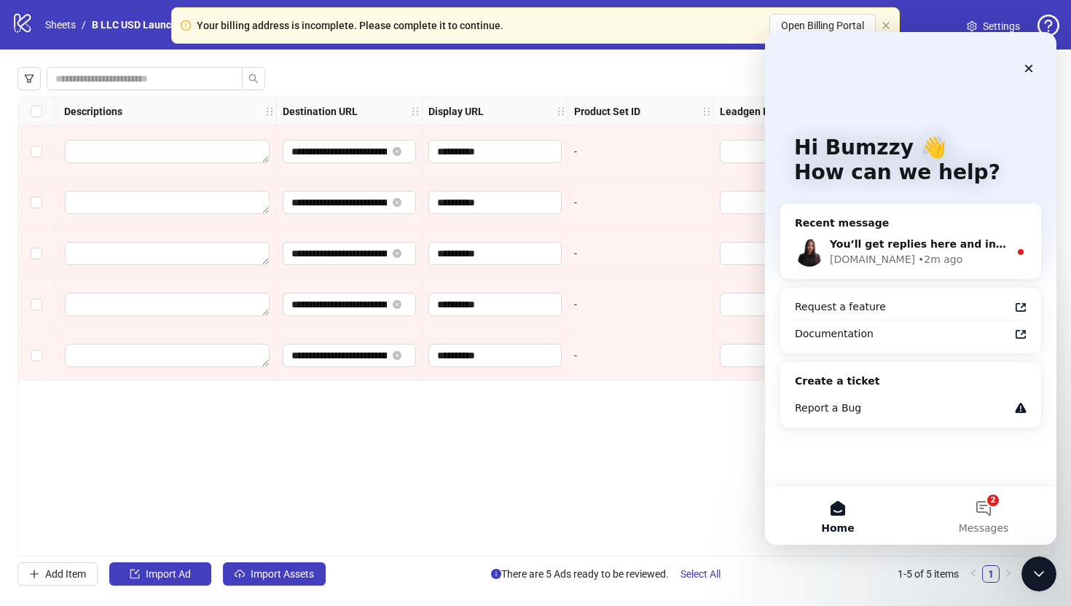
click at [908, 216] on div "Recent message" at bounding box center [911, 223] width 232 height 15
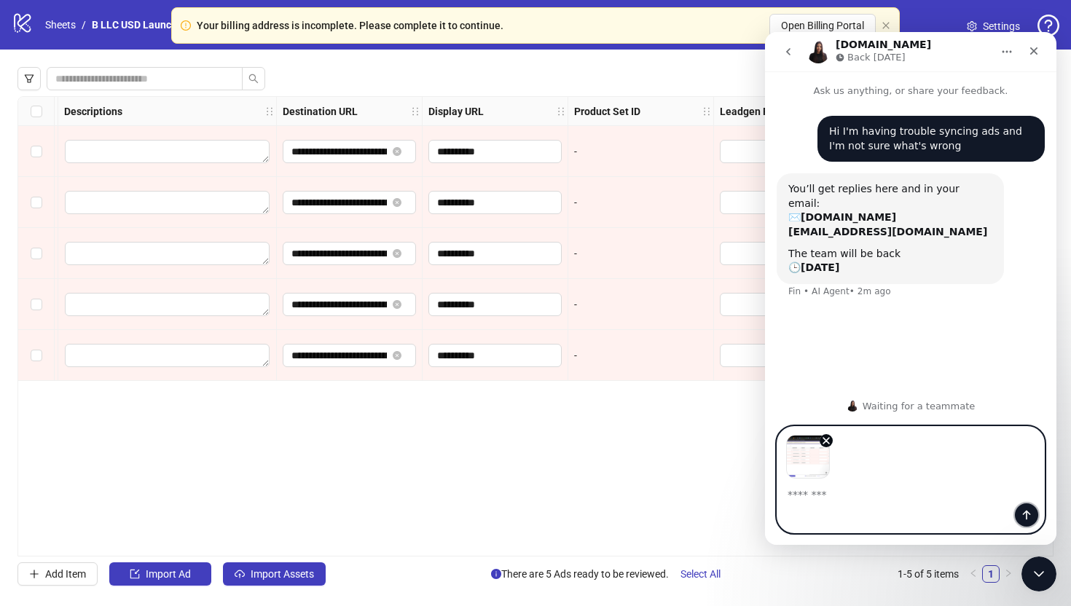
click at [1029, 517] on icon "Send a message…" at bounding box center [1027, 515] width 12 height 12
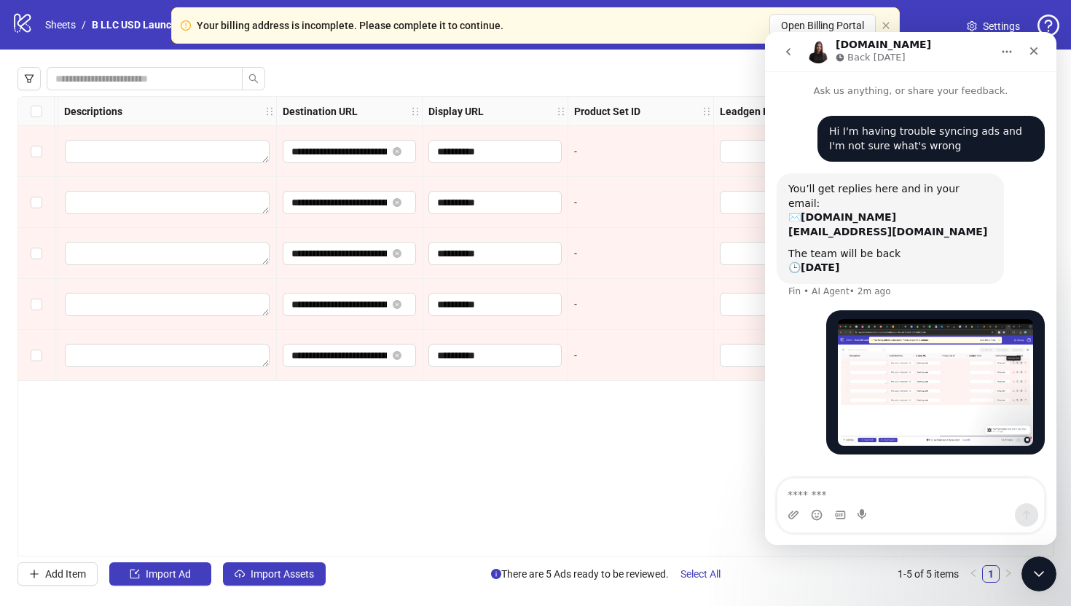
scroll to position [4, 0]
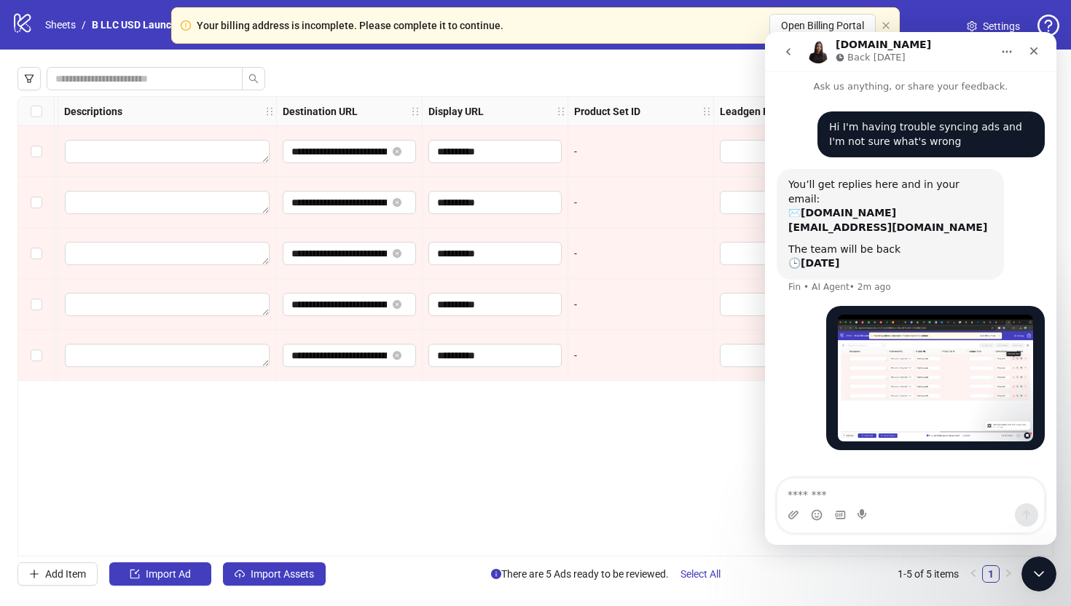
click at [539, 469] on div "**********" at bounding box center [535, 326] width 1036 height 461
click at [63, 20] on link "Sheets" at bounding box center [60, 25] width 36 height 16
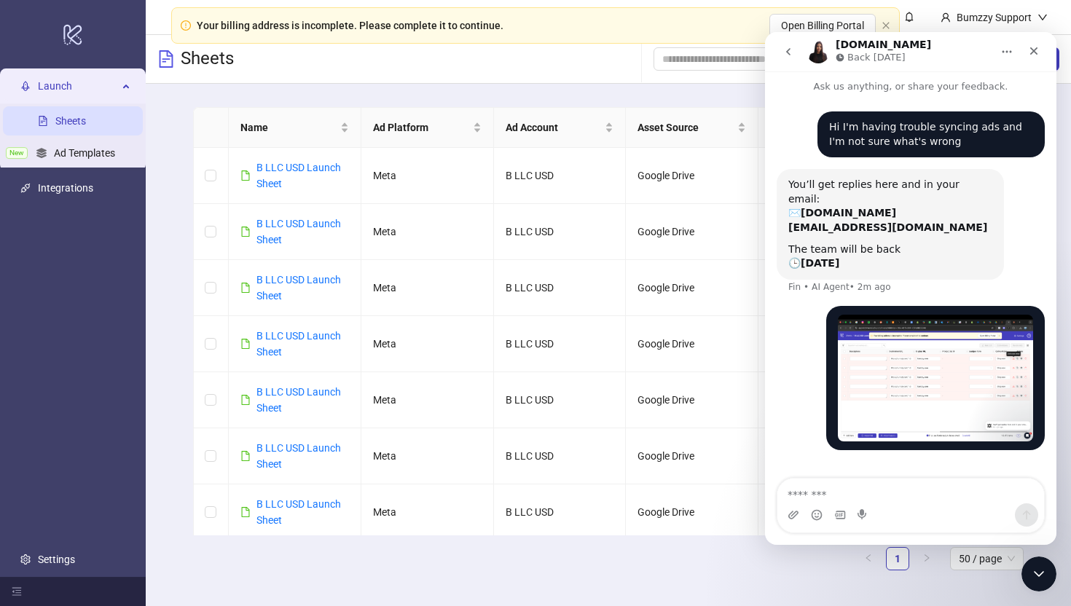
click at [786, 46] on icon "go back" at bounding box center [789, 52] width 12 height 12
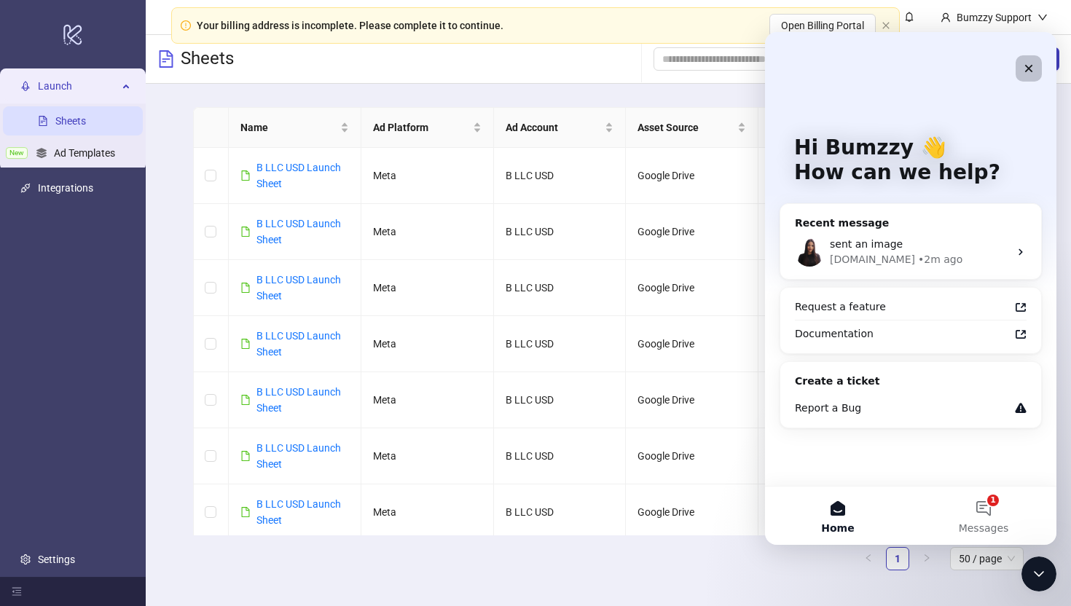
drag, startPoint x: 1025, startPoint y: 66, endPoint x: 1438, endPoint y: 176, distance: 426.9
click at [1025, 66] on icon "Close" at bounding box center [1029, 69] width 12 height 12
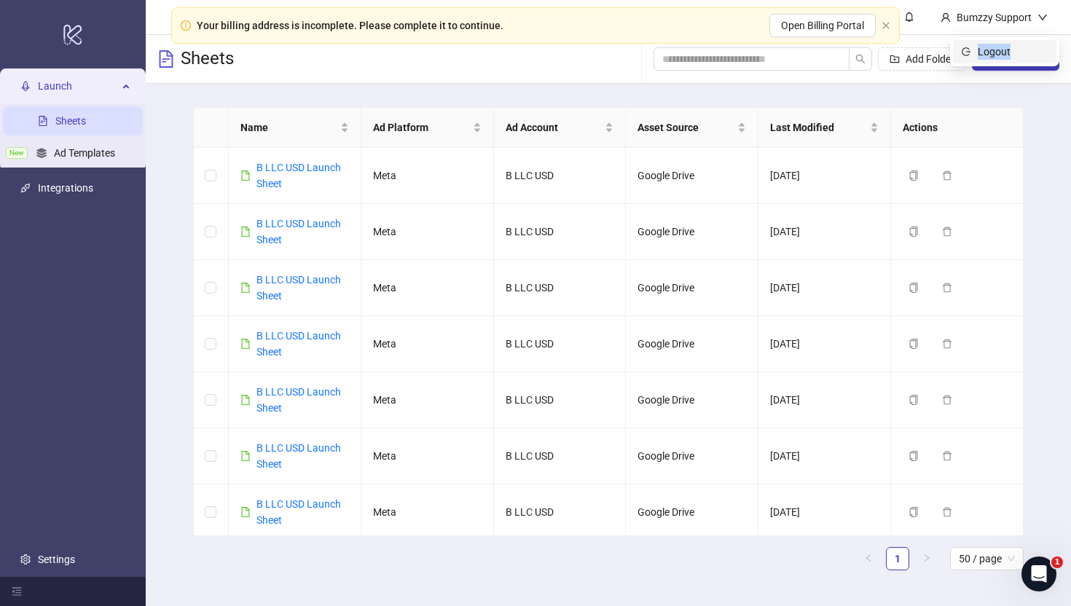
click at [1019, 44] on span "Logout" at bounding box center [1013, 52] width 70 height 16
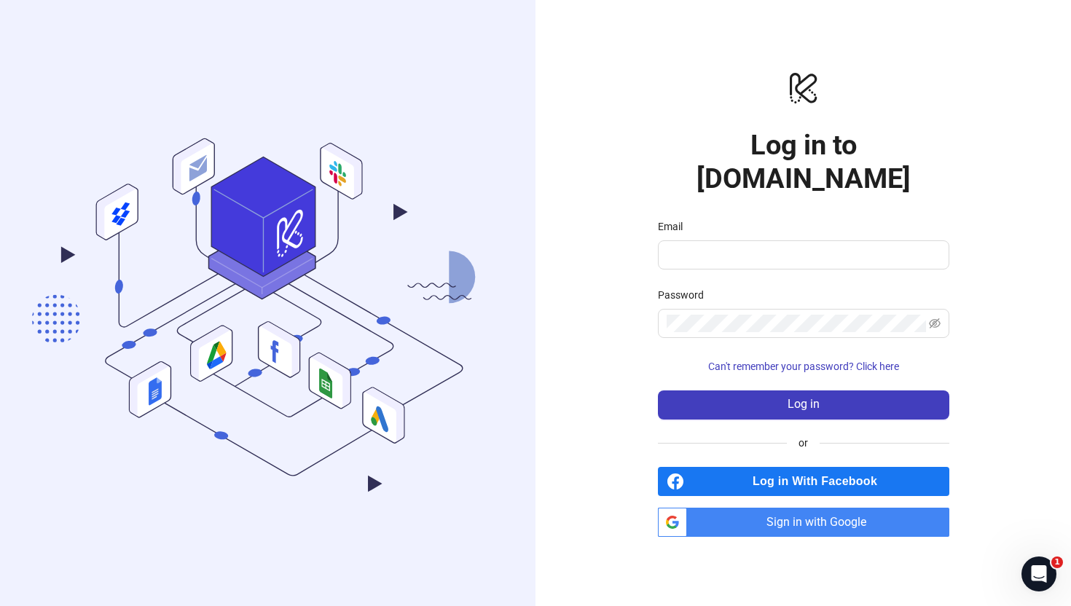
click at [738, 476] on span "Log in With Facebook" at bounding box center [819, 481] width 259 height 29
click at [735, 508] on span "Sign in with Google" at bounding box center [821, 522] width 257 height 29
click at [767, 508] on span "Sign in with Google" at bounding box center [821, 522] width 257 height 29
click at [781, 508] on span "Sign in with Google" at bounding box center [821, 522] width 257 height 29
click at [690, 508] on link "btn_google_dark_normal_ios Created with Sketch. Sign in with Google" at bounding box center [804, 522] width 292 height 29
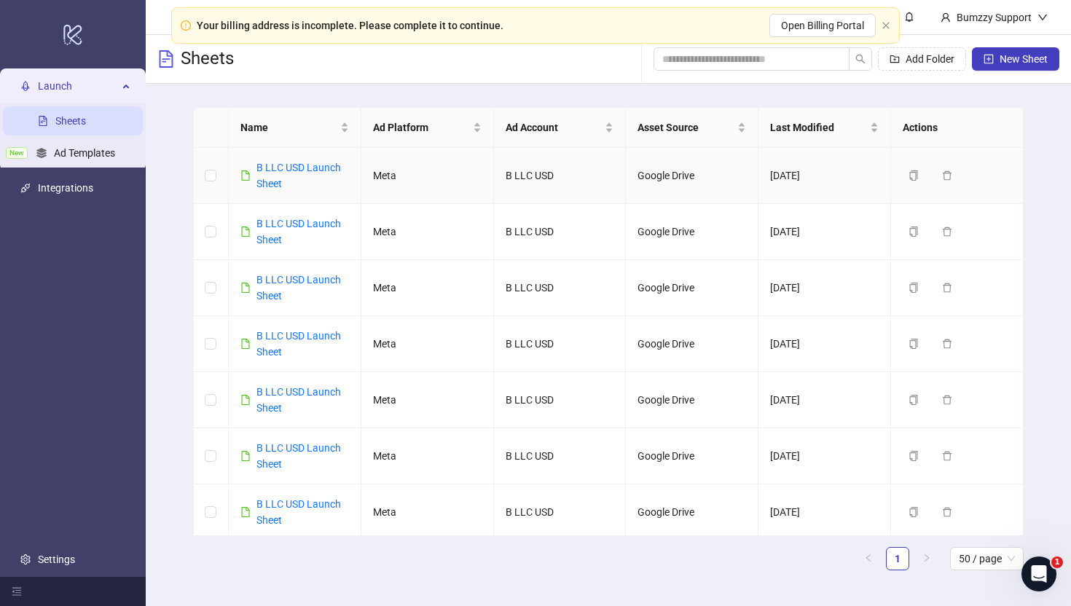
click at [293, 160] on div "B LLC USD Launch Sheet" at bounding box center [303, 176] width 93 height 32
click at [306, 168] on link "B LLC USD Launch Sheet" at bounding box center [299, 176] width 85 height 28
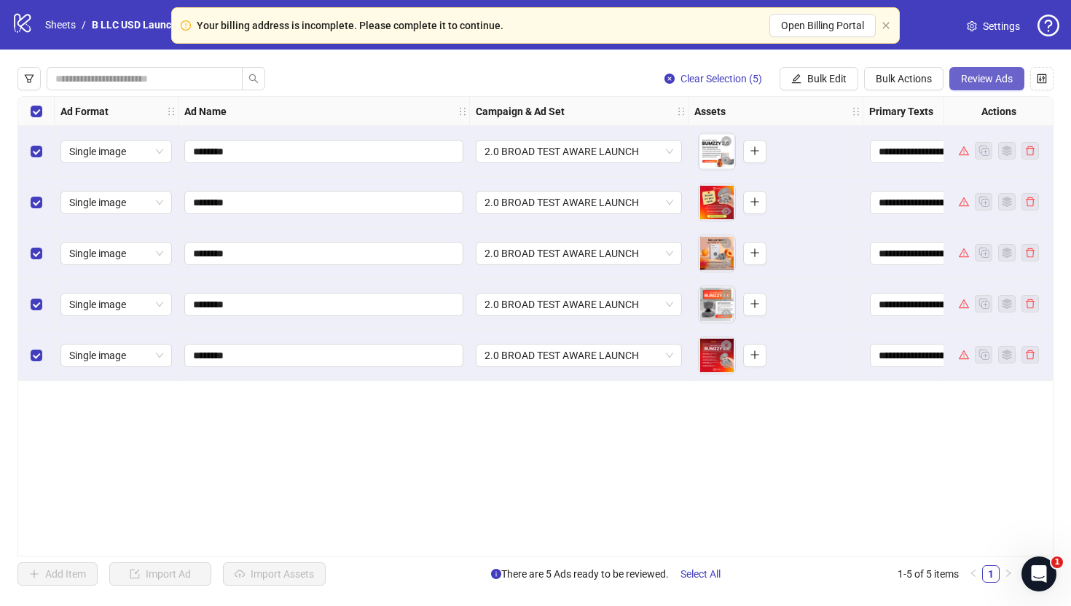
click at [972, 77] on span "Review Ads" at bounding box center [987, 79] width 52 height 12
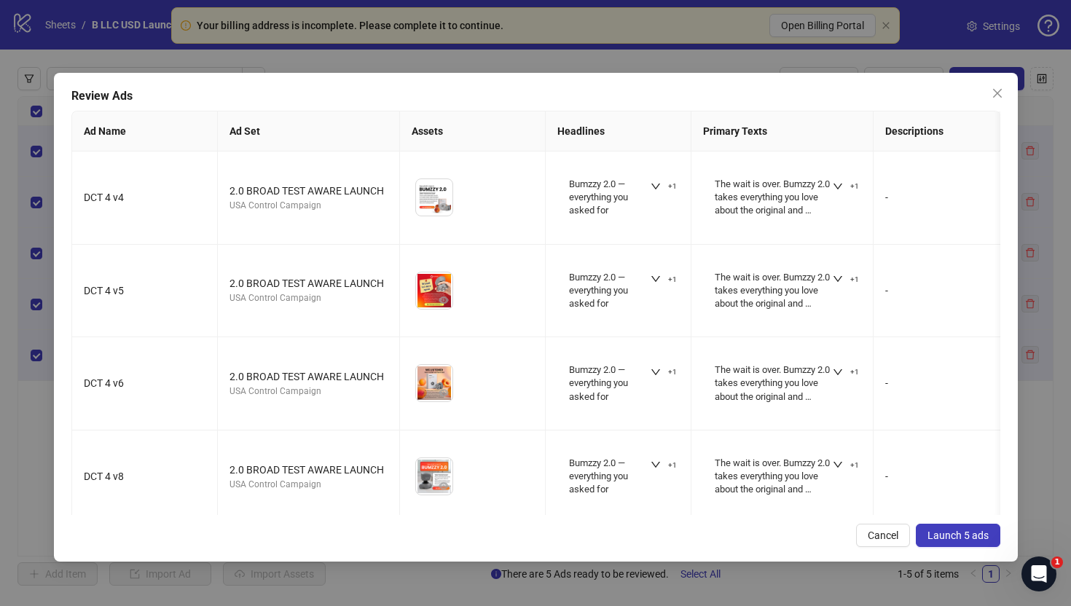
click at [961, 536] on span "Launch 5 ads" at bounding box center [958, 536] width 61 height 12
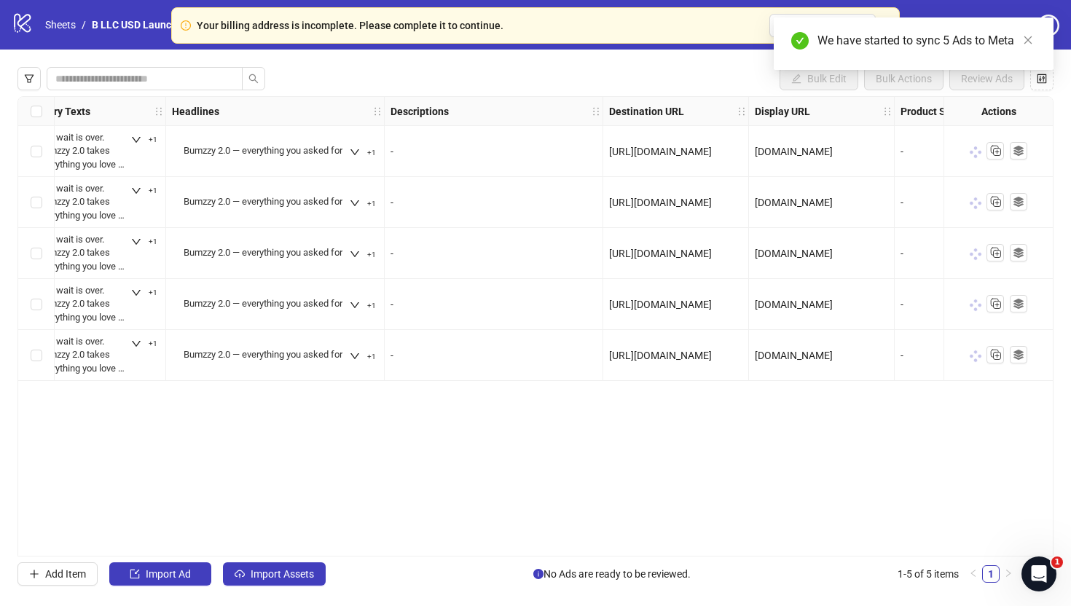
scroll to position [0, 1202]
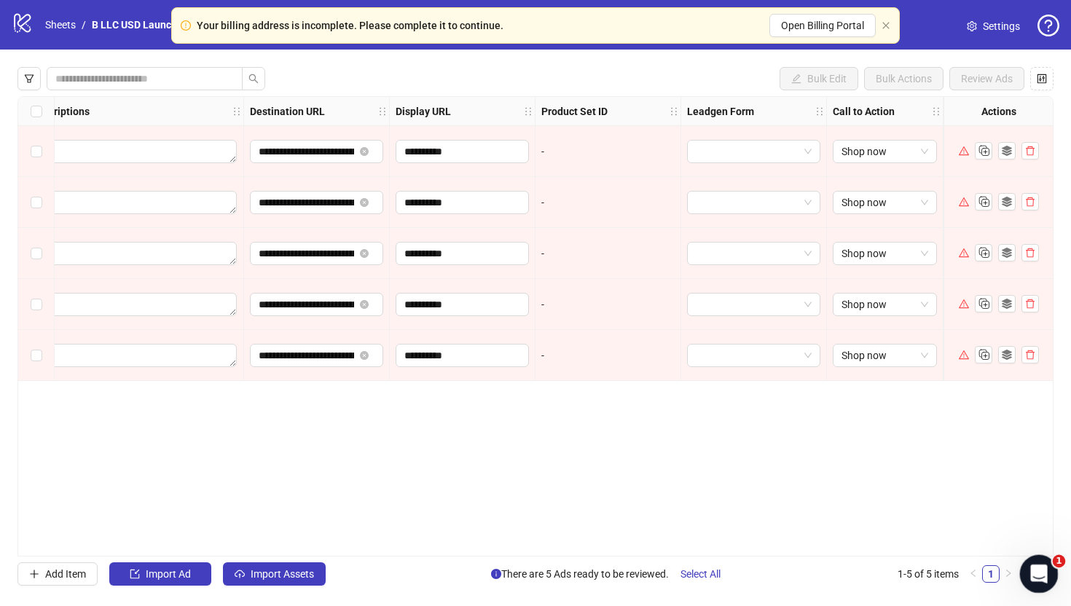
click at [1031, 566] on icon "Open Intercom Messenger" at bounding box center [1037, 572] width 24 height 24
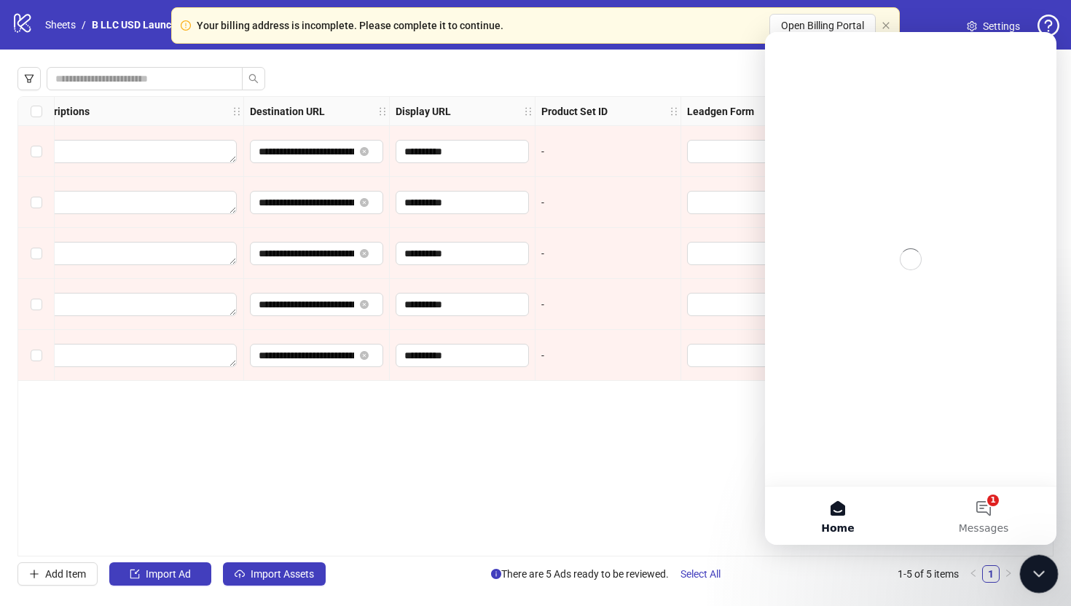
scroll to position [0, 0]
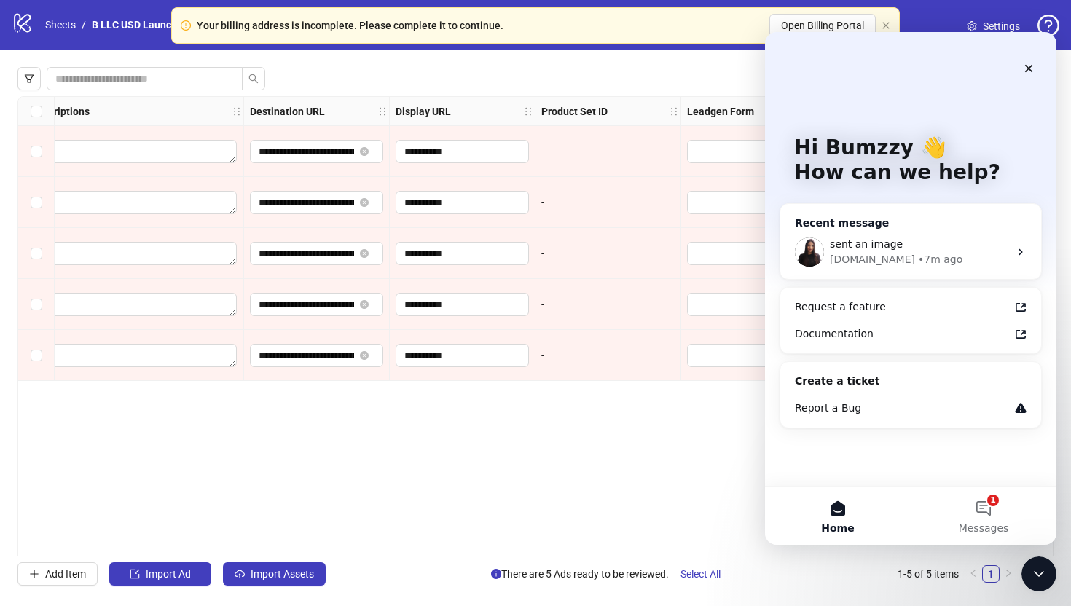
click at [904, 224] on div "Recent message" at bounding box center [911, 223] width 232 height 15
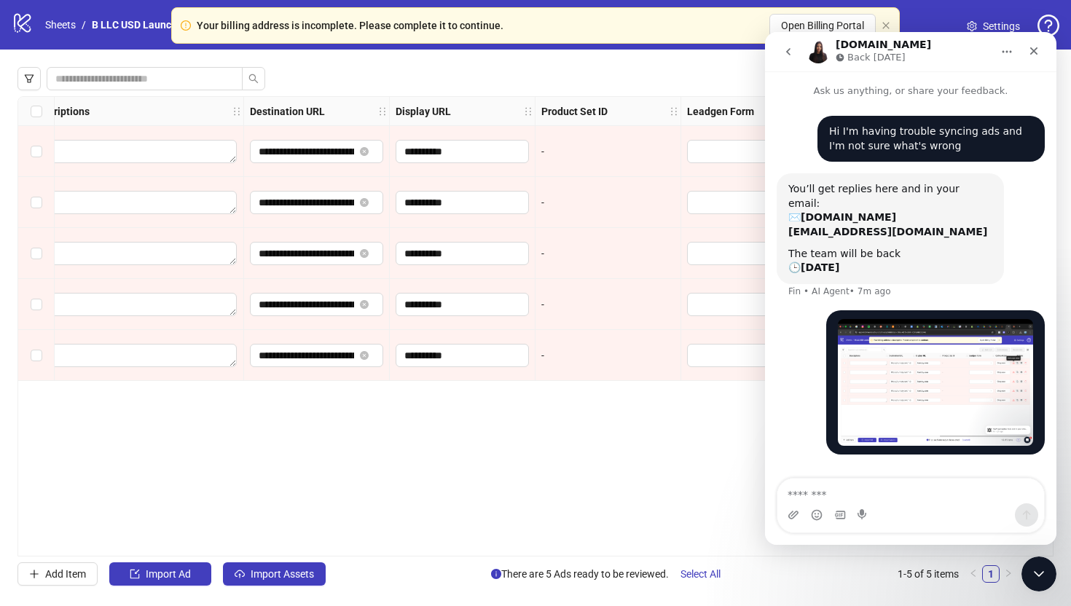
scroll to position [4, 0]
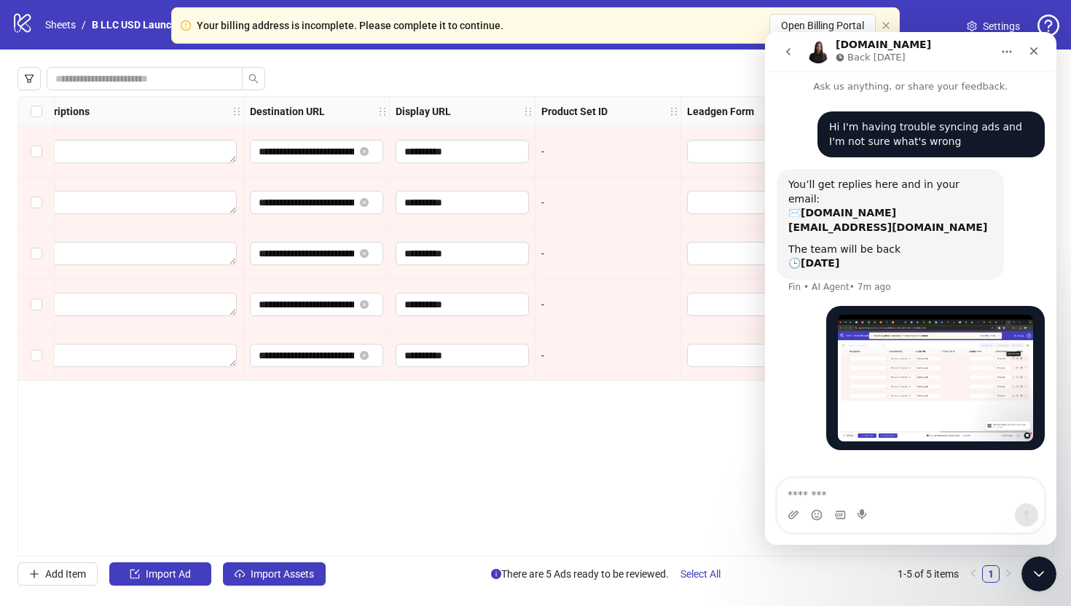
click at [560, 536] on div "**********" at bounding box center [535, 326] width 1036 height 461
click at [50, 20] on link "Sheets" at bounding box center [60, 25] width 36 height 16
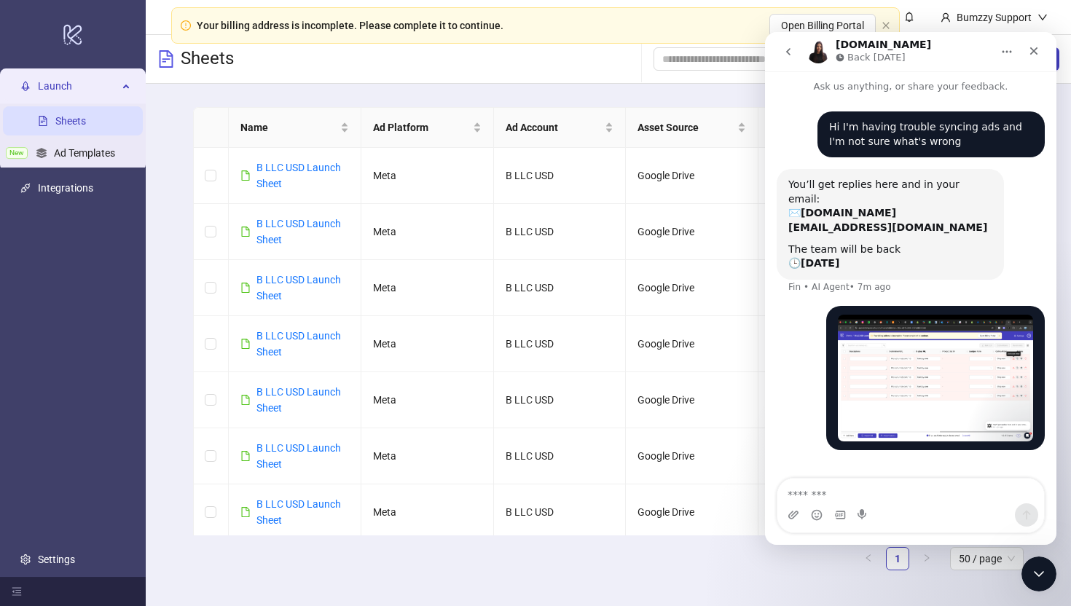
click at [195, 104] on main "Name Ad Platform Ad Account Asset Source Last Modified Actions B LLC USD Launch…" at bounding box center [608, 345] width 854 height 522
click at [1028, 48] on div "Close" at bounding box center [1034, 51] width 26 height 26
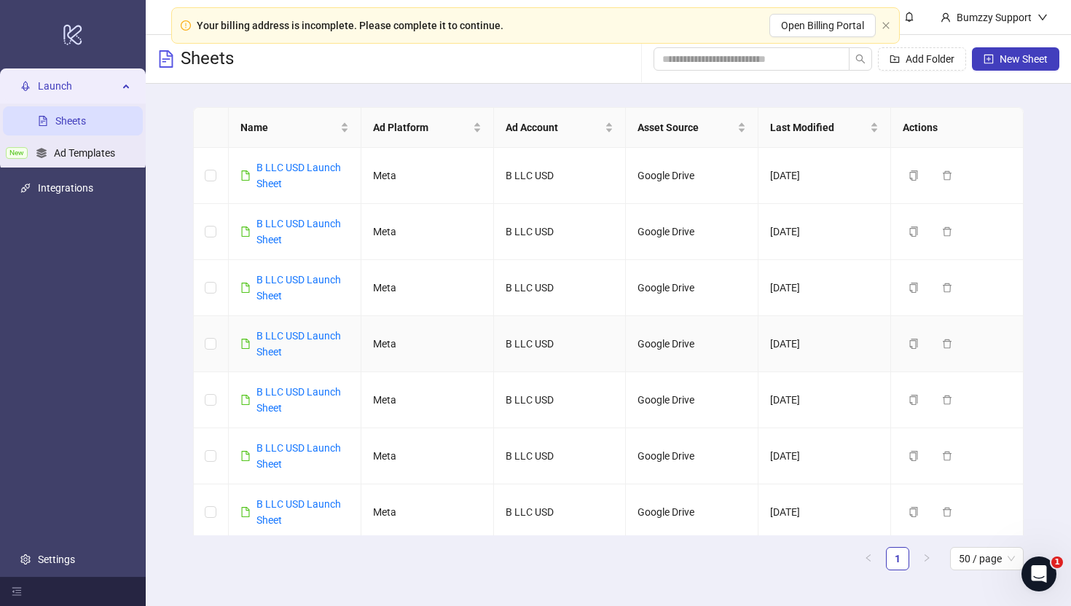
scroll to position [4, 0]
click at [998, 55] on button "New Sheet" at bounding box center [1015, 58] width 87 height 23
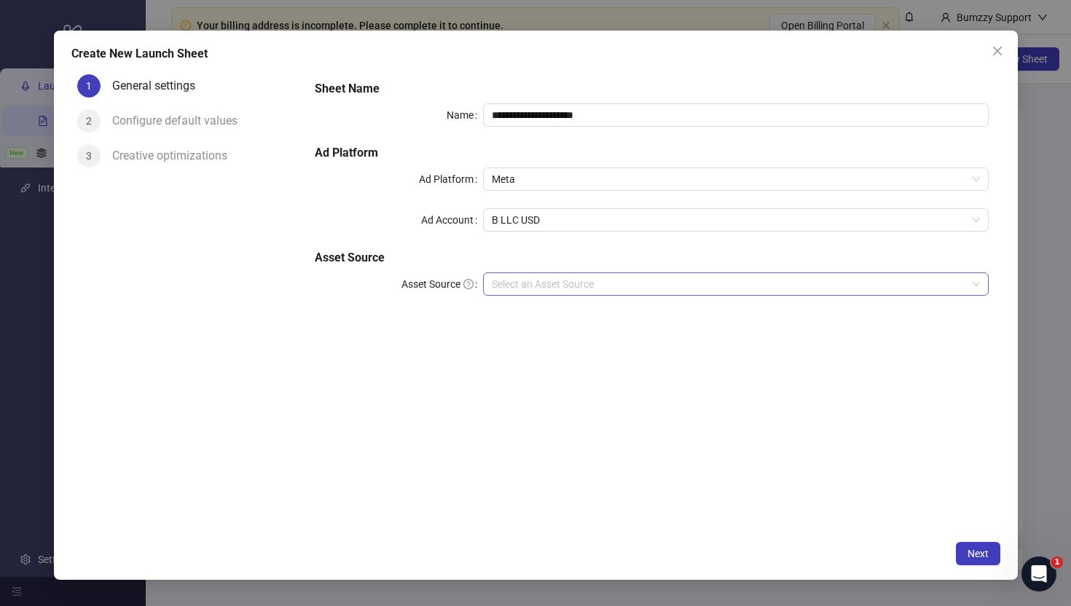
click at [523, 291] on input "Asset Source" at bounding box center [729, 284] width 474 height 22
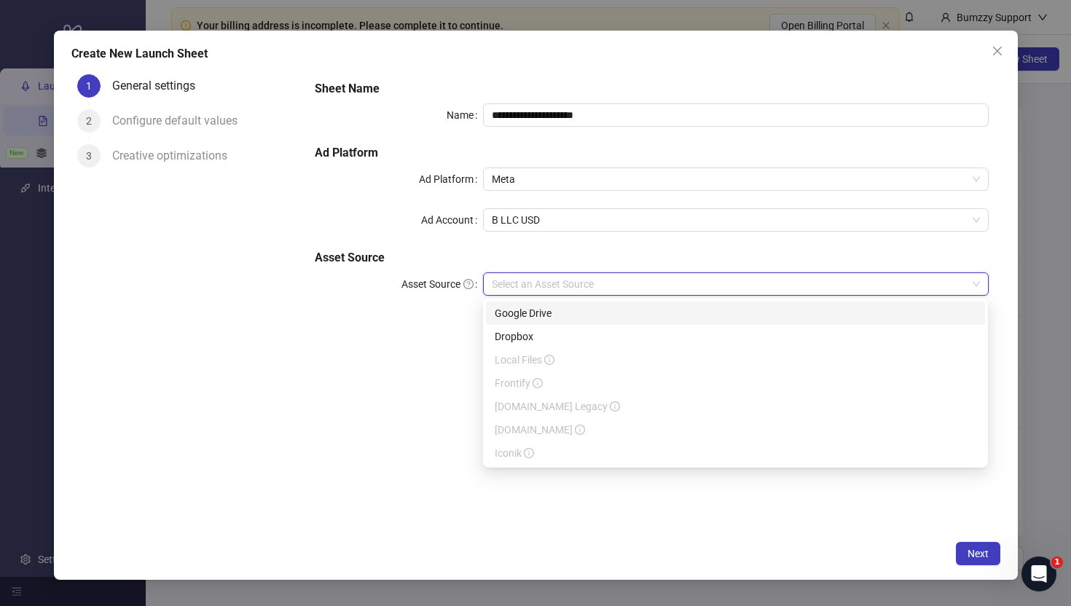
click at [542, 318] on div "Google Drive" at bounding box center [736, 313] width 482 height 16
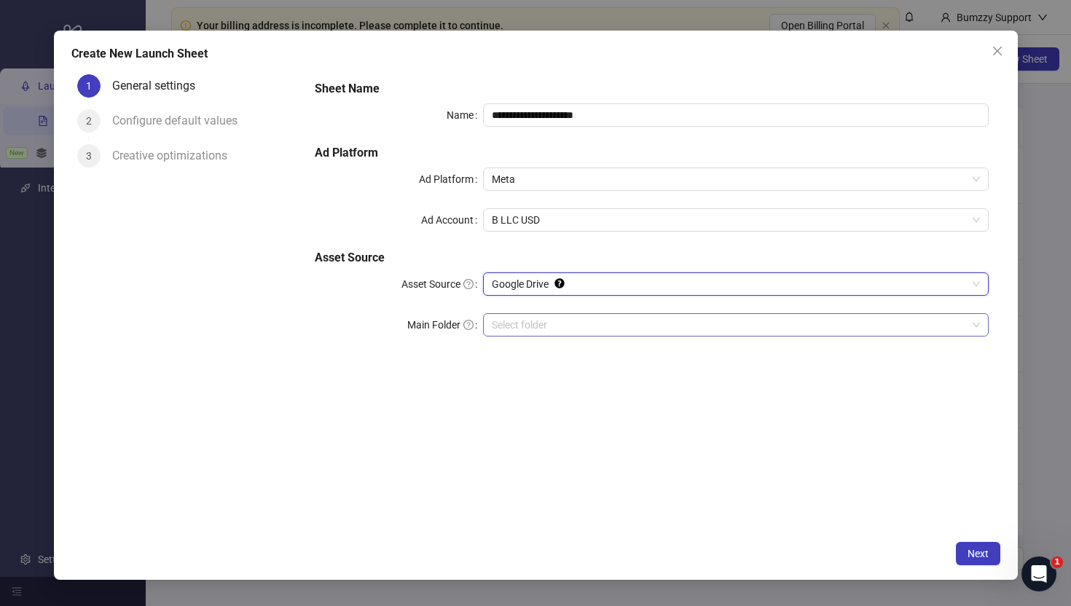
click at [724, 330] on input "Main Folder" at bounding box center [729, 325] width 474 height 22
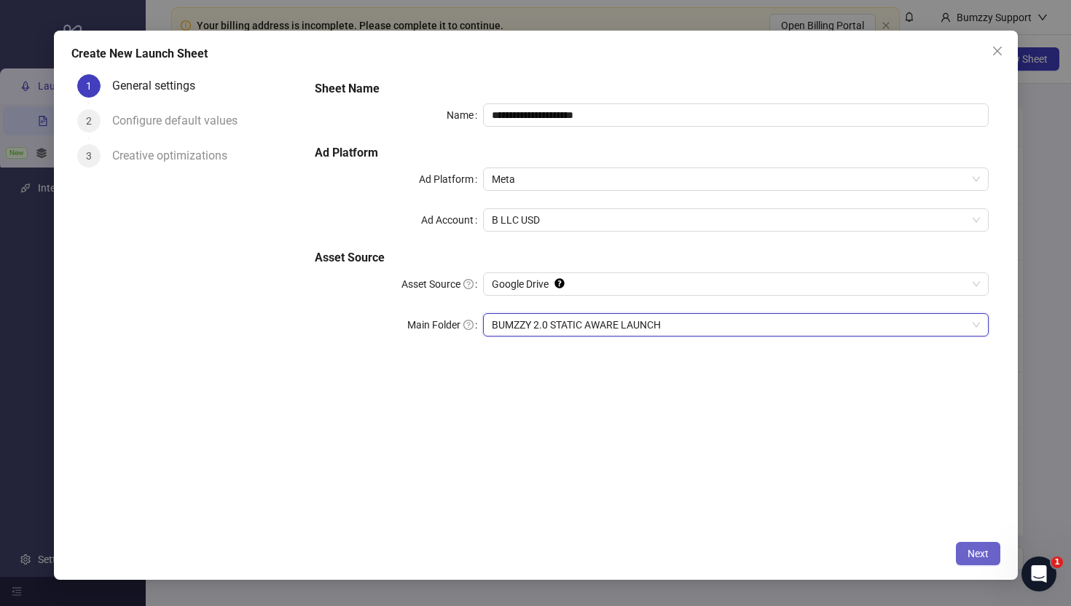
click at [982, 551] on span "Next" at bounding box center [978, 554] width 21 height 12
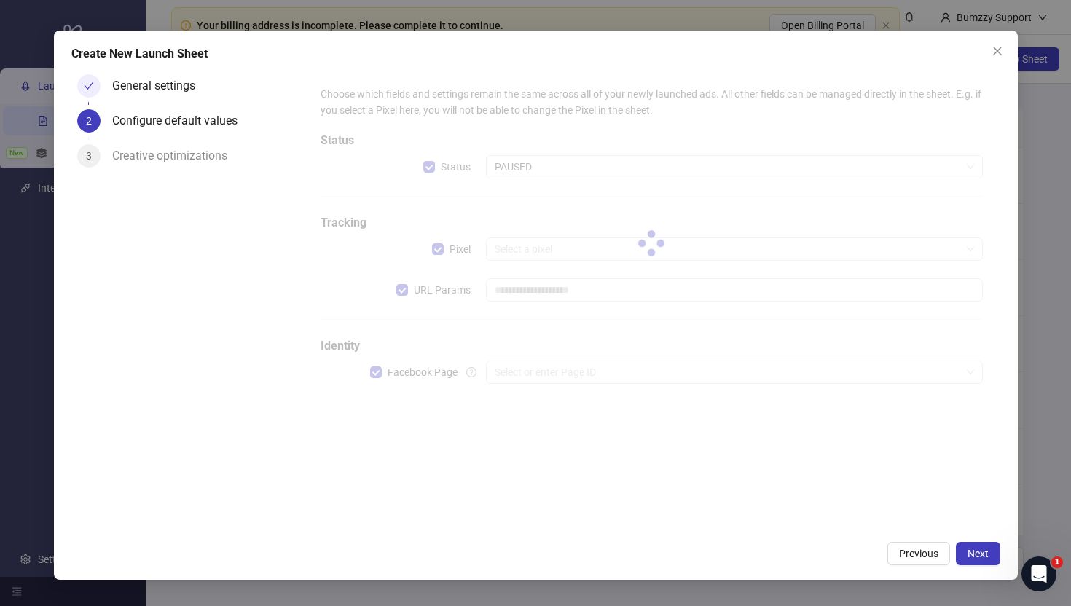
type input "**********"
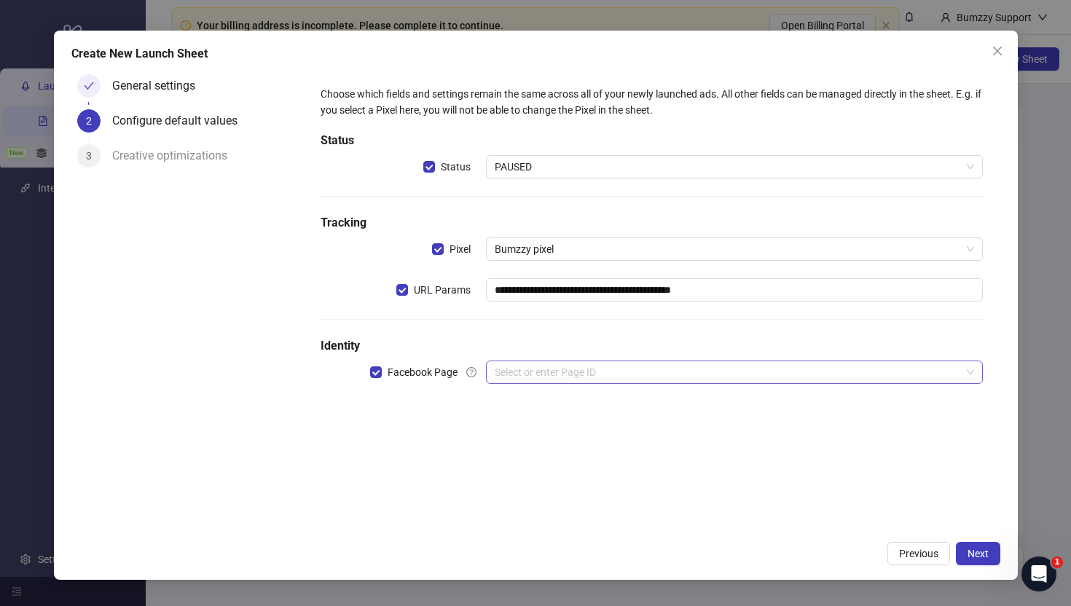
click at [597, 381] on input "search" at bounding box center [728, 372] width 466 height 22
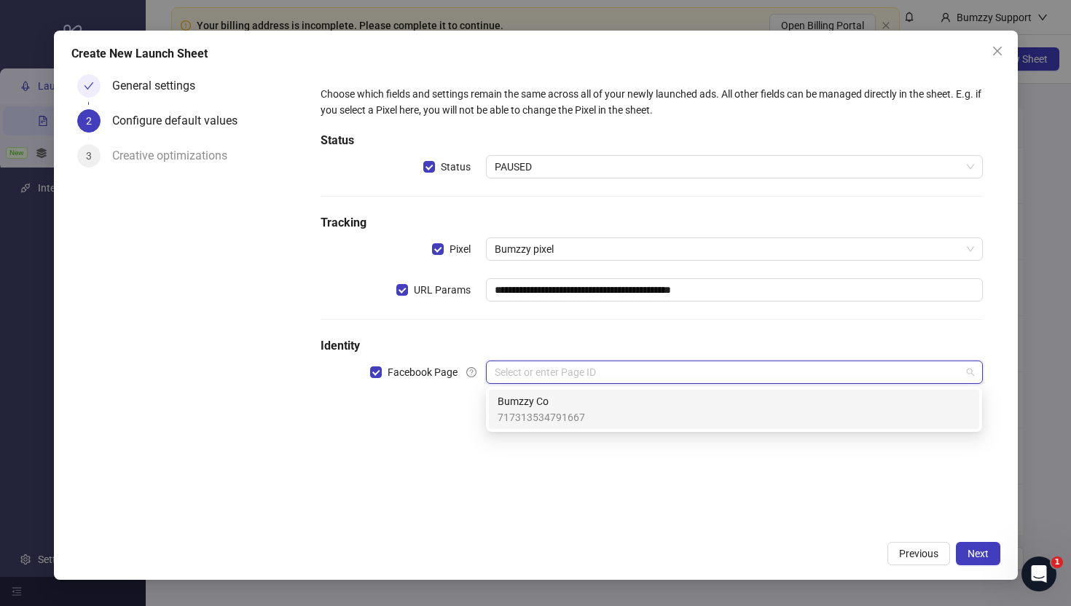
click at [565, 399] on span "Bumzzy Co" at bounding box center [541, 402] width 87 height 16
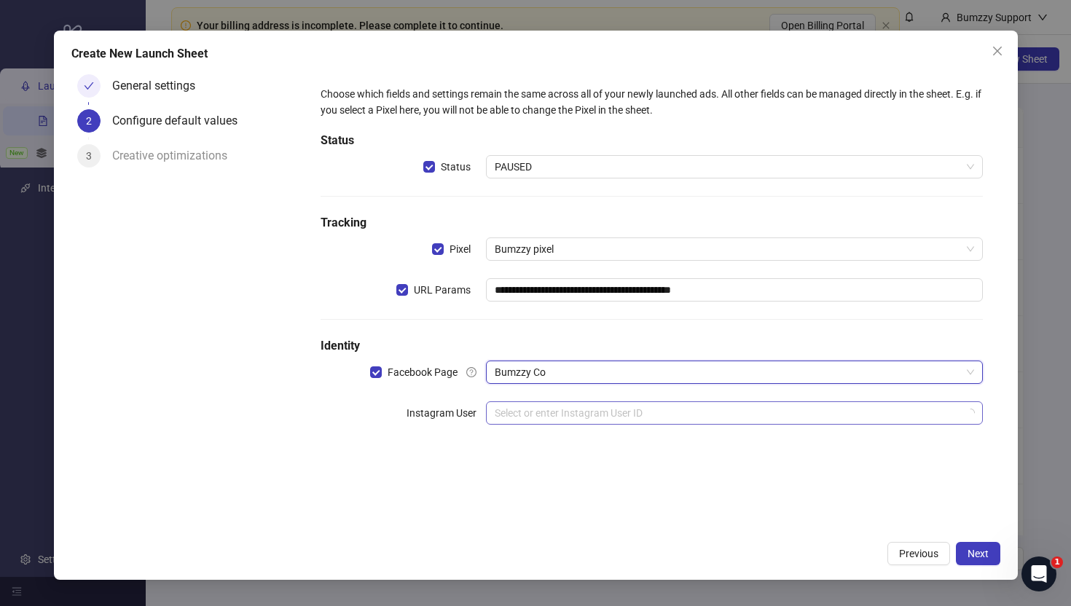
click at [552, 411] on input "search" at bounding box center [728, 413] width 466 height 22
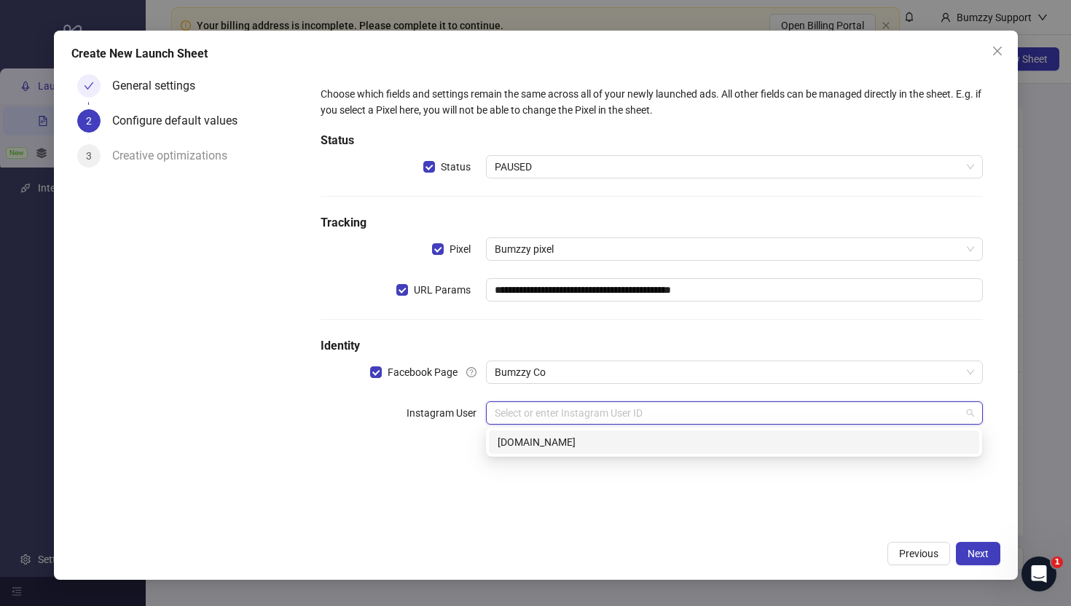
click at [552, 436] on div "bumzzy.co" at bounding box center [734, 442] width 473 height 16
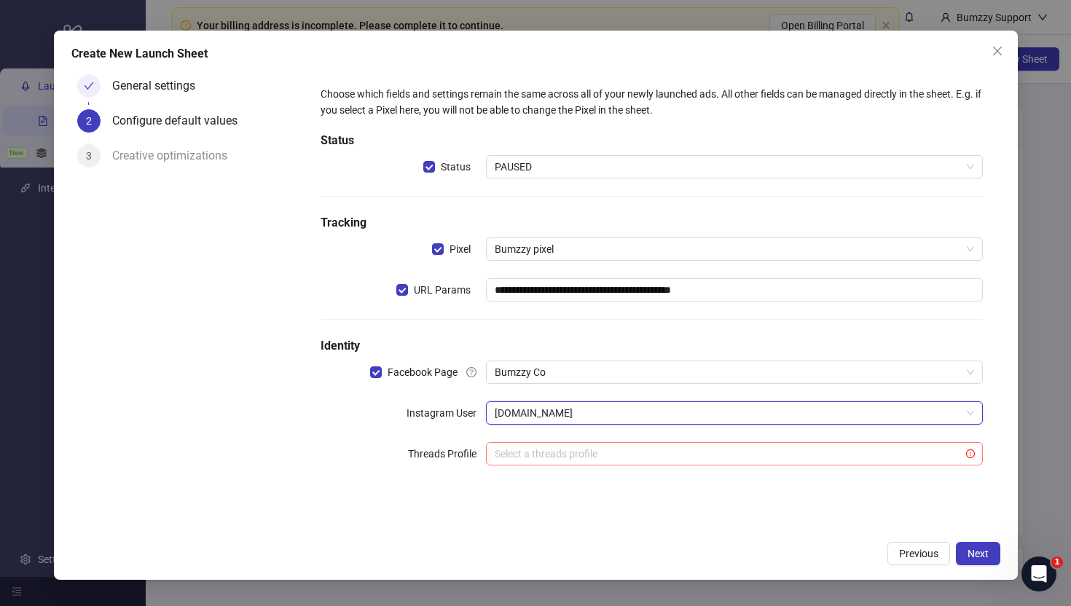
click at [713, 464] on input "search" at bounding box center [728, 454] width 466 height 22
click at [904, 429] on div "**********" at bounding box center [651, 284] width 673 height 409
click at [973, 571] on div "**********" at bounding box center [536, 306] width 964 height 550
click at [973, 555] on span "Next" at bounding box center [978, 554] width 21 height 12
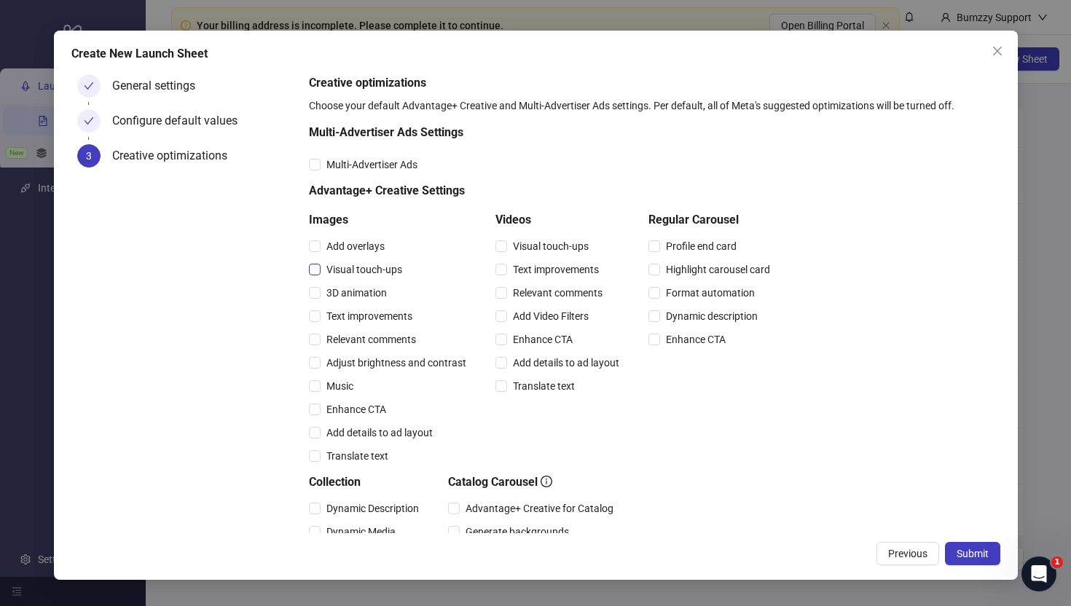
click at [343, 277] on span "Visual touch-ups" at bounding box center [364, 270] width 87 height 16
click at [963, 561] on button "Submit" at bounding box center [972, 553] width 55 height 23
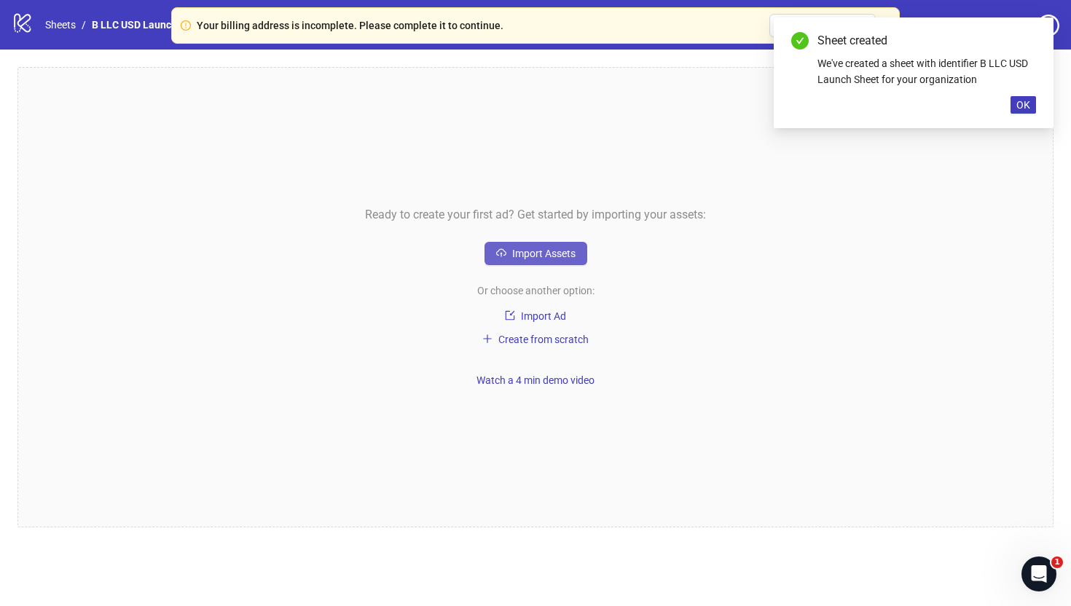
click at [570, 244] on button "Import Assets" at bounding box center [536, 253] width 103 height 23
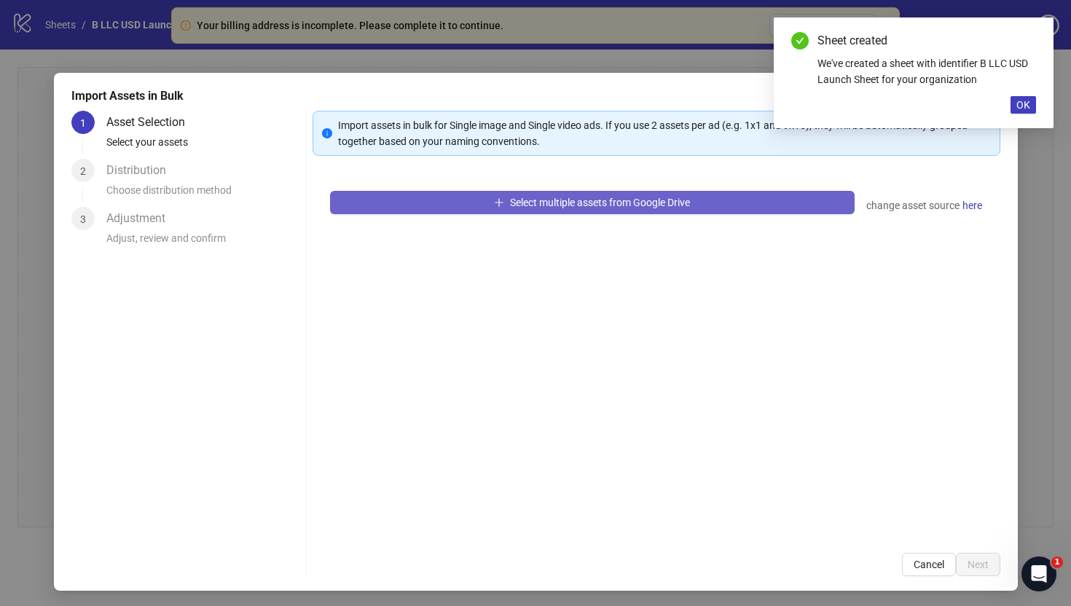
click at [458, 211] on button "Select multiple assets from Google Drive" at bounding box center [592, 202] width 525 height 23
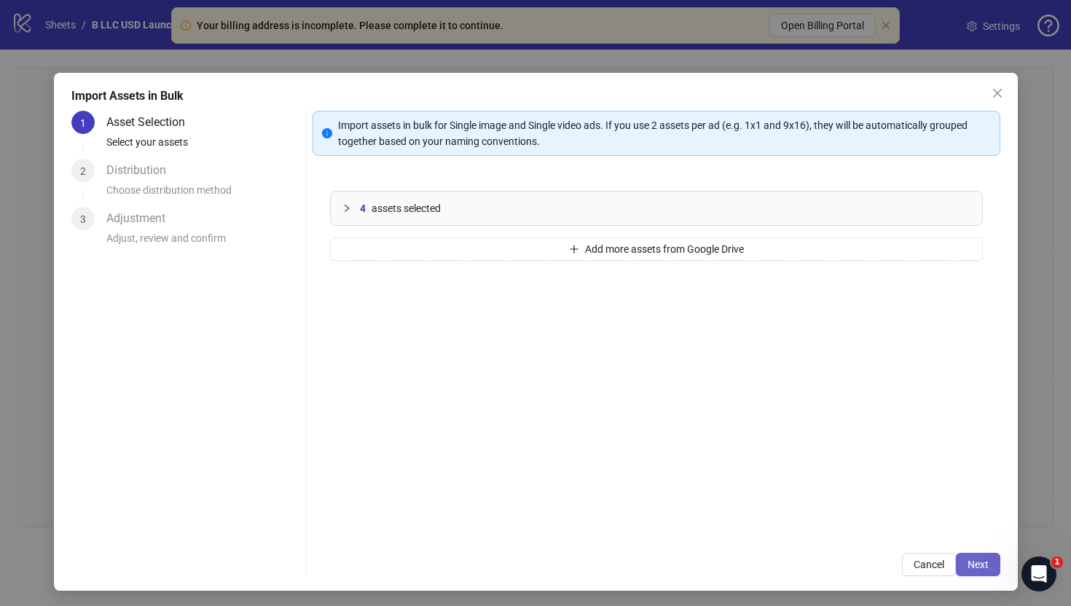
click at [971, 554] on button "Next" at bounding box center [978, 564] width 44 height 23
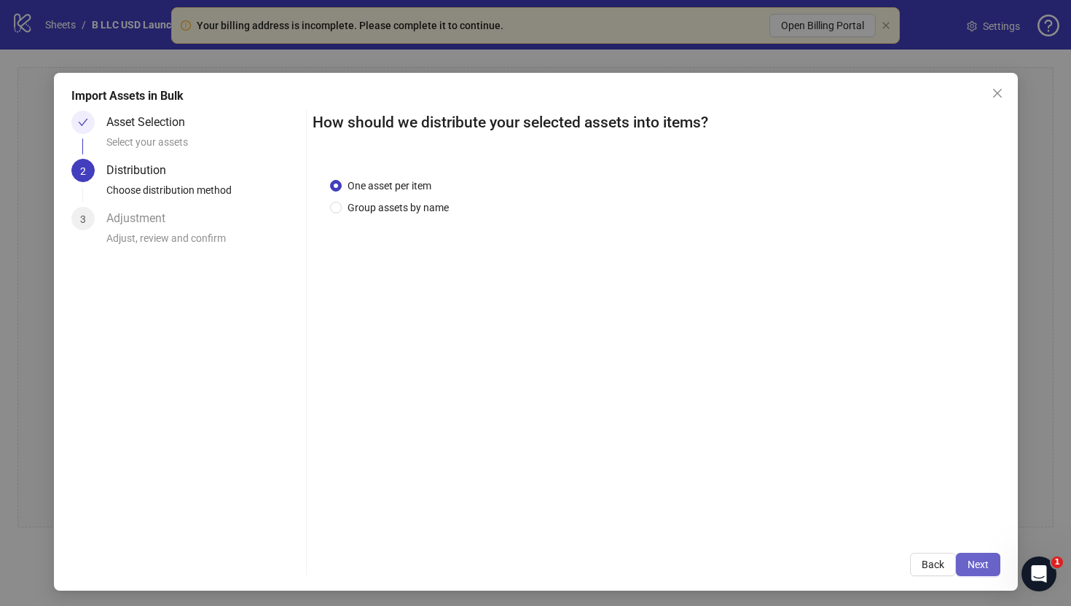
click at [979, 566] on span "Next" at bounding box center [978, 565] width 21 height 12
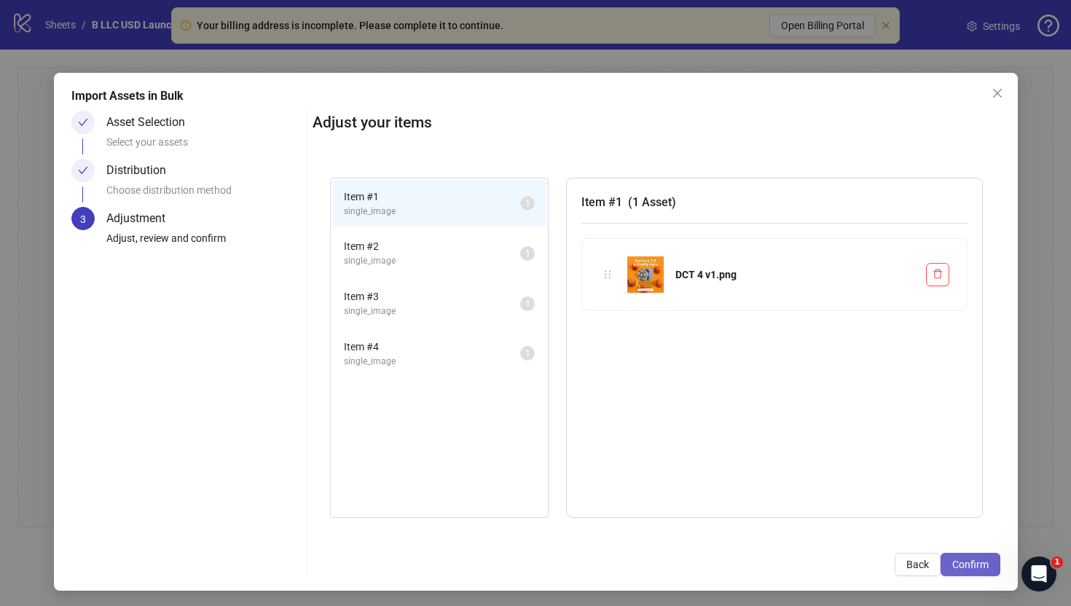
click at [966, 569] on span "Confirm" at bounding box center [971, 565] width 36 height 12
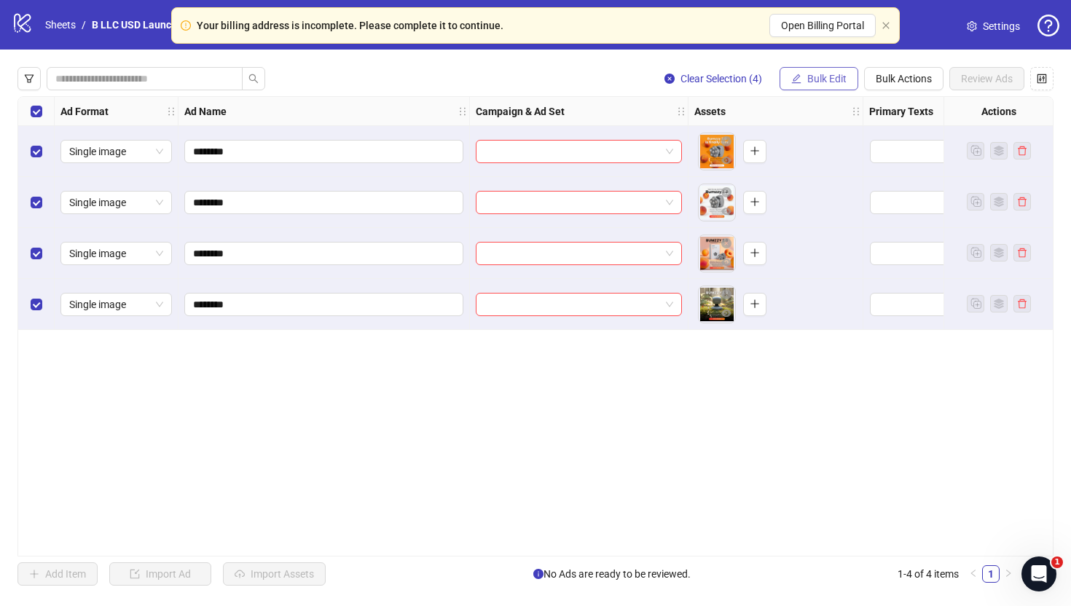
click at [813, 81] on span "Bulk Edit" at bounding box center [826, 79] width 39 height 12
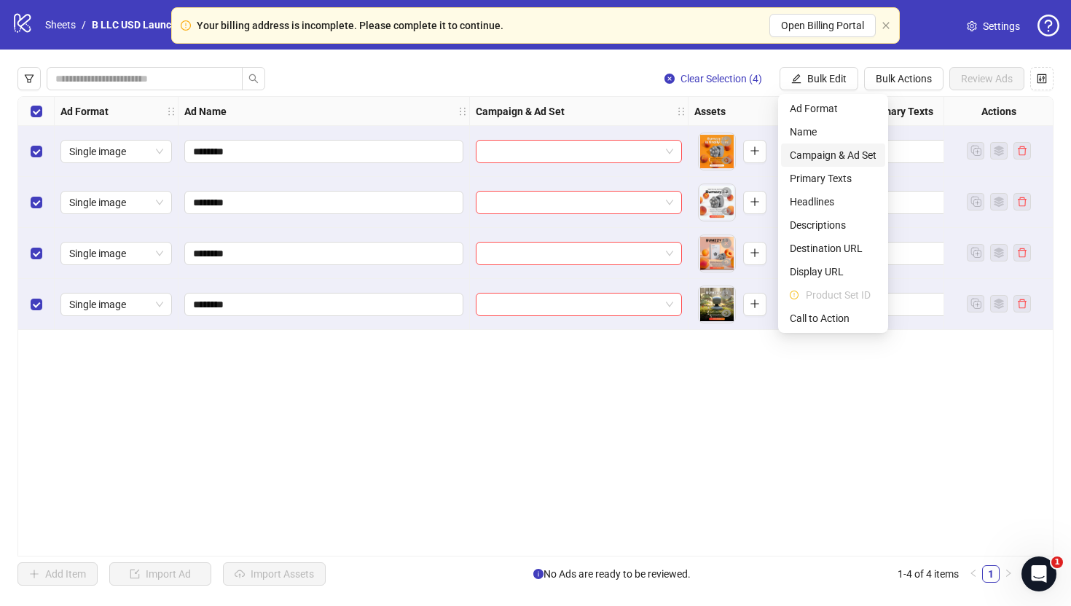
click at [828, 152] on span "Campaign & Ad Set" at bounding box center [833, 155] width 87 height 16
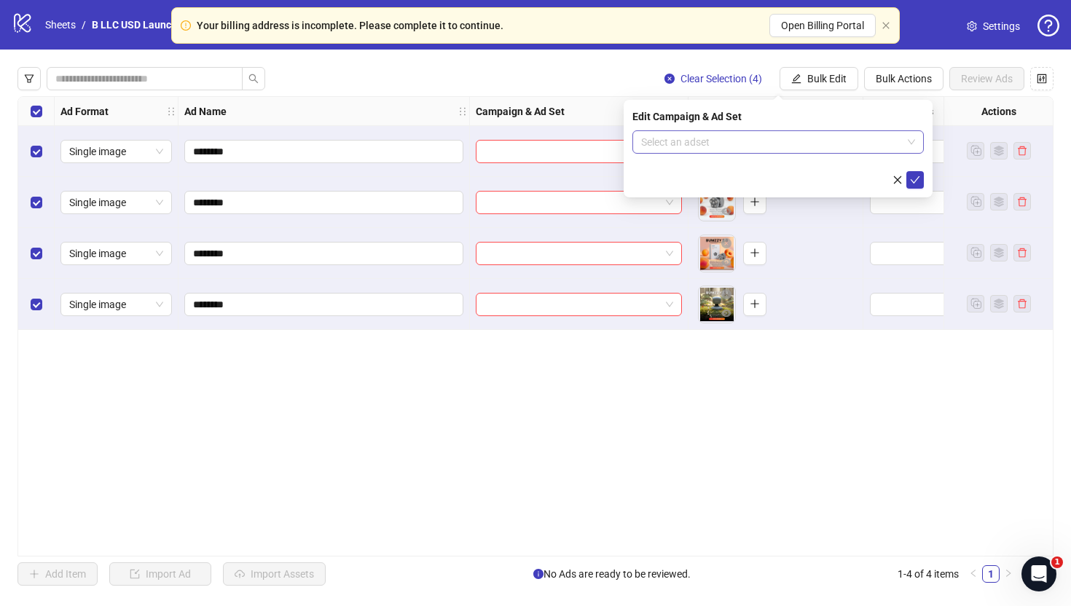
click at [694, 144] on input "search" at bounding box center [771, 142] width 261 height 22
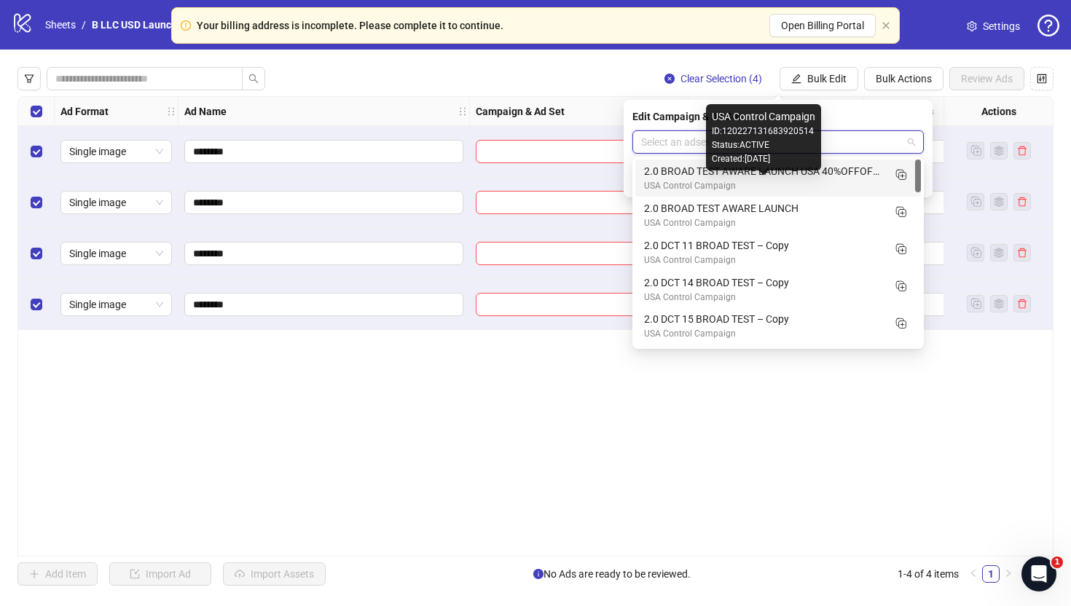
click at [738, 179] on div "USA Control Campaign" at bounding box center [763, 186] width 239 height 14
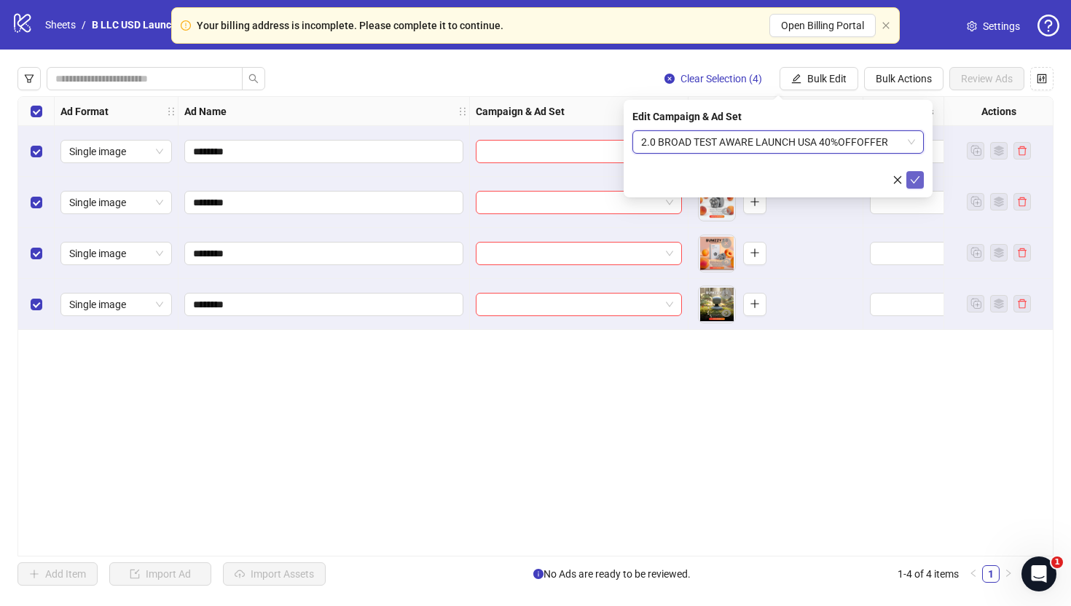
click at [913, 186] on button "submit" at bounding box center [915, 179] width 17 height 17
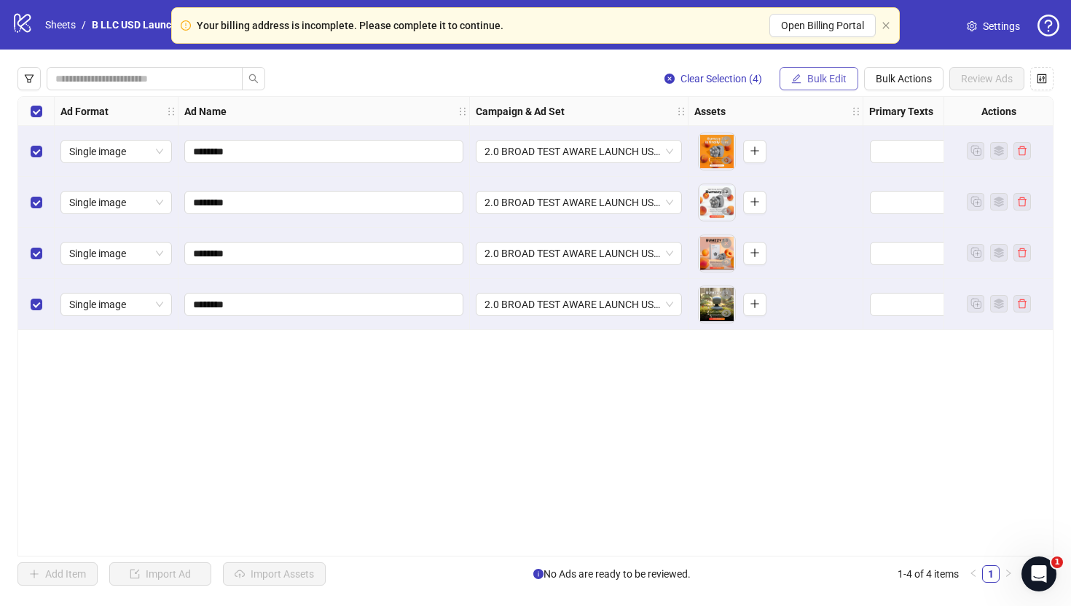
click at [814, 82] on span "Bulk Edit" at bounding box center [826, 79] width 39 height 12
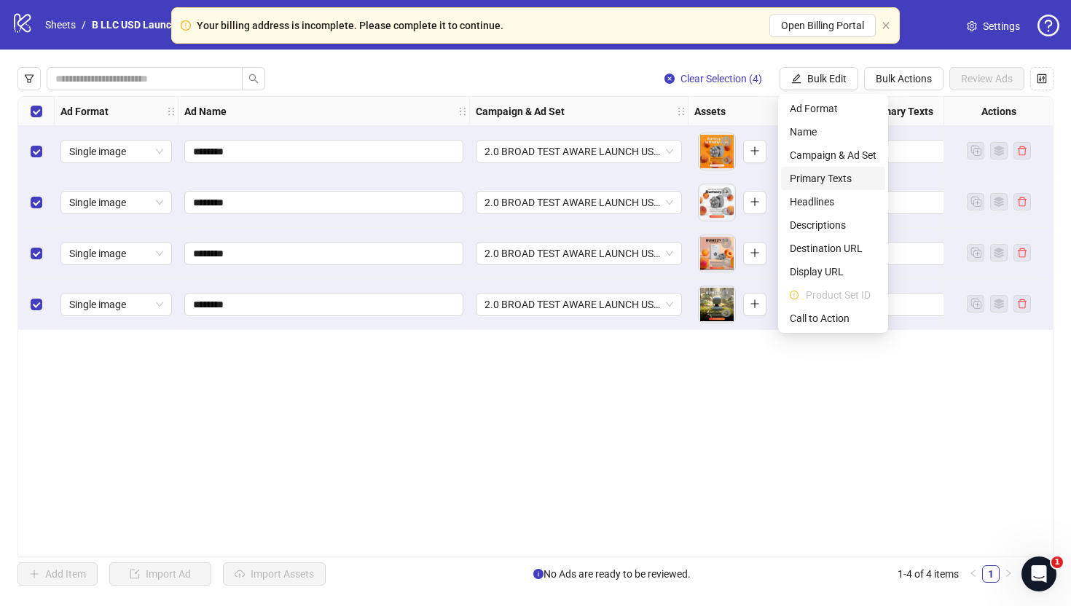
click at [816, 173] on span "Primary Texts" at bounding box center [833, 179] width 87 height 16
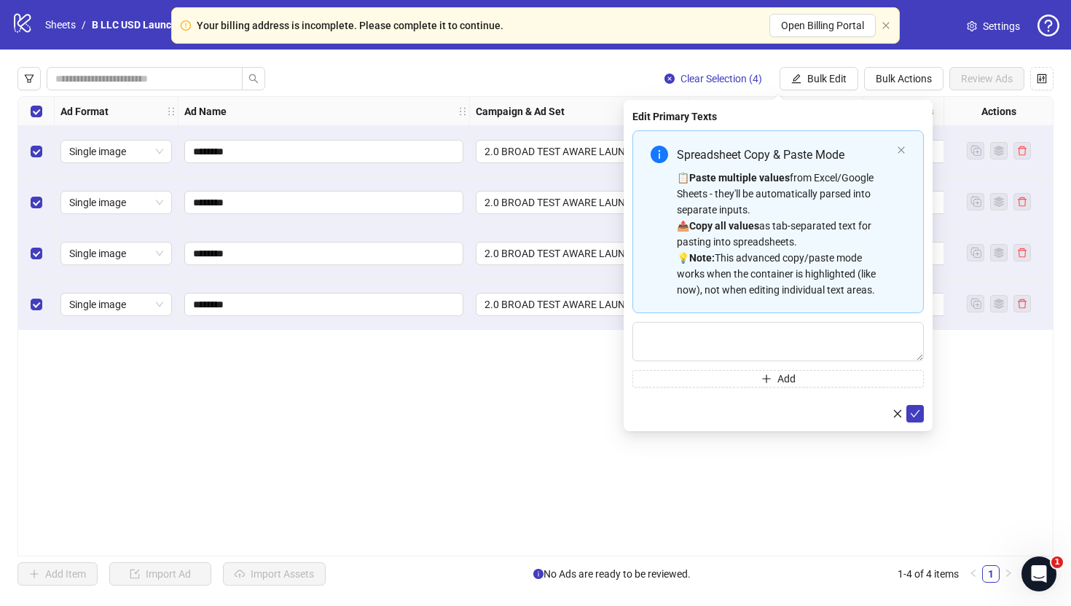
click at [716, 318] on div "Spreadsheet Copy & Paste Mode 📋 Paste multiple values from Excel/Google Sheets …" at bounding box center [779, 258] width 292 height 257
click at [709, 340] on textarea "Multi-text input container - paste or copy values" at bounding box center [779, 341] width 292 height 39
paste textarea "**********"
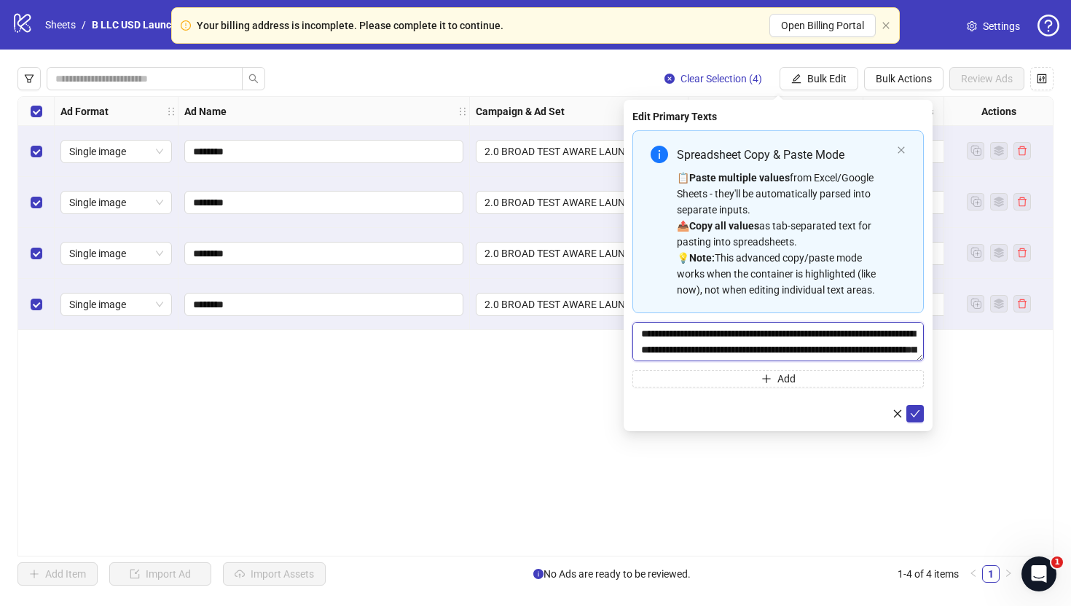
scroll to position [75, 0]
type textarea "**********"
click at [719, 386] on button "Add" at bounding box center [779, 378] width 292 height 17
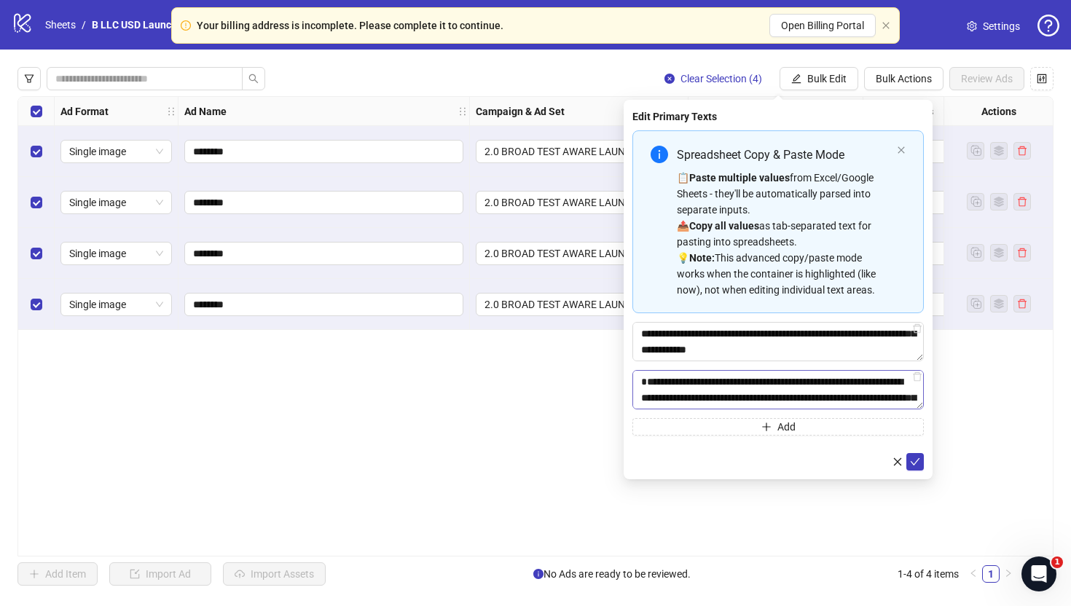
scroll to position [107, 0]
type textarea "**********"
click at [913, 465] on icon "check" at bounding box center [915, 462] width 10 height 10
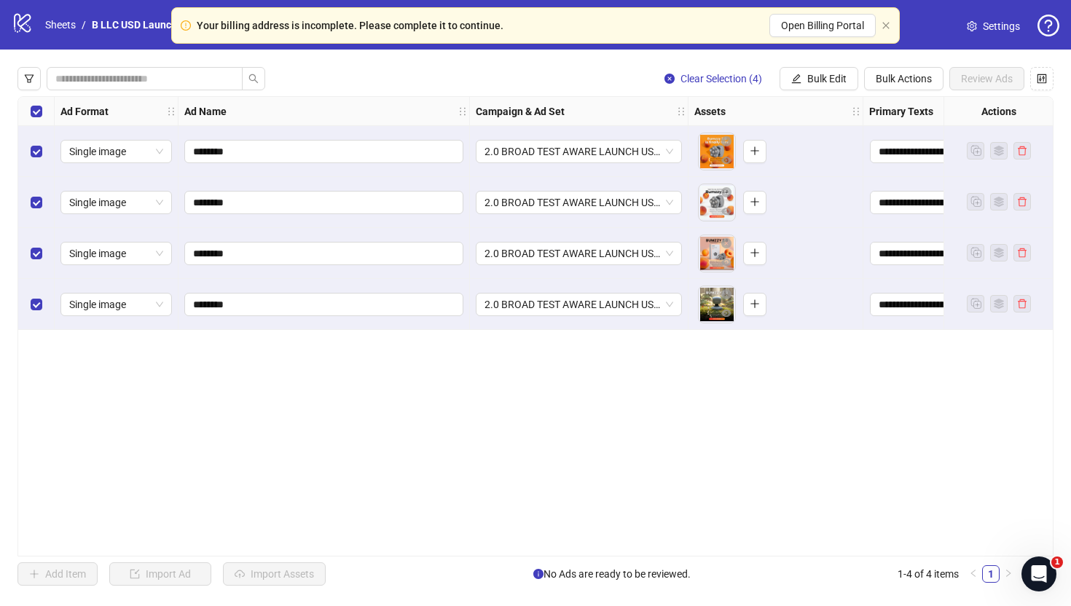
click at [818, 62] on div "**********" at bounding box center [535, 327] width 1071 height 554
click at [818, 76] on span "Bulk Edit" at bounding box center [826, 79] width 39 height 12
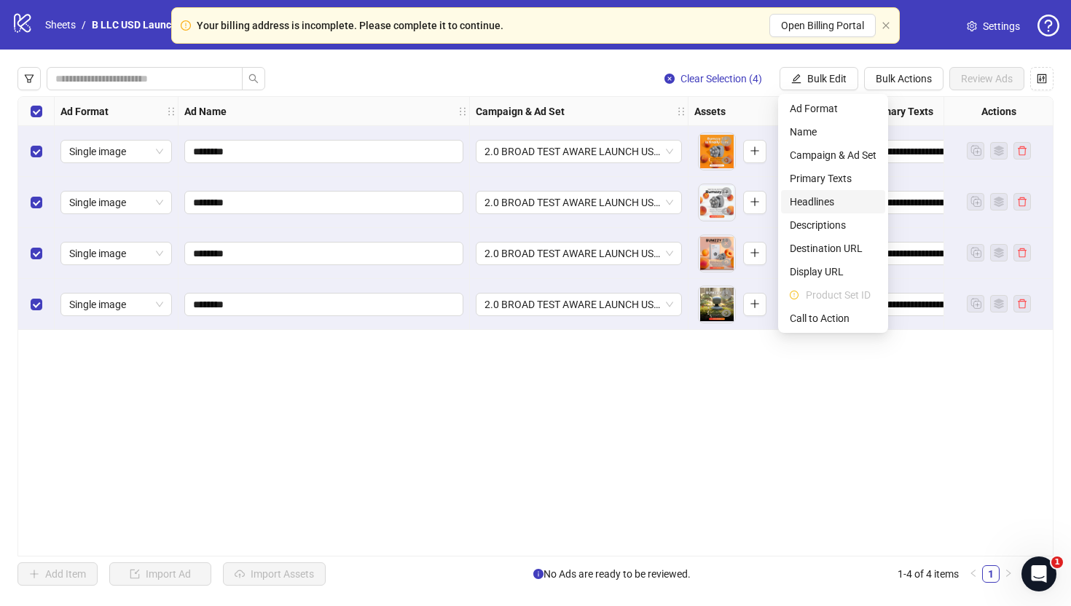
click at [821, 202] on span "Headlines" at bounding box center [833, 202] width 87 height 16
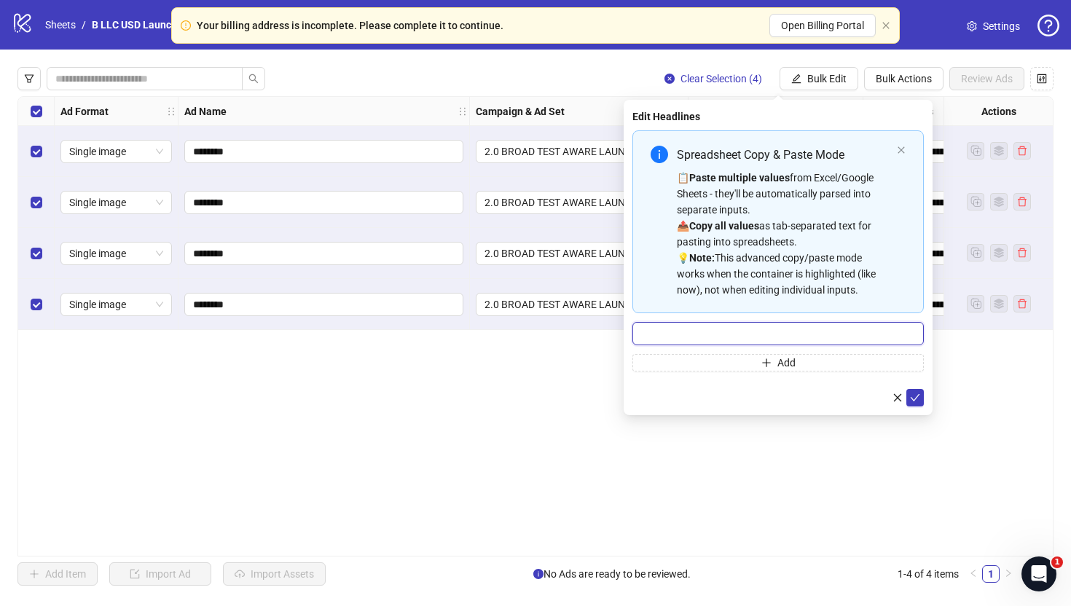
click at [668, 332] on input "Multi-input container - paste or copy values" at bounding box center [779, 333] width 292 height 23
paste input "**********"
type input "**********"
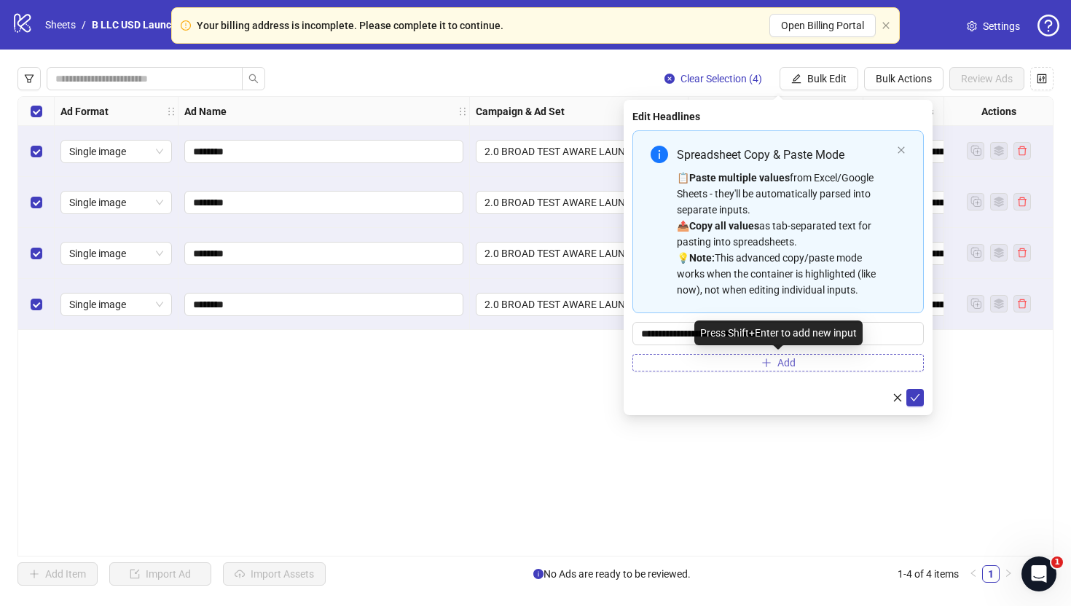
click at [696, 356] on button "Add" at bounding box center [779, 362] width 292 height 17
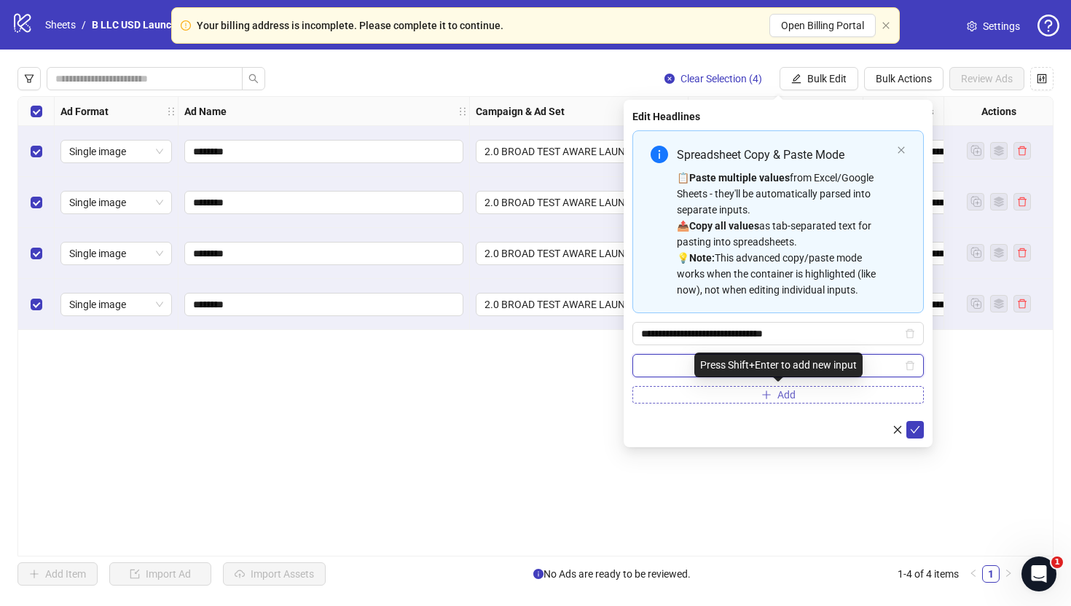
paste input "**********"
type input "**********"
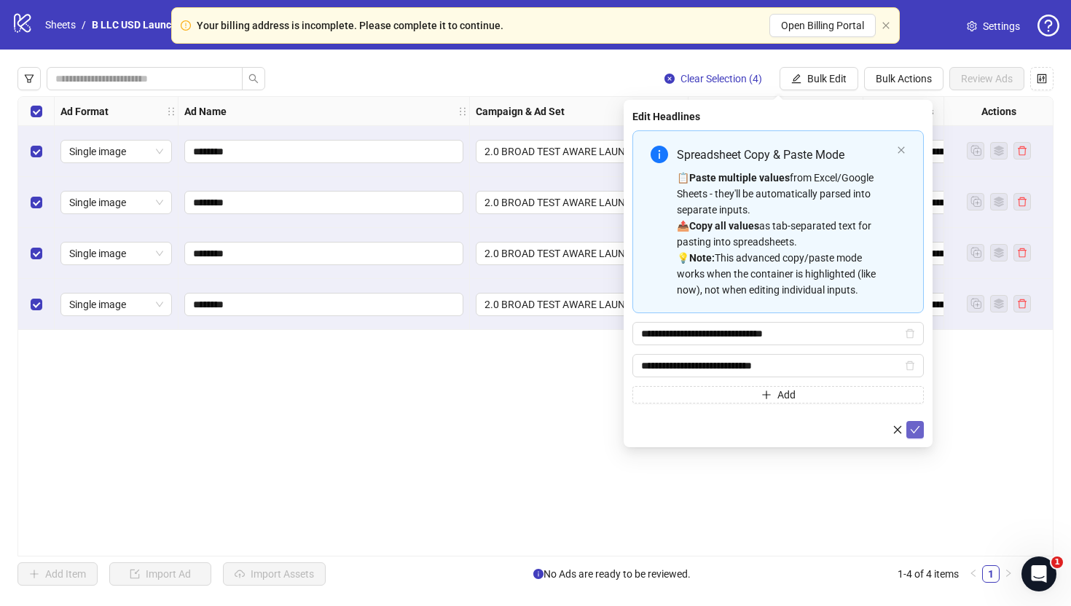
click at [918, 431] on icon "check" at bounding box center [915, 430] width 10 height 10
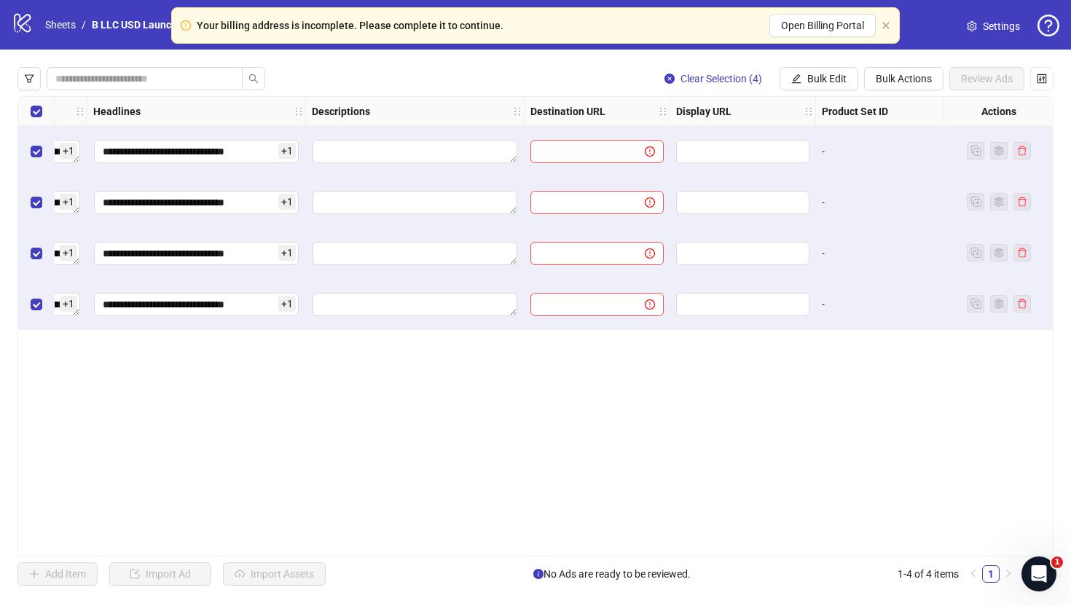
scroll to position [0, 949]
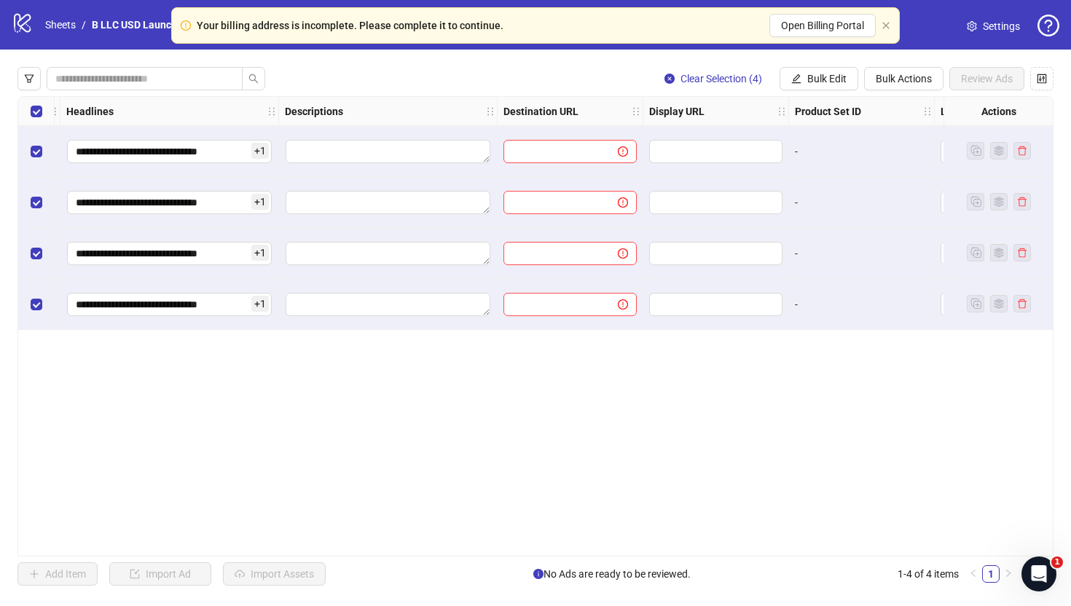
click at [837, 58] on div "**********" at bounding box center [535, 327] width 1071 height 554
click at [834, 77] on span "Bulk Edit" at bounding box center [826, 79] width 39 height 12
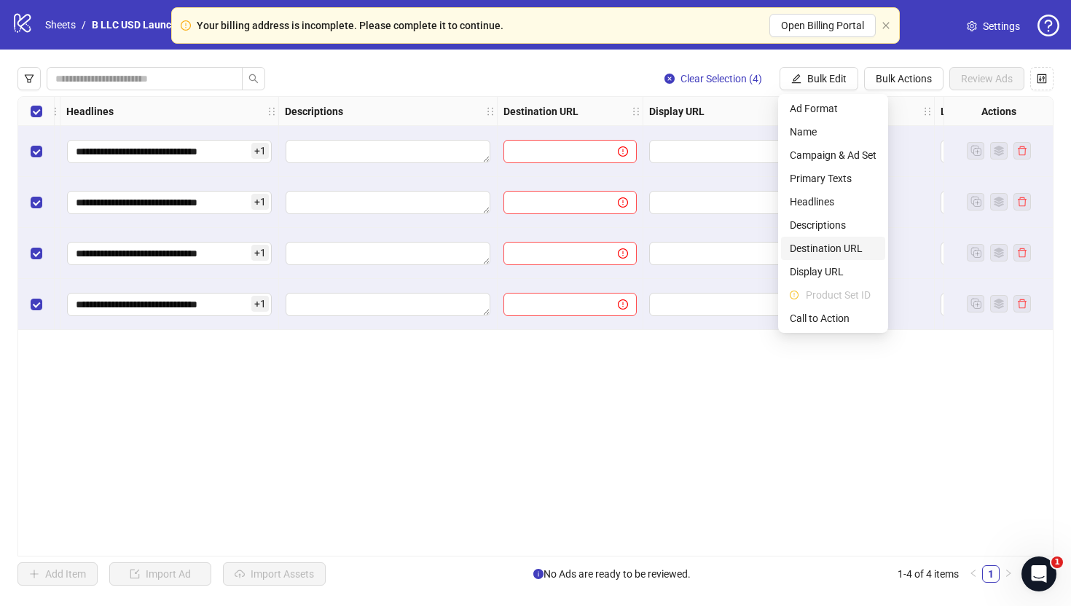
click at [834, 245] on span "Destination URL" at bounding box center [833, 248] width 87 height 16
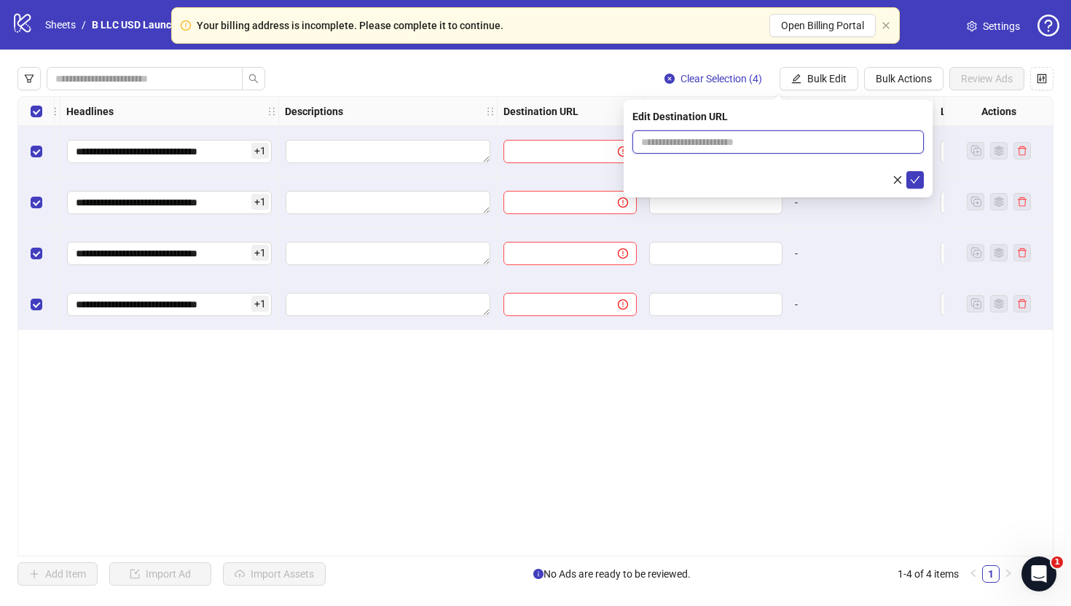
click at [741, 138] on input "text" at bounding box center [772, 142] width 262 height 16
paste input "**********"
click at [731, 141] on input "**********" at bounding box center [772, 142] width 262 height 16
click at [710, 141] on input "**********" at bounding box center [772, 142] width 262 height 16
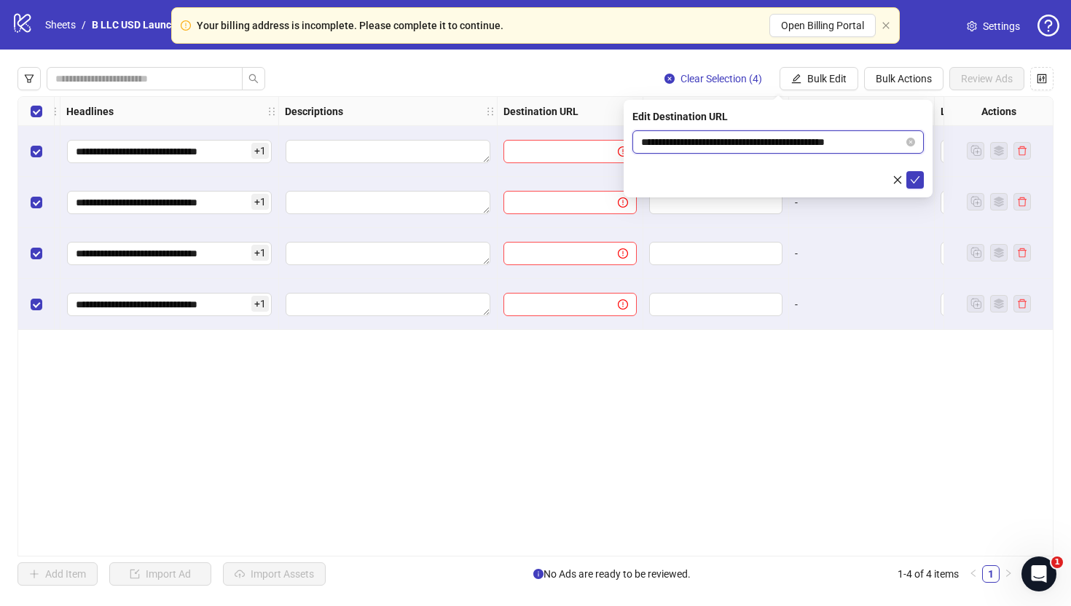
click at [710, 141] on input "**********" at bounding box center [772, 142] width 262 height 16
click at [714, 141] on input "**********" at bounding box center [772, 142] width 262 height 16
drag, startPoint x: 732, startPoint y: 140, endPoint x: 677, endPoint y: 141, distance: 55.4
click at [677, 141] on input "**********" at bounding box center [772, 142] width 262 height 16
drag, startPoint x: 676, startPoint y: 141, endPoint x: 731, endPoint y: 144, distance: 55.5
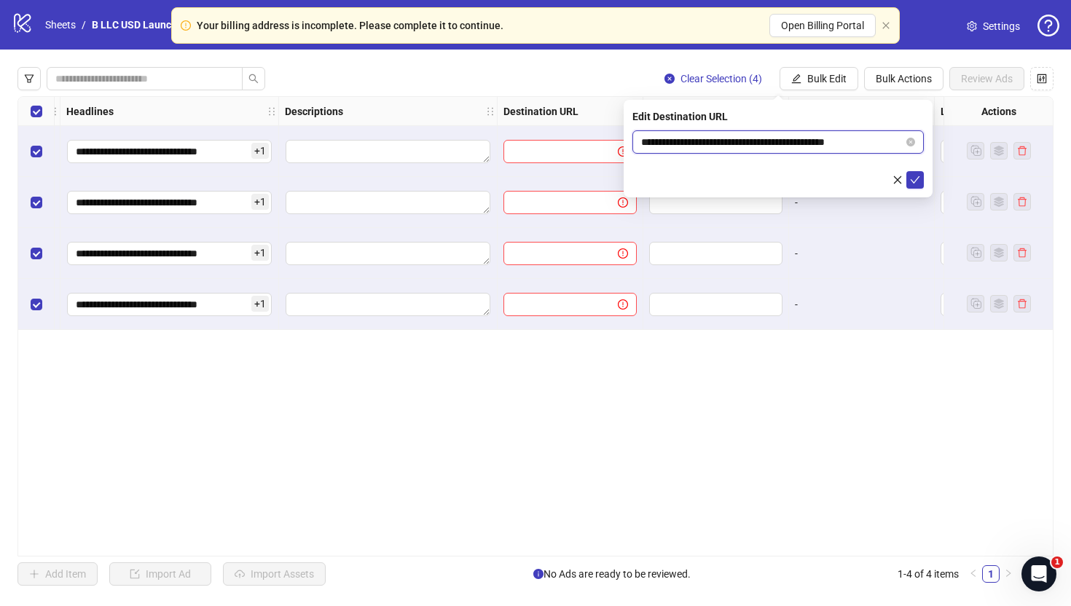
click at [731, 144] on input "**********" at bounding box center [772, 142] width 262 height 16
type input "**********"
click at [918, 184] on icon "check" at bounding box center [915, 180] width 10 height 10
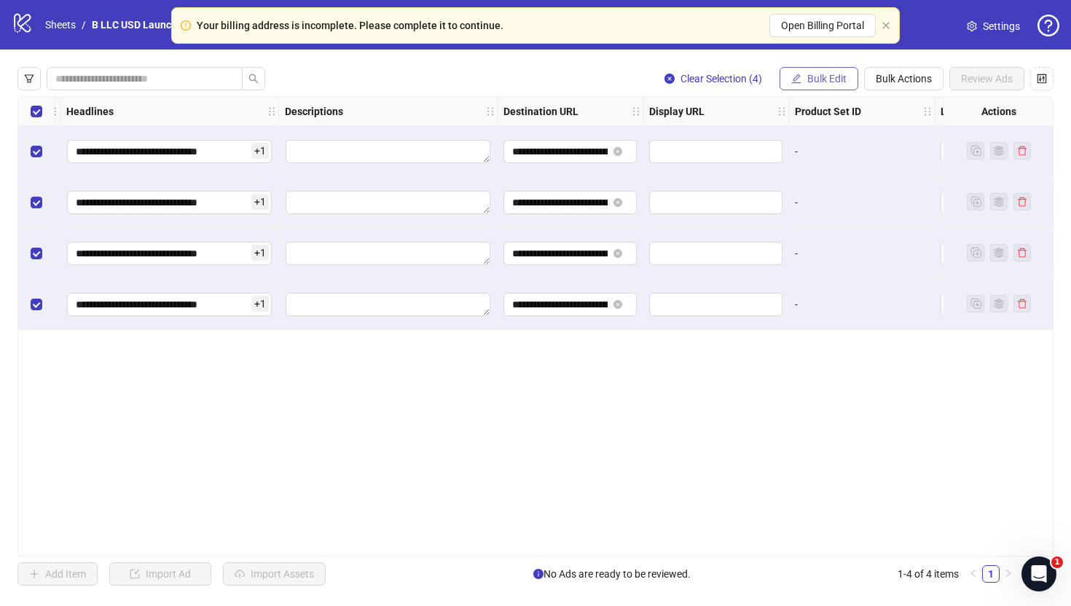
click at [811, 68] on button "Bulk Edit" at bounding box center [819, 78] width 79 height 23
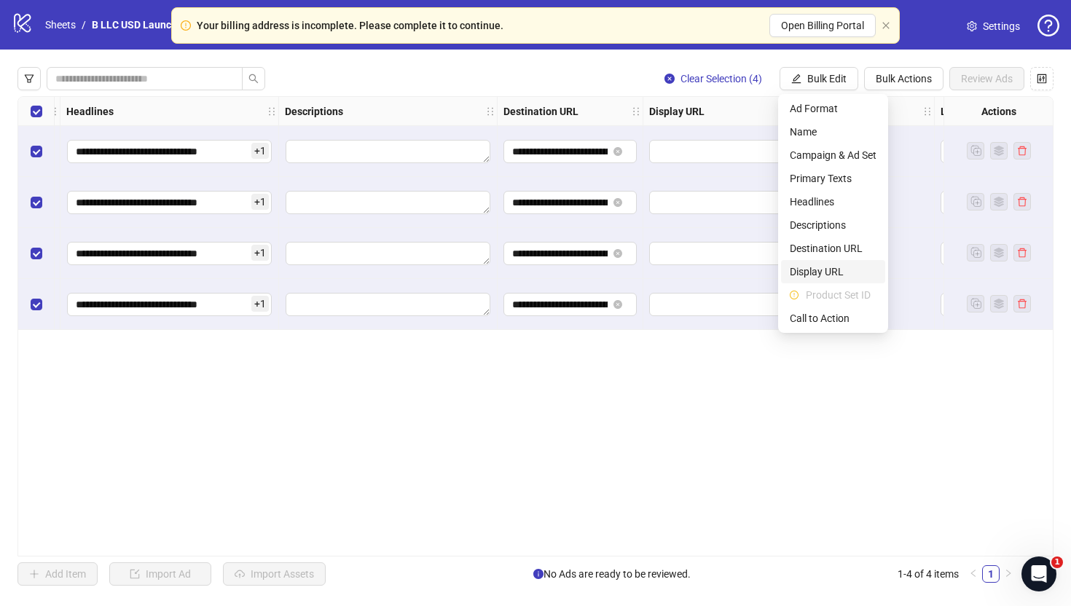
click at [842, 265] on span "Display URL" at bounding box center [833, 272] width 87 height 16
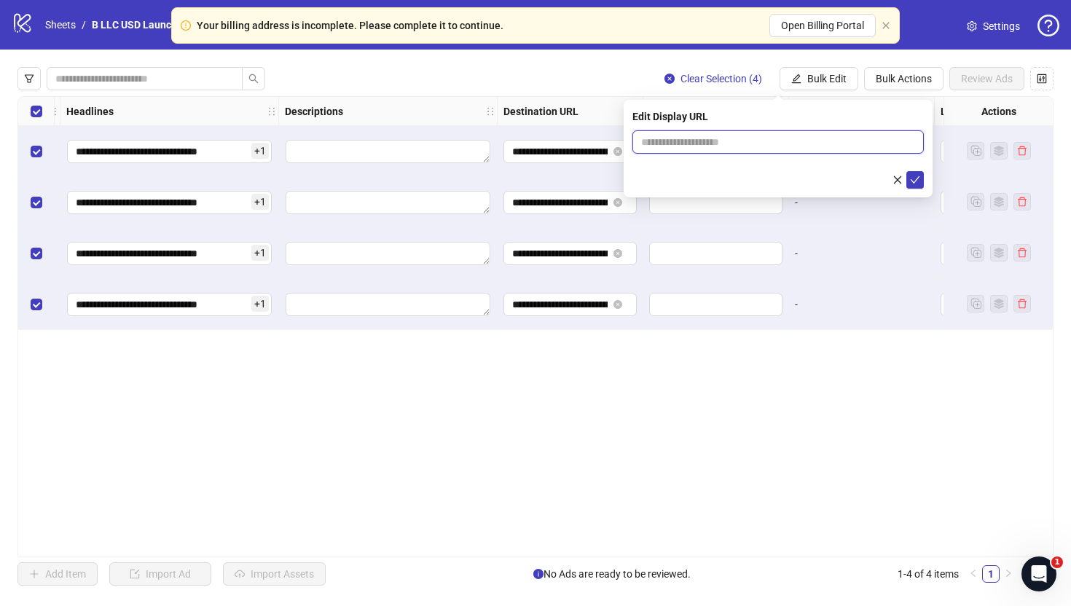
click at [716, 150] on input "text" at bounding box center [779, 141] width 292 height 23
paste input "**********"
type input "**********"
click at [918, 179] on icon "check" at bounding box center [915, 180] width 10 height 10
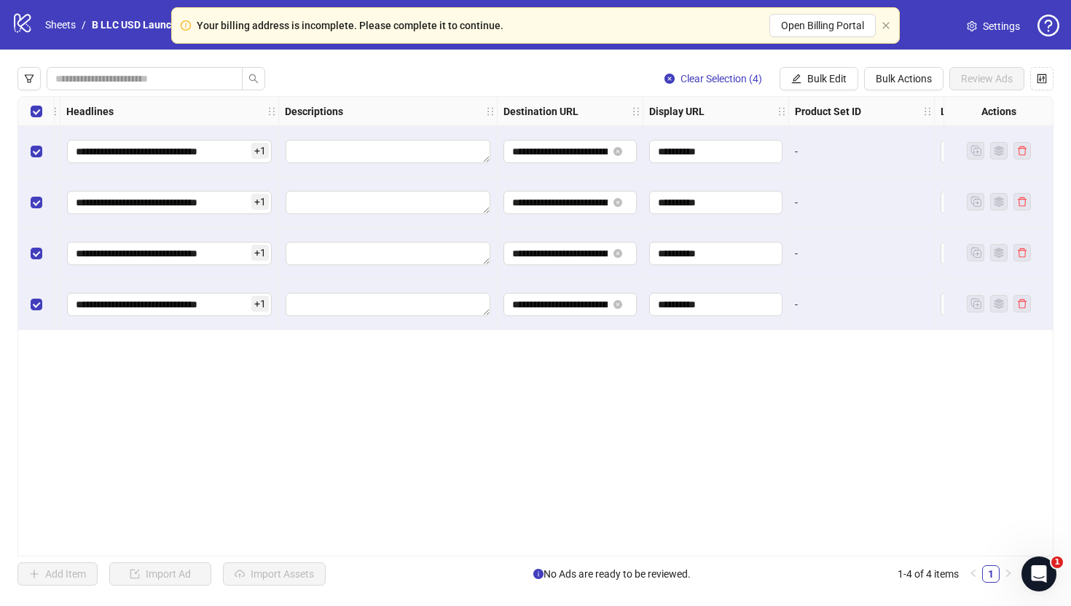
scroll to position [0, 1202]
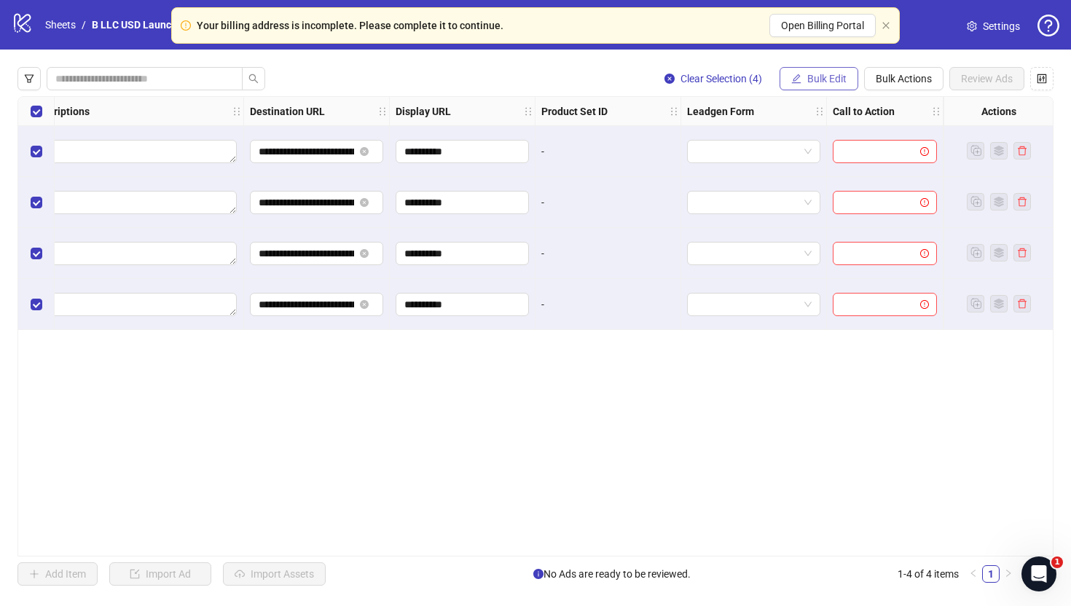
click at [821, 70] on button "Bulk Edit" at bounding box center [819, 78] width 79 height 23
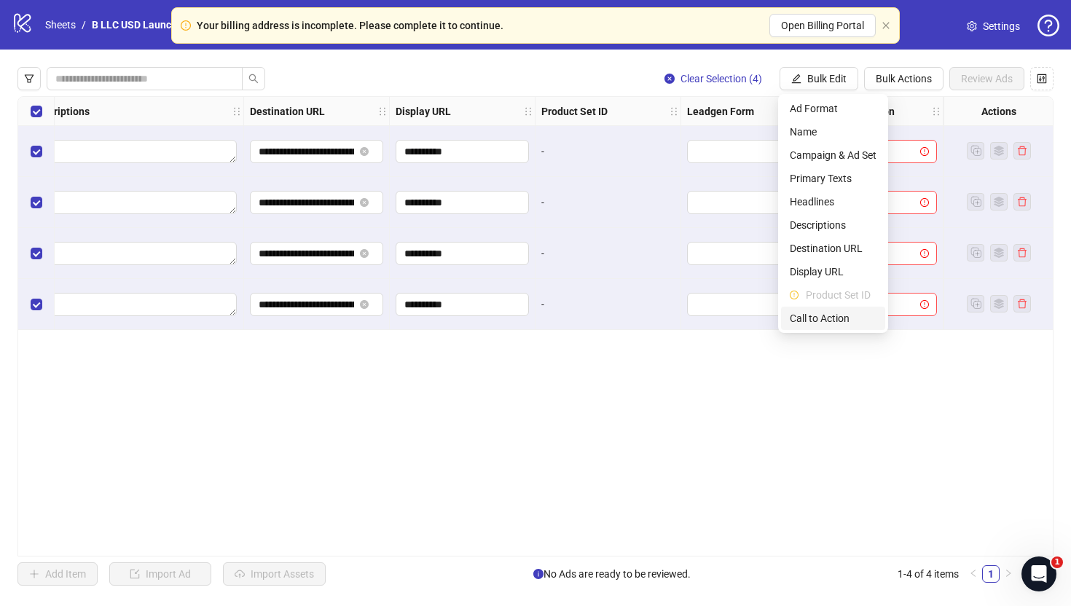
click at [826, 316] on span "Call to Action" at bounding box center [833, 318] width 87 height 16
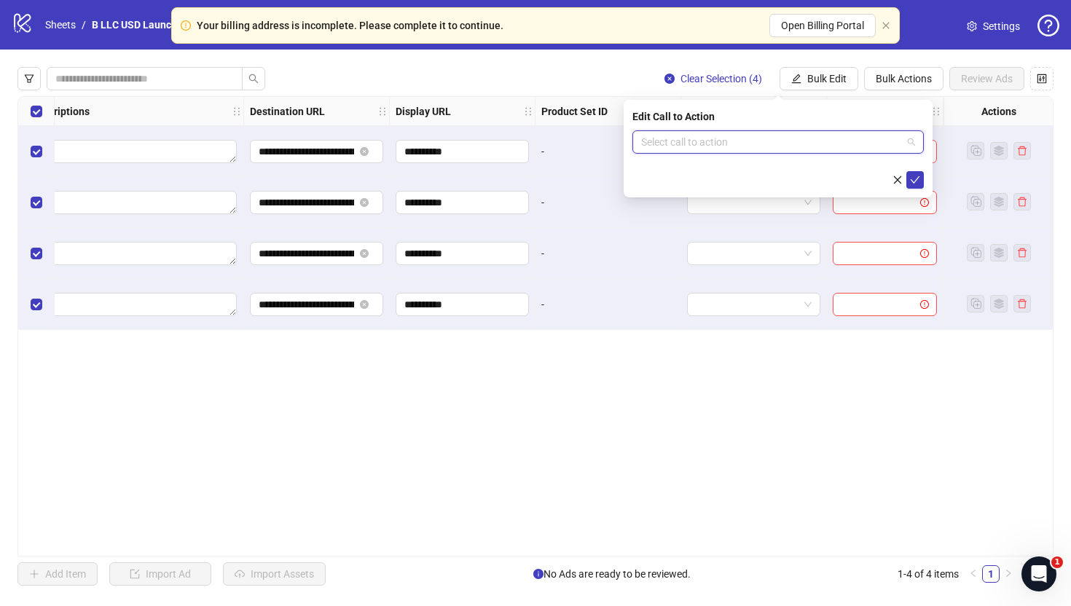
click at [783, 139] on input "search" at bounding box center [771, 142] width 261 height 22
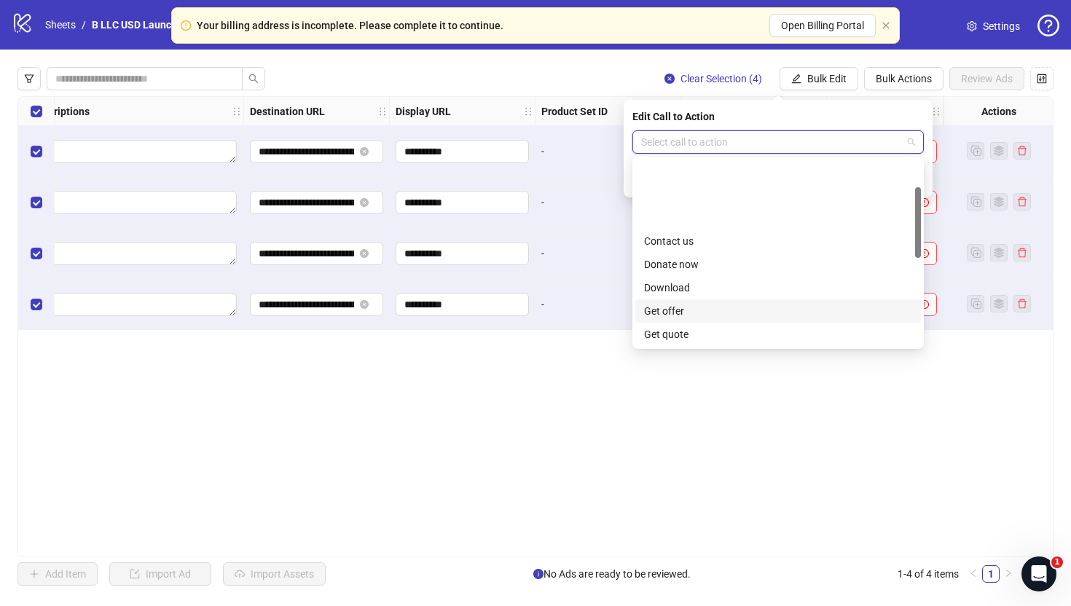
scroll to position [303, 0]
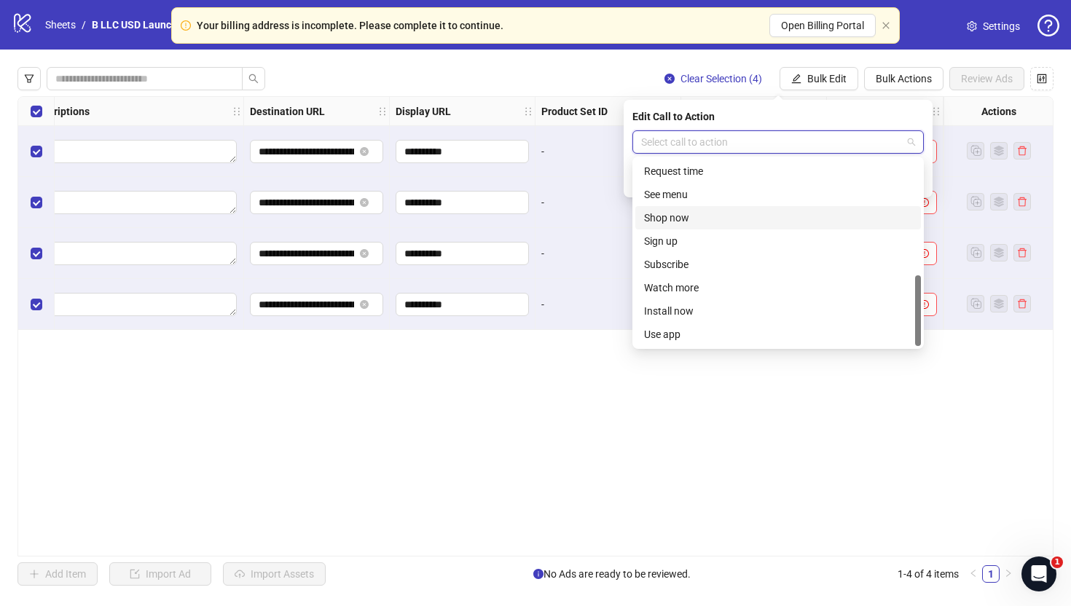
click at [770, 227] on div "Shop now" at bounding box center [778, 217] width 286 height 23
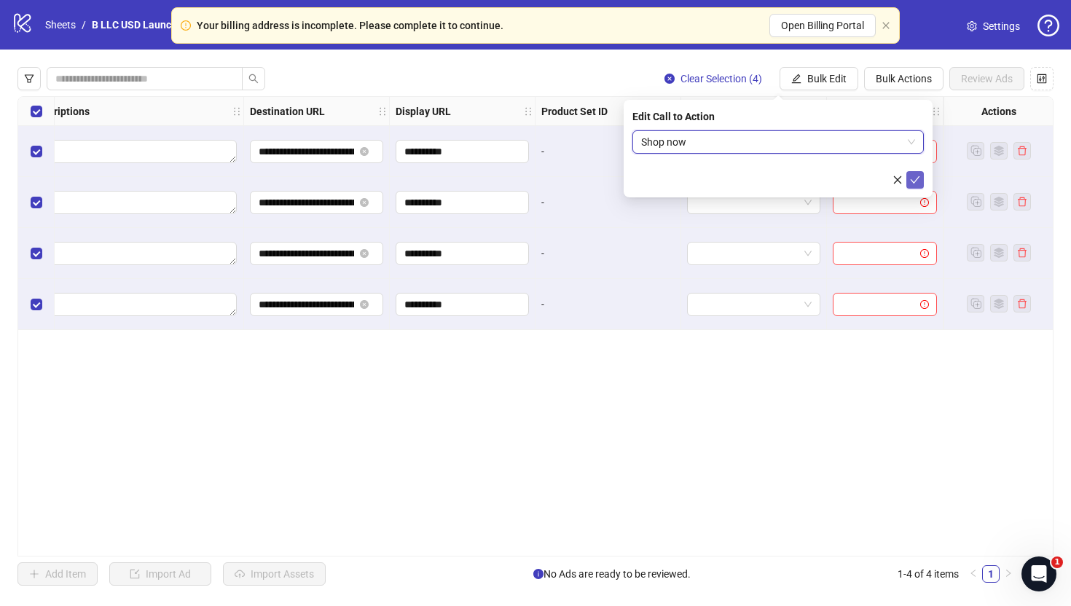
click at [923, 181] on button "submit" at bounding box center [915, 179] width 17 height 17
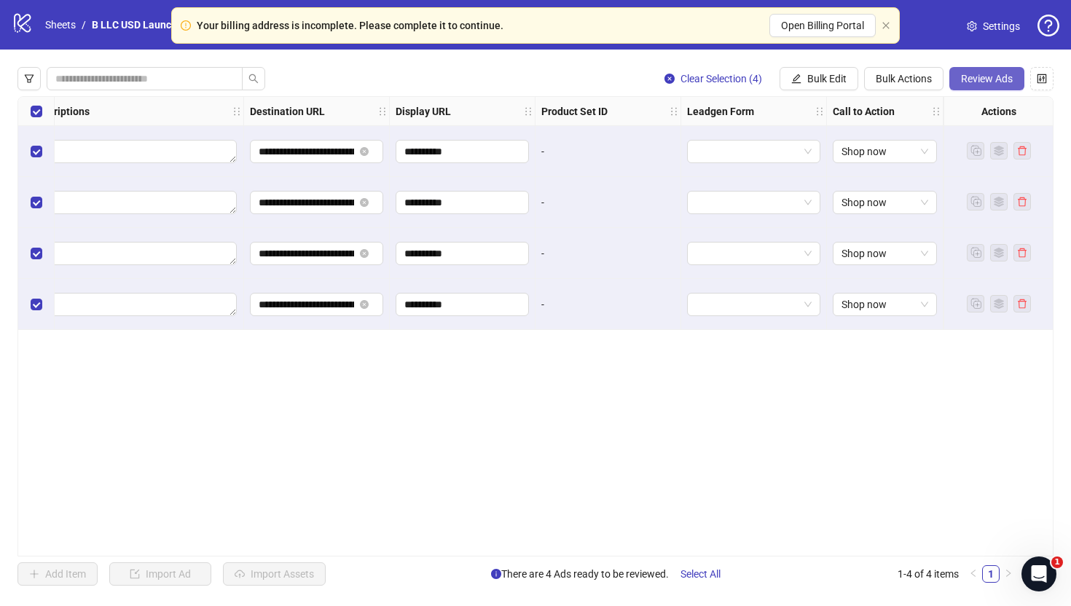
click at [993, 71] on button "Review Ads" at bounding box center [987, 78] width 75 height 23
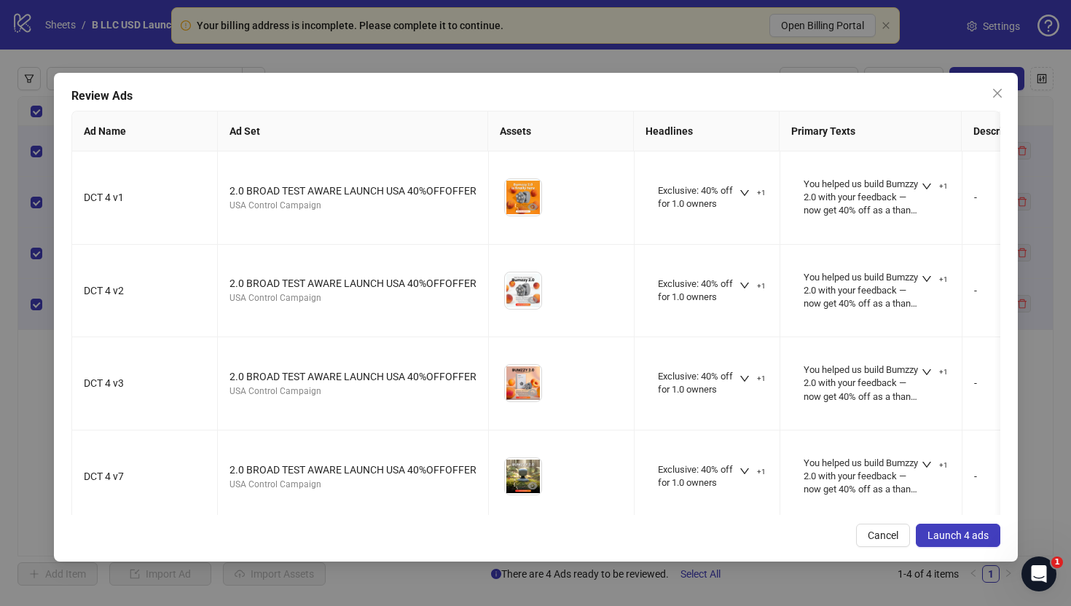
click at [947, 539] on span "Launch 4 ads" at bounding box center [958, 536] width 61 height 12
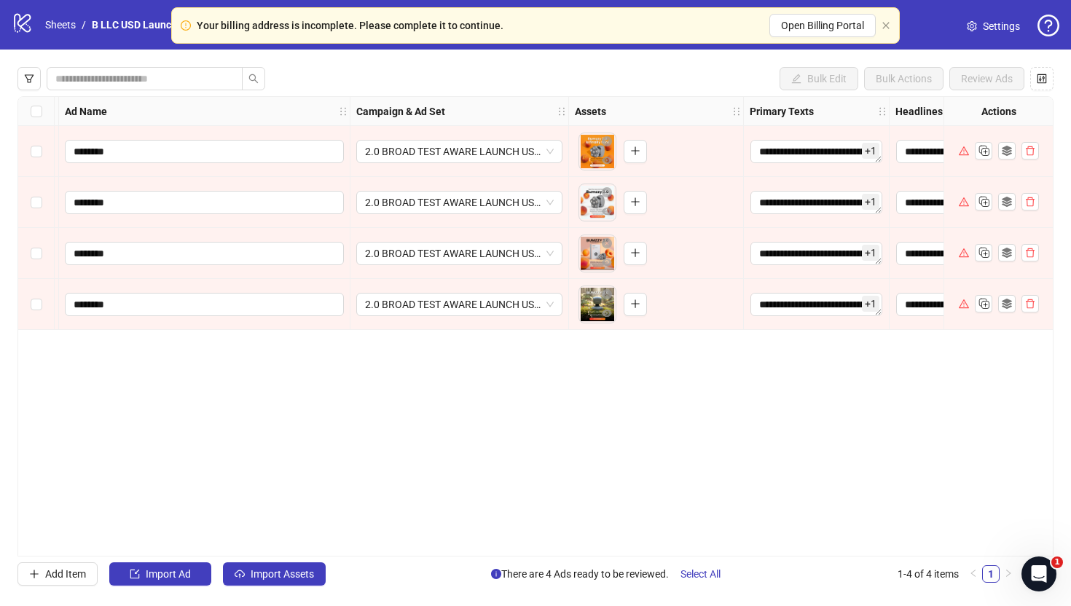
scroll to position [0, 0]
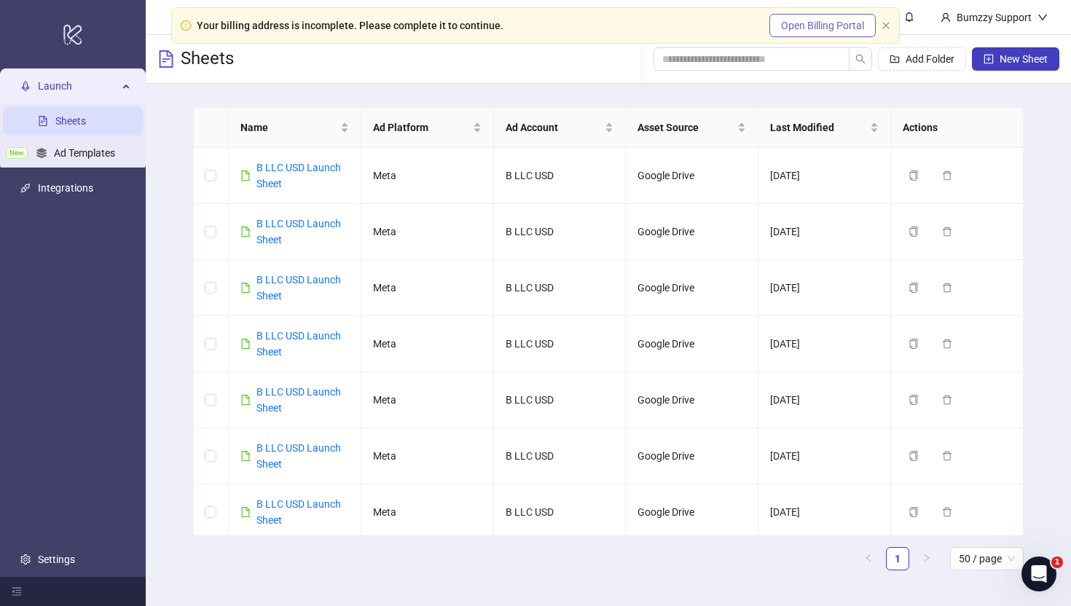
click at [842, 28] on span "Open Billing Portal" at bounding box center [822, 26] width 83 height 12
